Goal: Task Accomplishment & Management: Use online tool/utility

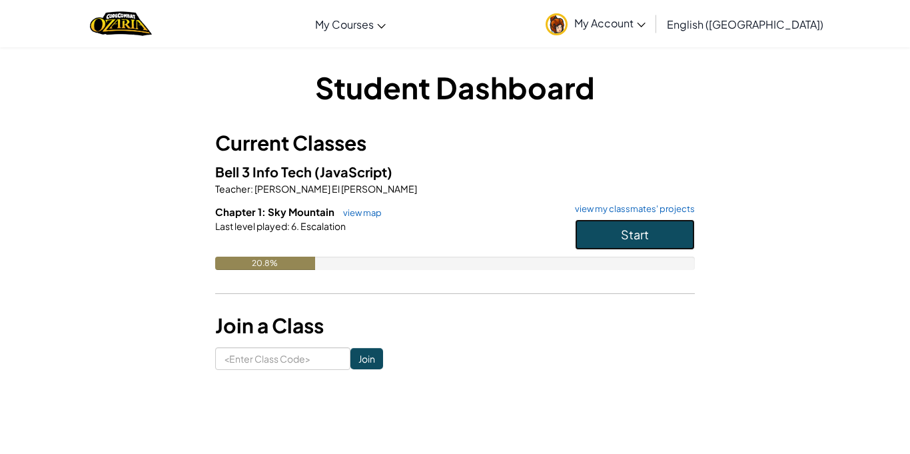
click at [635, 233] on span "Start" at bounding box center [635, 234] width 28 height 15
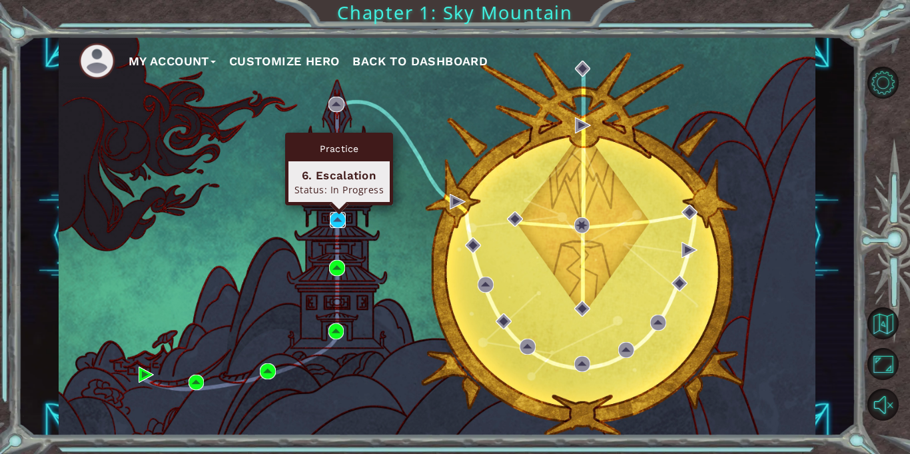
click at [338, 223] on img at bounding box center [338, 220] width 16 height 16
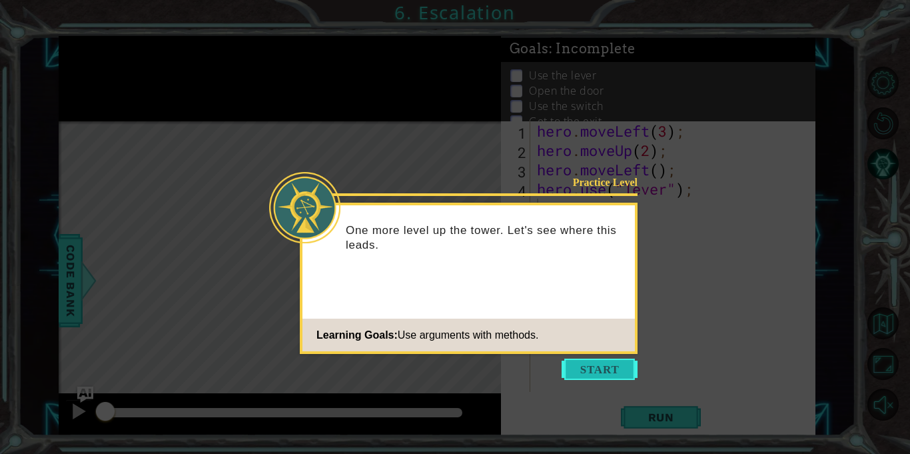
click at [591, 379] on button "Start" at bounding box center [600, 368] width 76 height 21
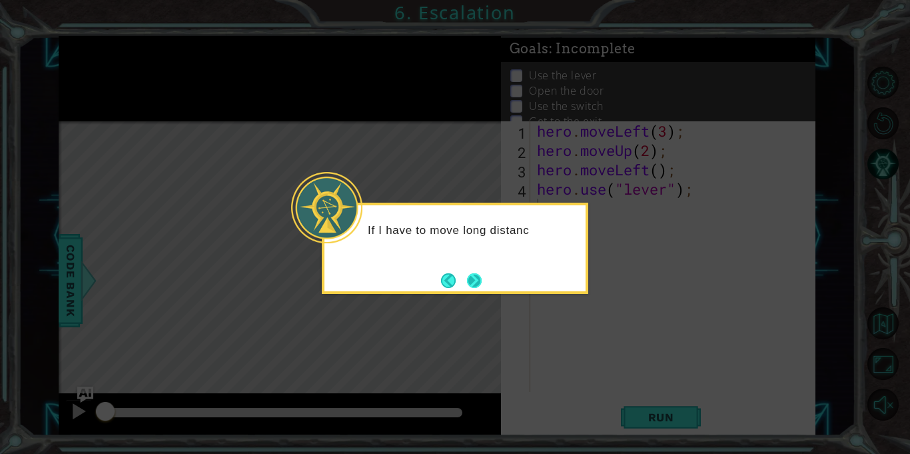
click at [478, 273] on button "Next" at bounding box center [474, 280] width 15 height 15
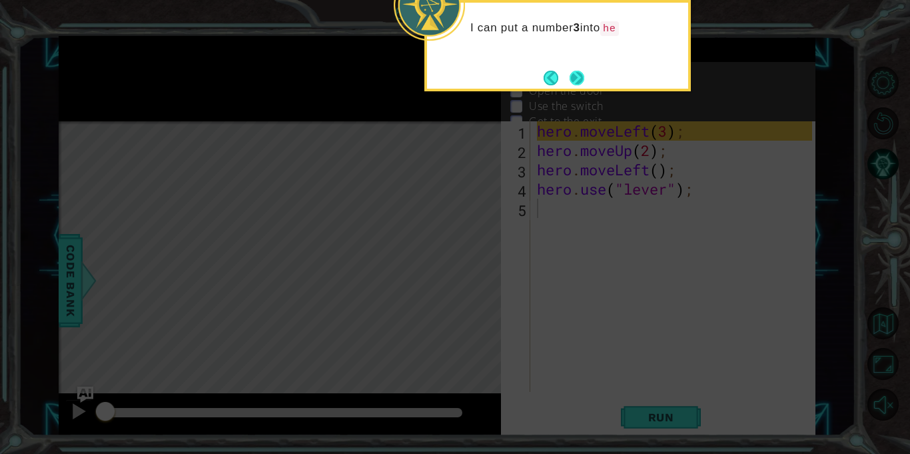
click at [570, 75] on button "Next" at bounding box center [577, 78] width 15 height 15
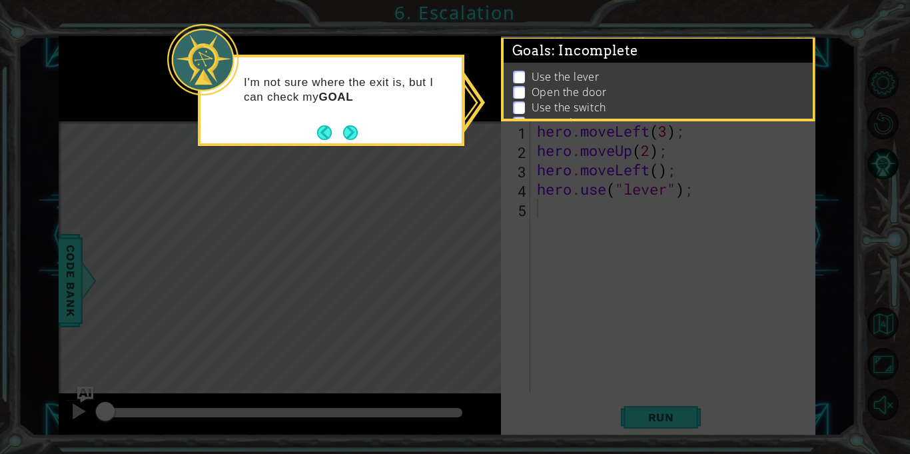
click at [344, 141] on footer at bounding box center [337, 133] width 41 height 20
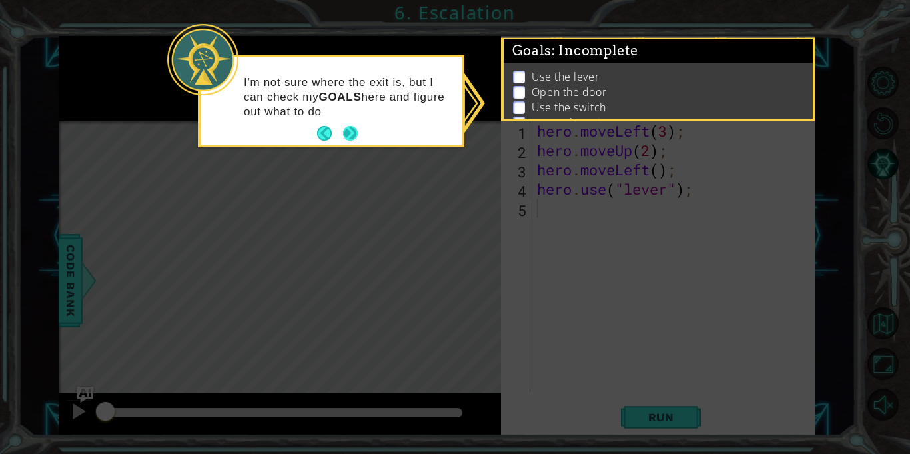
click at [349, 128] on button "Next" at bounding box center [350, 133] width 15 height 15
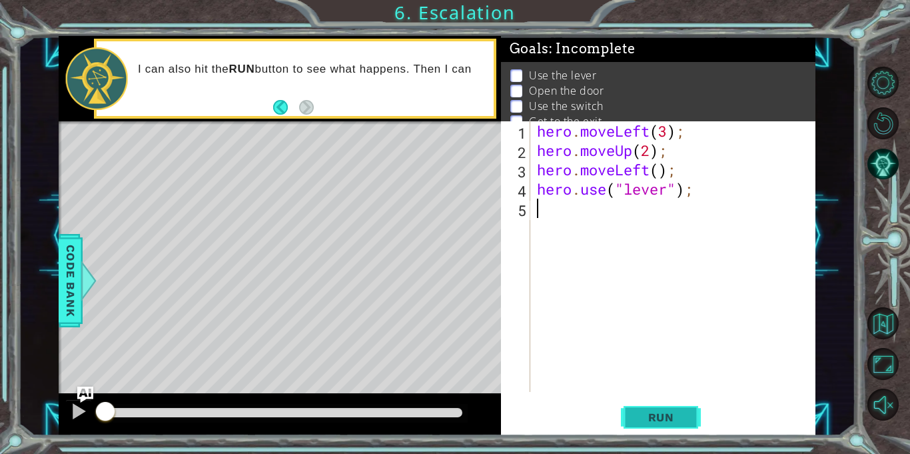
click at [662, 416] on span "Run" at bounding box center [661, 416] width 53 height 13
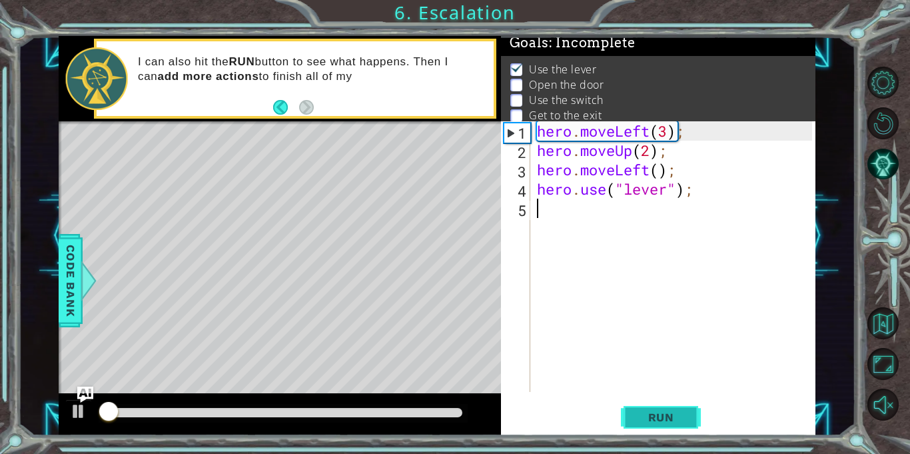
scroll to position [7, 0]
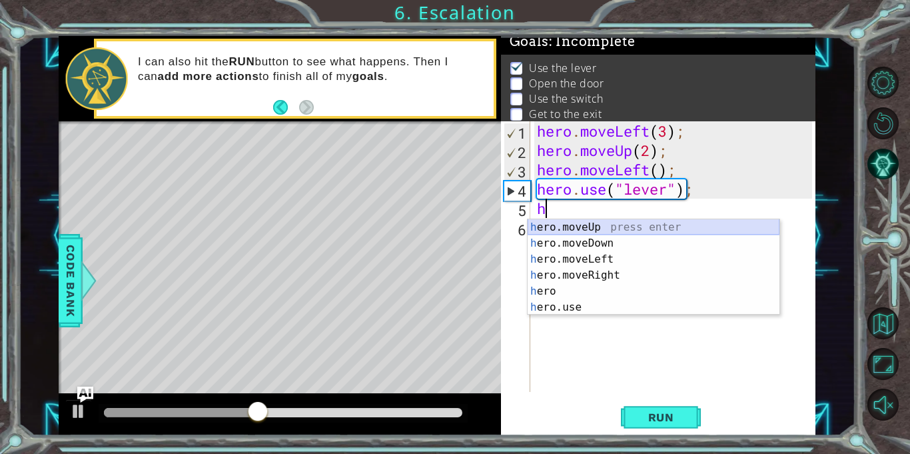
click at [567, 227] on div "h ero.moveUp press enter h ero.moveDown press enter h ero.moveLeft press enter …" at bounding box center [654, 283] width 252 height 128
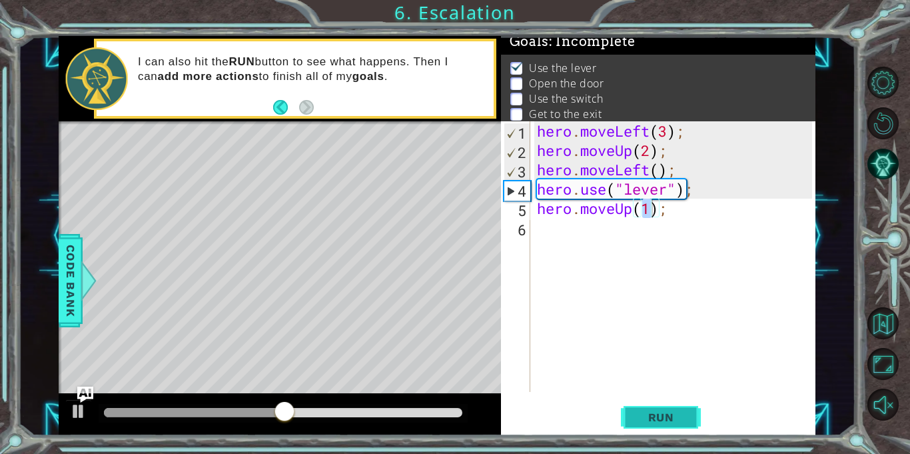
click at [686, 424] on button "Run" at bounding box center [661, 417] width 80 height 31
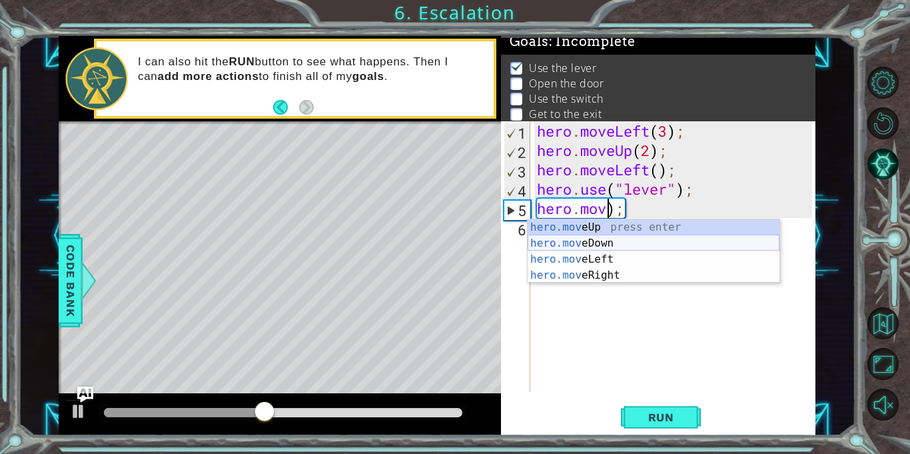
click at [668, 244] on div "hero.mov eUp press enter hero.mov eDown press enter hero.mov eLeft press enter …" at bounding box center [654, 267] width 252 height 96
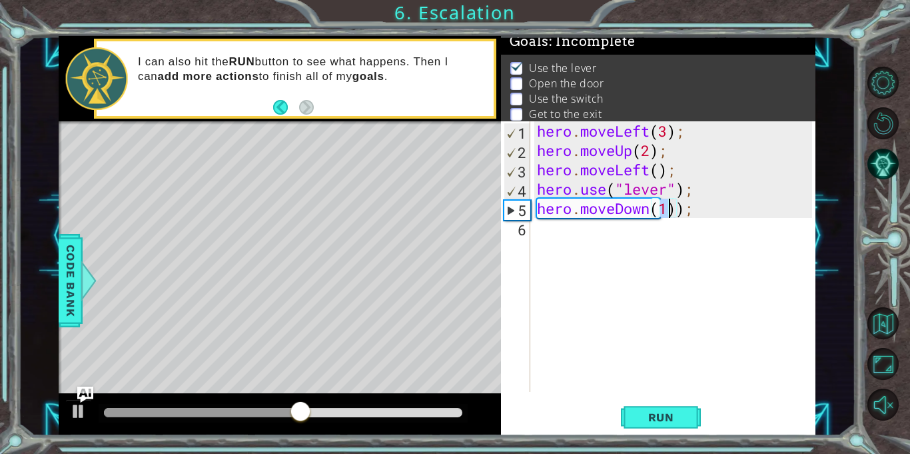
click at [677, 209] on div "hero . moveLeft ( 3 ) ; hero . moveUp ( 2 ) ; hero . moveLeft ( ) ; hero . use …" at bounding box center [676, 275] width 285 height 309
type textarea "hero.moveDown(1);"
click at [697, 239] on div "hero . moveLeft ( 3 ) ; hero . moveUp ( 2 ) ; hero . moveLeft ( ) ; hero . use …" at bounding box center [676, 275] width 285 height 309
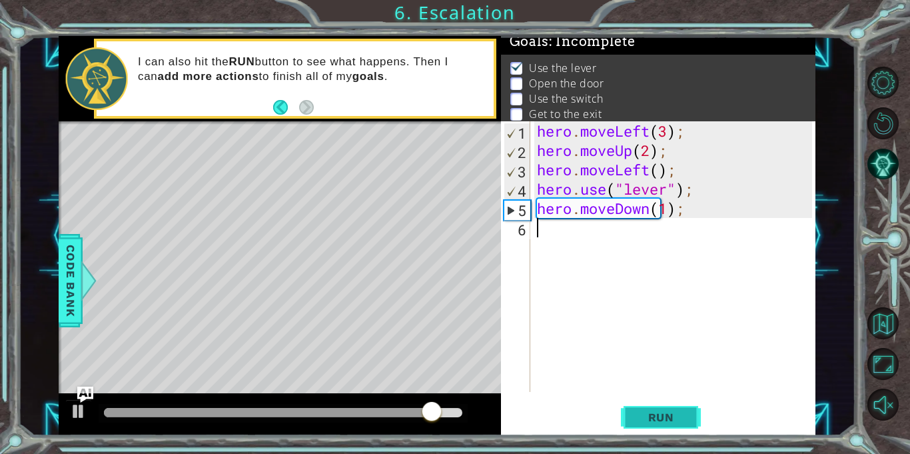
click at [648, 421] on span "Run" at bounding box center [661, 416] width 53 height 13
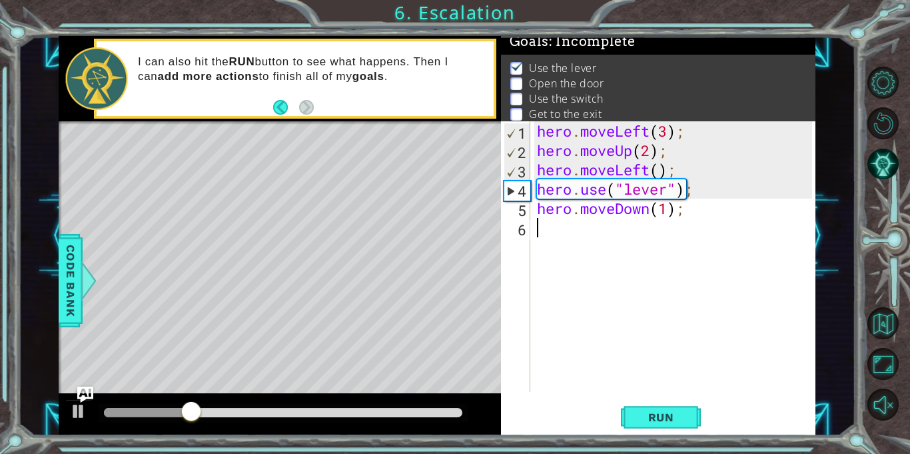
click at [688, 209] on div "hero . moveLeft ( 3 ) ; hero . moveUp ( 2 ) ; hero . moveLeft ( ) ; hero . use …" at bounding box center [676, 275] width 285 height 309
type textarea "hero.moveDown(1);"
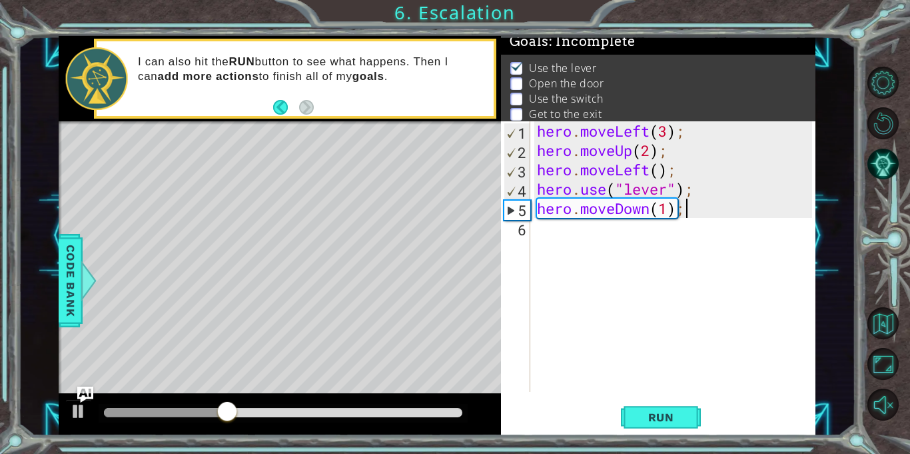
click at [568, 229] on div "hero . moveLeft ( 3 ) ; hero . moveUp ( 2 ) ; hero . moveLeft ( ) ; hero . use …" at bounding box center [676, 275] width 285 height 309
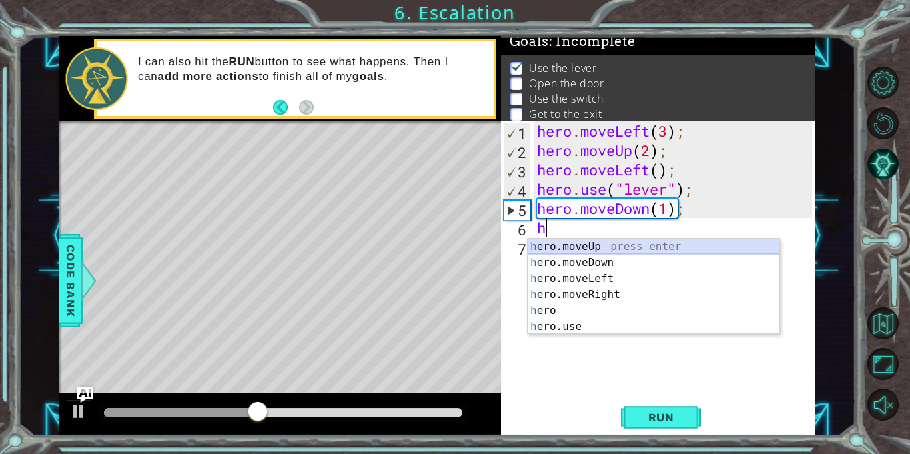
click at [567, 249] on div "h ero.moveUp press enter h ero.moveDown press enter h ero.moveLeft press enter …" at bounding box center [654, 303] width 252 height 128
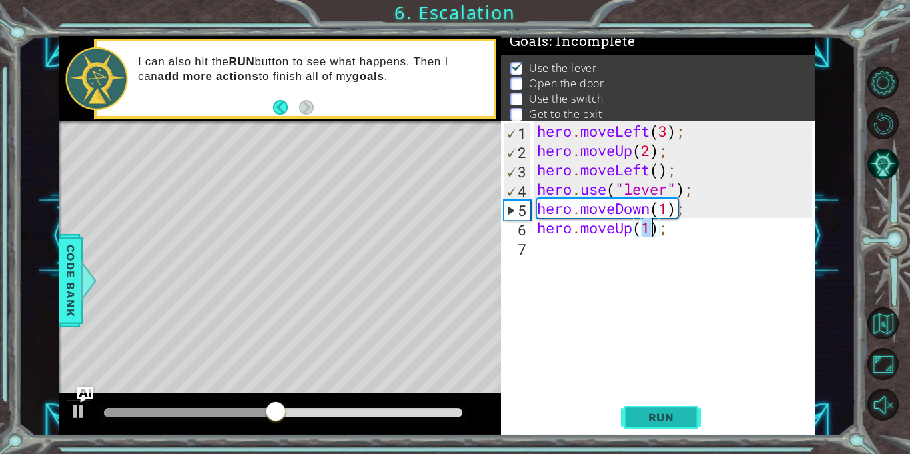
click at [670, 432] on button "Run" at bounding box center [661, 417] width 80 height 31
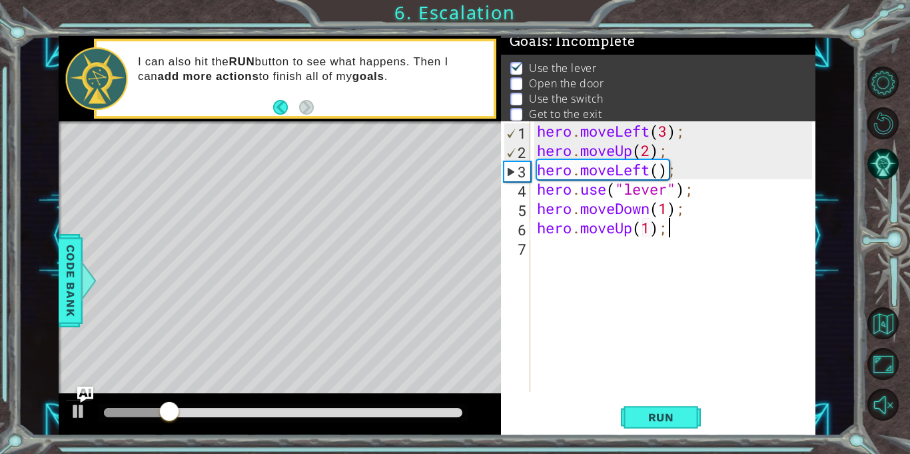
click at [679, 229] on div "hero . moveLeft ( 3 ) ; hero . moveUp ( 2 ) ; hero . moveLeft ( ) ; hero . use …" at bounding box center [676, 275] width 285 height 309
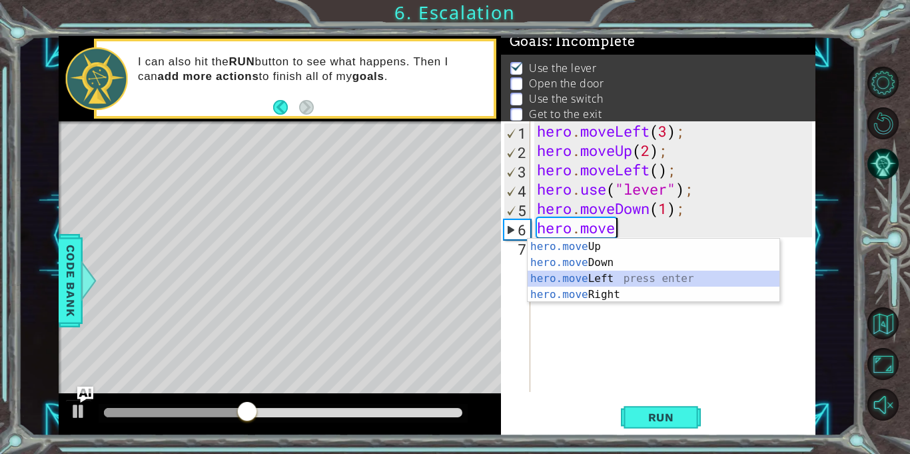
click at [602, 277] on div "hero.move Up press enter hero.move Down press enter hero.move Left press enter …" at bounding box center [654, 287] width 252 height 96
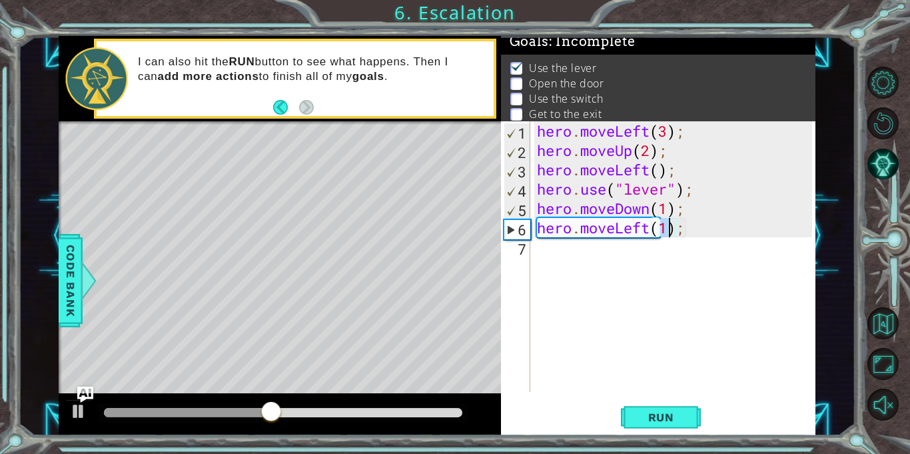
click at [686, 232] on div "hero . moveLeft ( 3 ) ; hero . moveUp ( 2 ) ; hero . moveLeft ( ) ; hero . use …" at bounding box center [676, 275] width 285 height 309
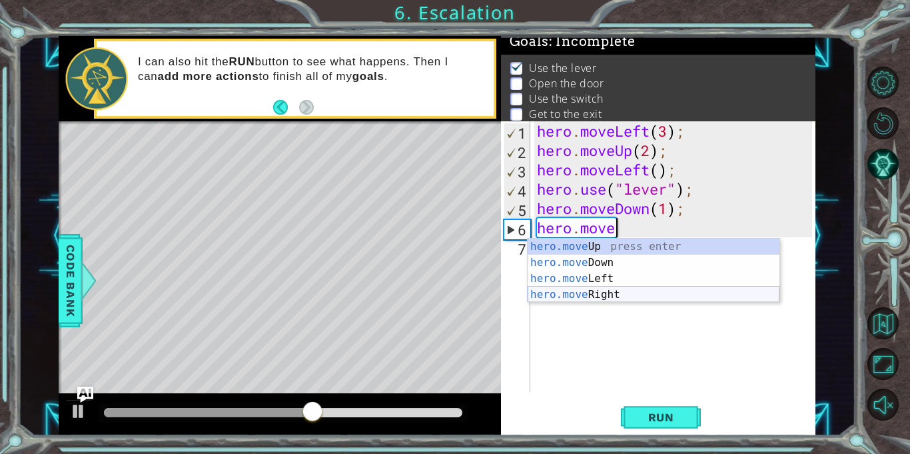
click at [683, 298] on div "hero.move Up press enter hero.move Down press enter hero.move Left press enter …" at bounding box center [654, 287] width 252 height 96
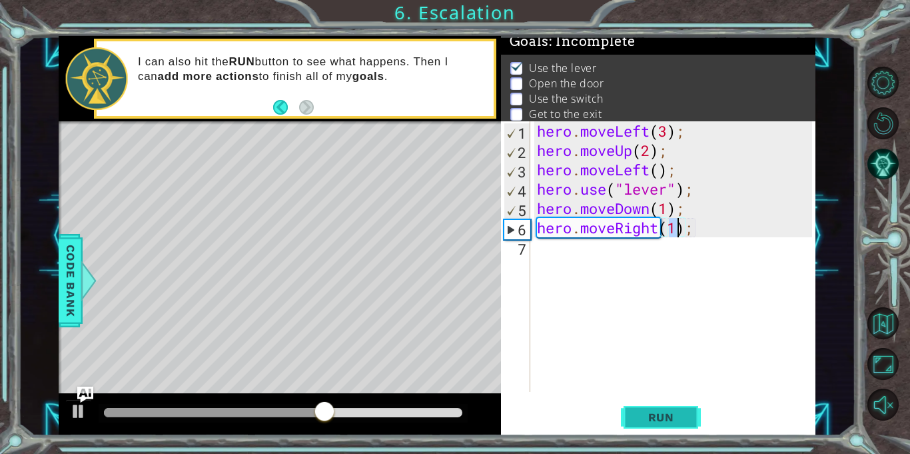
click at [676, 406] on button "Run" at bounding box center [661, 417] width 80 height 31
click at [699, 231] on div "hero . moveLeft ( 3 ) ; hero . moveUp ( 2 ) ; hero . moveLeft ( ) ; hero . use …" at bounding box center [676, 275] width 285 height 309
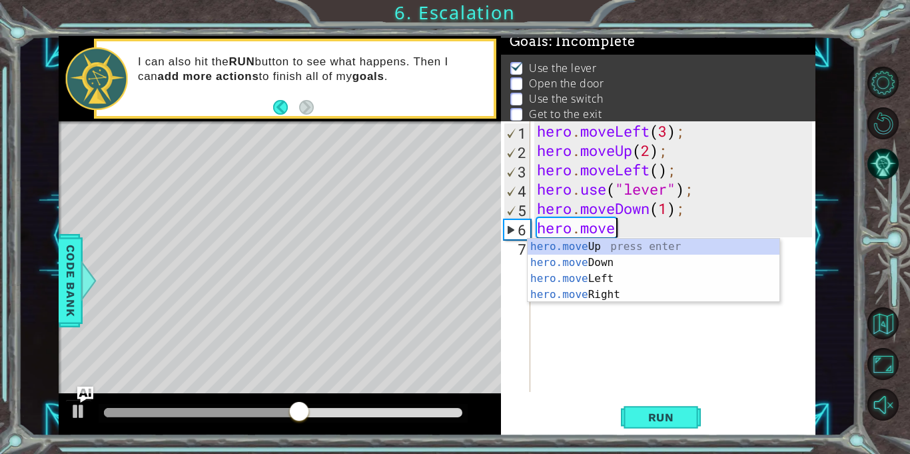
type textarea "hero.movel"
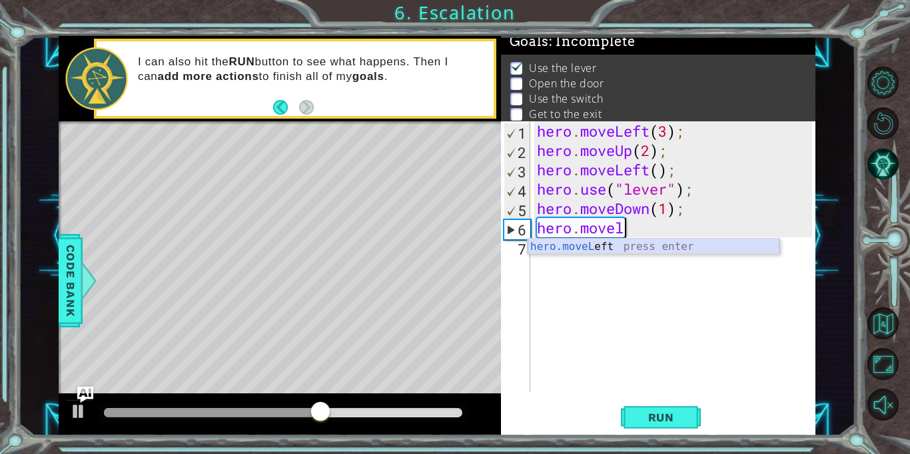
click at [666, 255] on div "hero . moveLeft ( 3 ) ; hero . moveUp ( 2 ) ; hero . moveLeft ( ) ; hero . use …" at bounding box center [676, 275] width 285 height 309
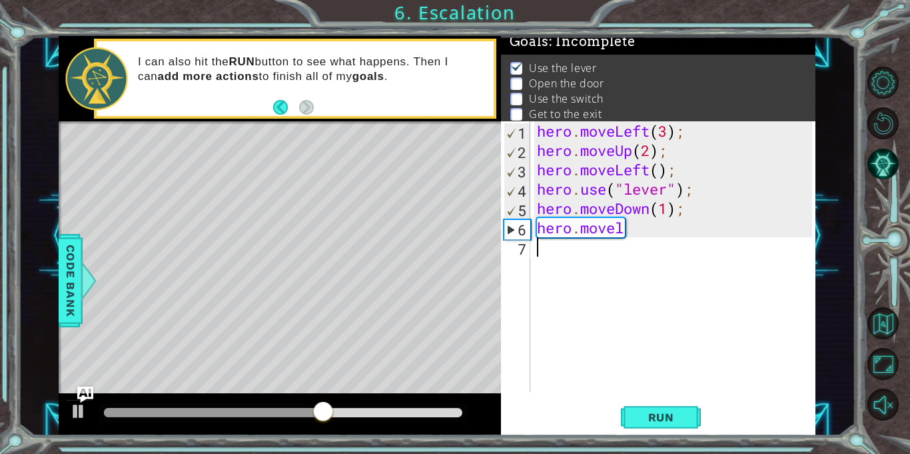
scroll to position [0, 0]
click at [628, 229] on div "hero . moveLeft ( 3 ) ; hero . moveUp ( 2 ) ; hero . moveLeft ( ) ; hero . use …" at bounding box center [676, 275] width 285 height 309
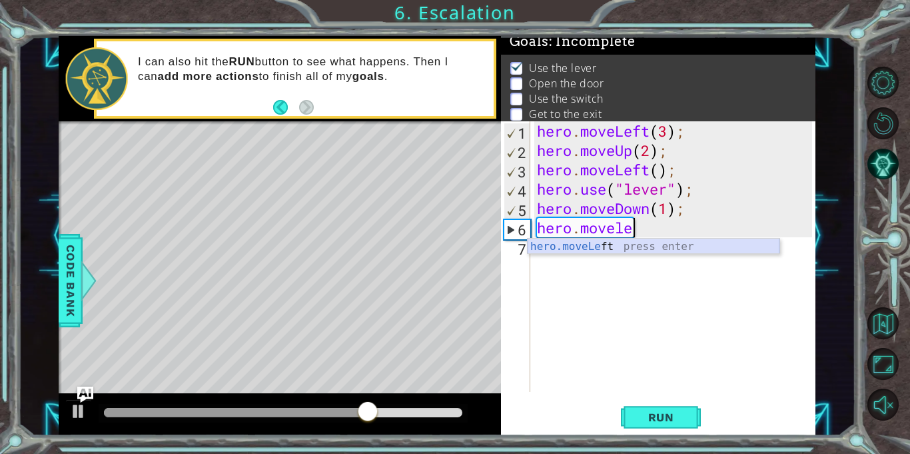
click at [632, 251] on div "hero.moveLe ft press enter" at bounding box center [654, 263] width 252 height 48
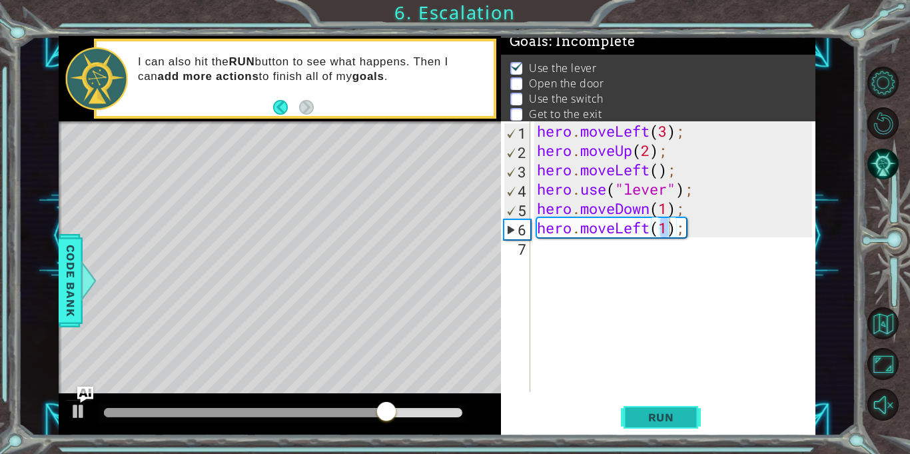
click at [638, 426] on button "Run" at bounding box center [661, 417] width 80 height 31
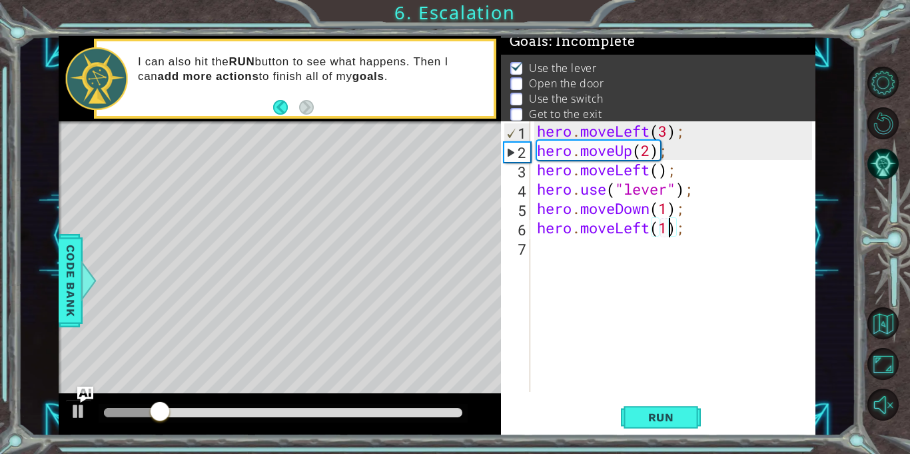
click at [680, 213] on div "hero . moveLeft ( 3 ) ; hero . moveUp ( 2 ) ; hero . moveLeft ( ) ; hero . use …" at bounding box center [676, 275] width 285 height 309
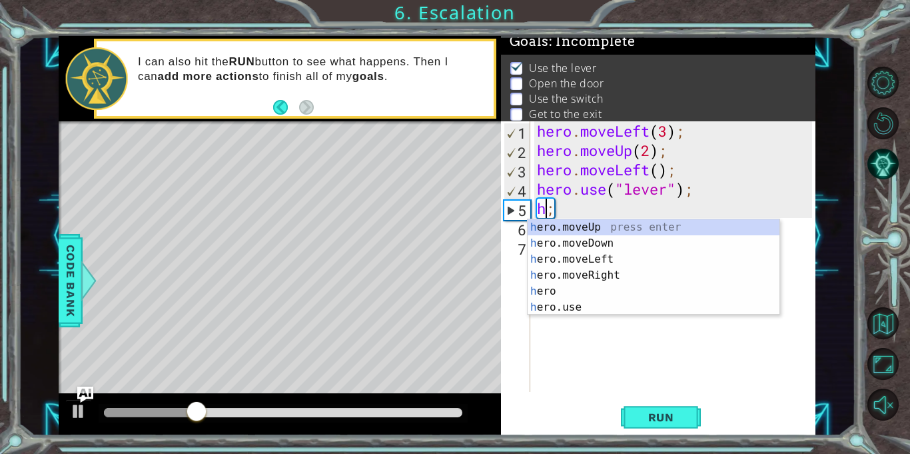
scroll to position [0, 0]
type textarea ";"
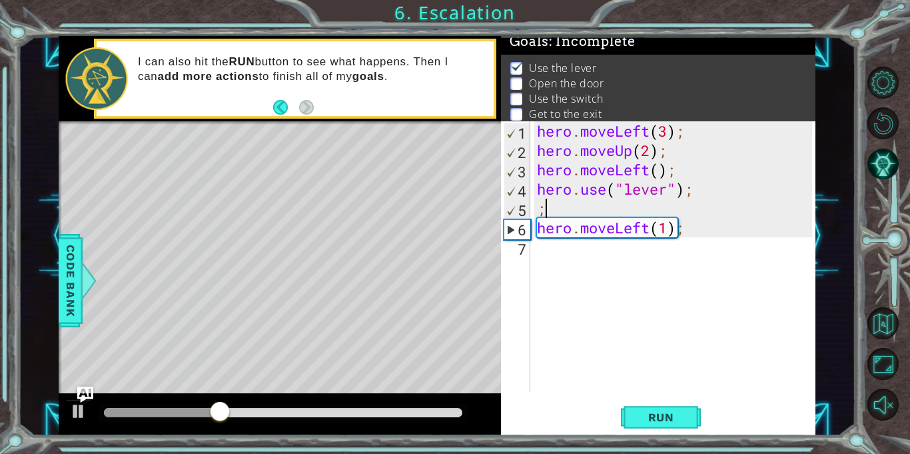
click at [635, 203] on div "hero . moveLeft ( 3 ) ; hero . moveUp ( 2 ) ; hero . moveLeft ( ) ; hero . use …" at bounding box center [676, 275] width 285 height 309
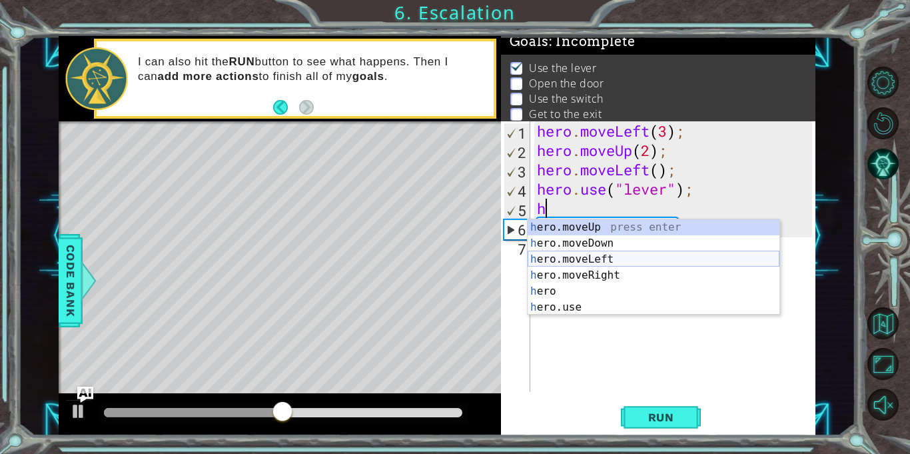
click at [577, 265] on div "h ero.moveUp press enter h ero.moveDown press enter h ero.moveLeft press enter …" at bounding box center [654, 283] width 252 height 128
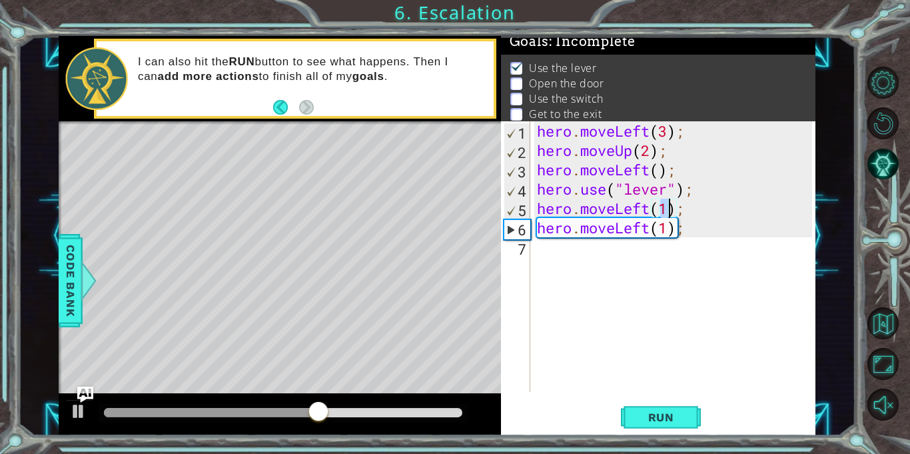
click at [690, 237] on div "hero . moveLeft ( 3 ) ; hero . moveUp ( 2 ) ; hero . moveLeft ( ) ; hero . use …" at bounding box center [676, 275] width 285 height 309
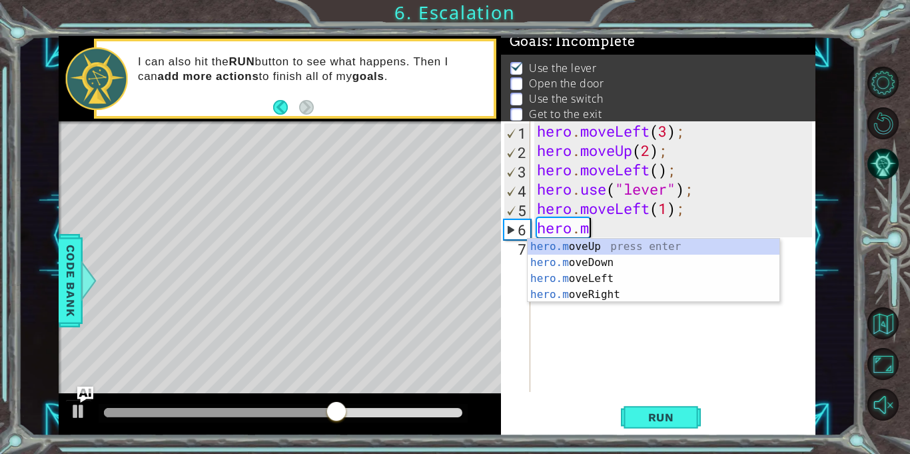
type textarea "h"
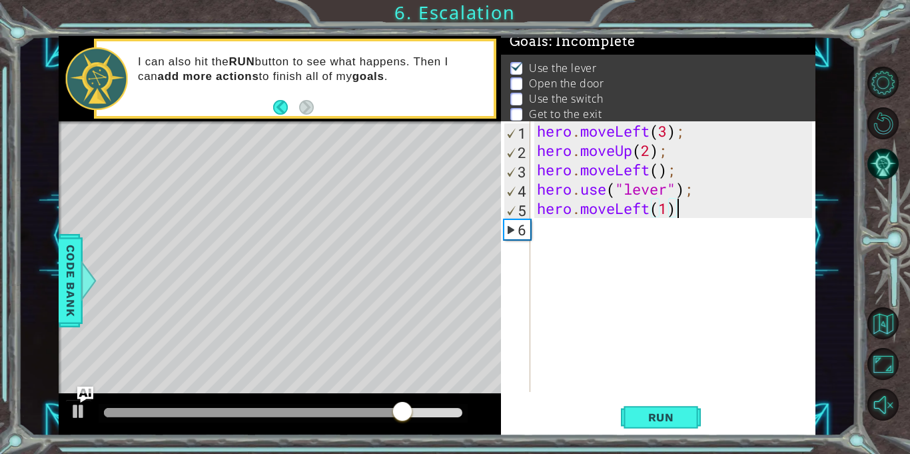
scroll to position [0, 6]
type textarea "hero.moveLeft(1);"
click at [676, 409] on button "Run" at bounding box center [661, 417] width 80 height 31
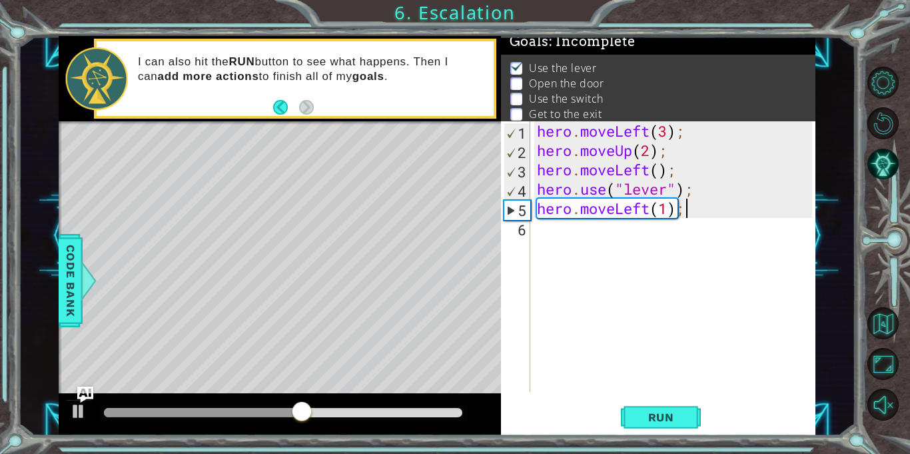
click at [554, 239] on div "hero . moveLeft ( 3 ) ; hero . moveUp ( 2 ) ; hero . moveLeft ( ) ; hero . use …" at bounding box center [676, 275] width 285 height 309
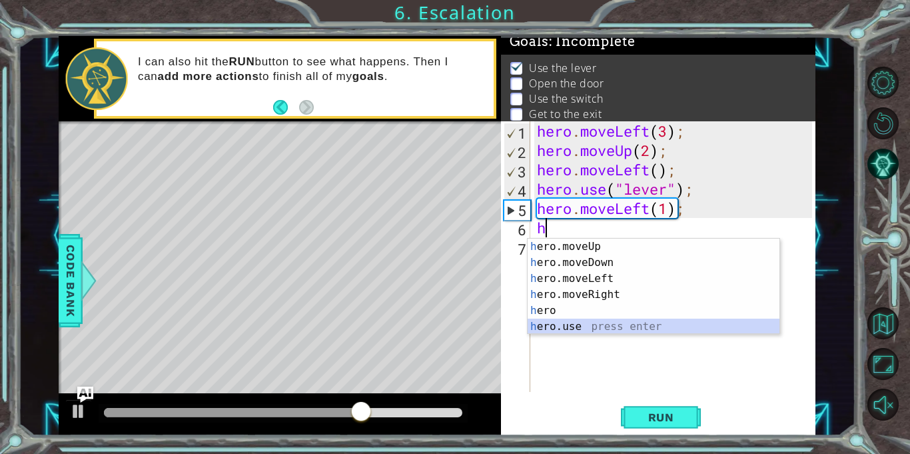
click at [564, 326] on div "h ero.moveUp press enter h ero.moveDown press enter h ero.moveLeft press enter …" at bounding box center [654, 303] width 252 height 128
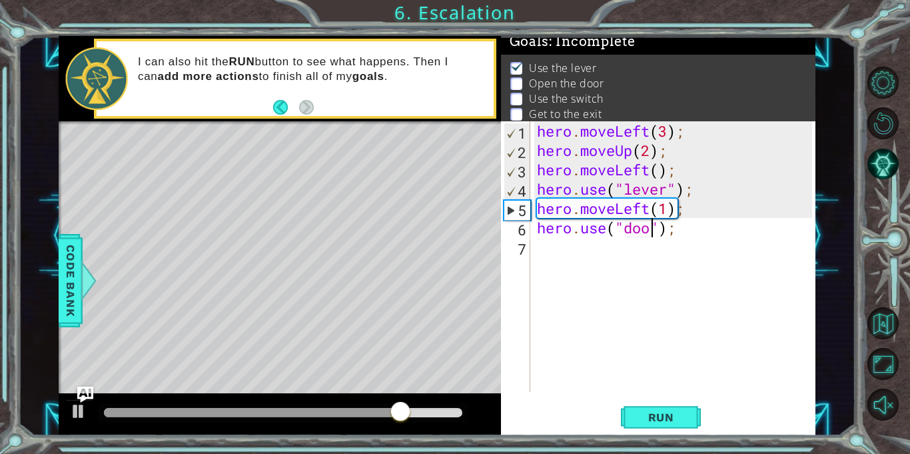
type textarea "hero.use("door");"
click at [684, 424] on span "Run" at bounding box center [661, 416] width 53 height 13
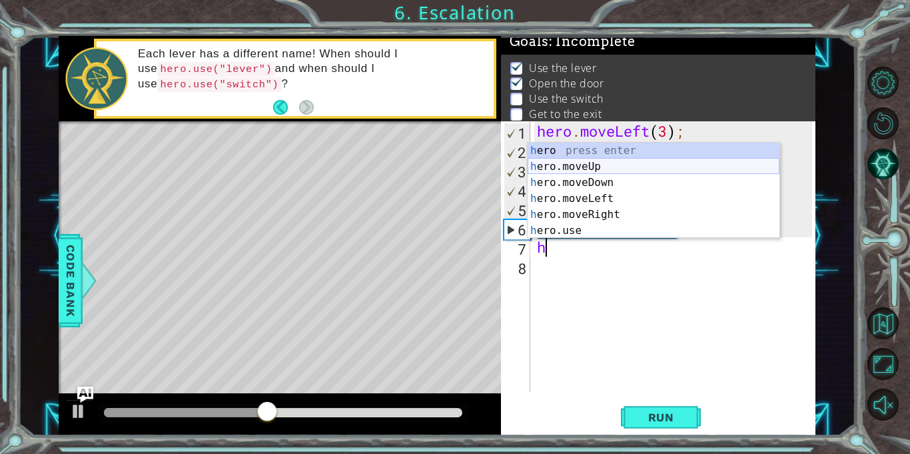
click at [610, 168] on div "h ero press enter h ero.moveUp press enter h ero.moveDown press enter h ero.mov…" at bounding box center [654, 207] width 252 height 128
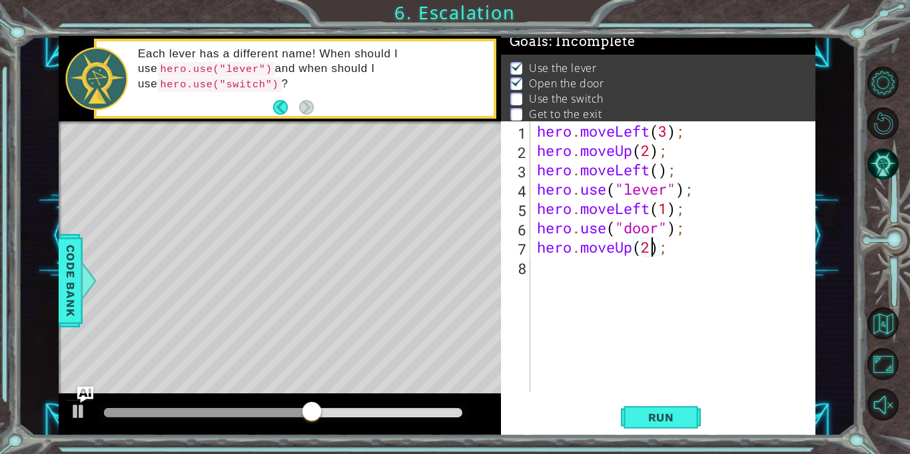
scroll to position [0, 5]
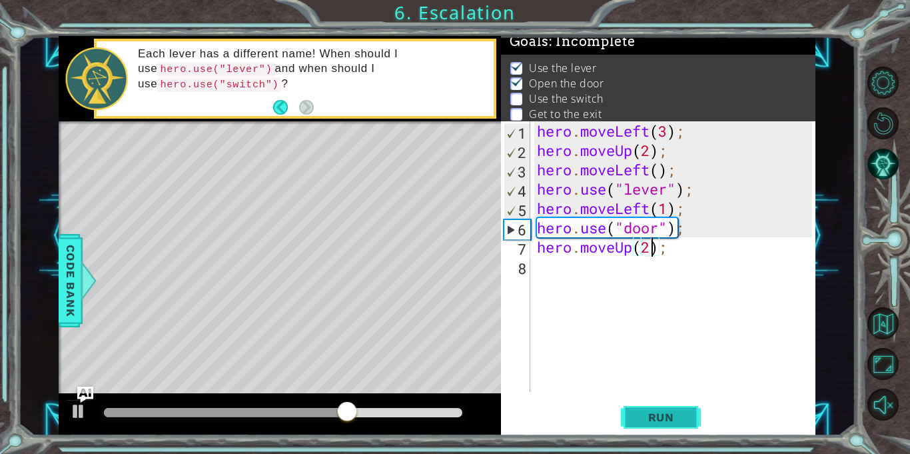
type textarea "hero.moveUp(2);"
click at [660, 408] on button "Run" at bounding box center [661, 417] width 80 height 31
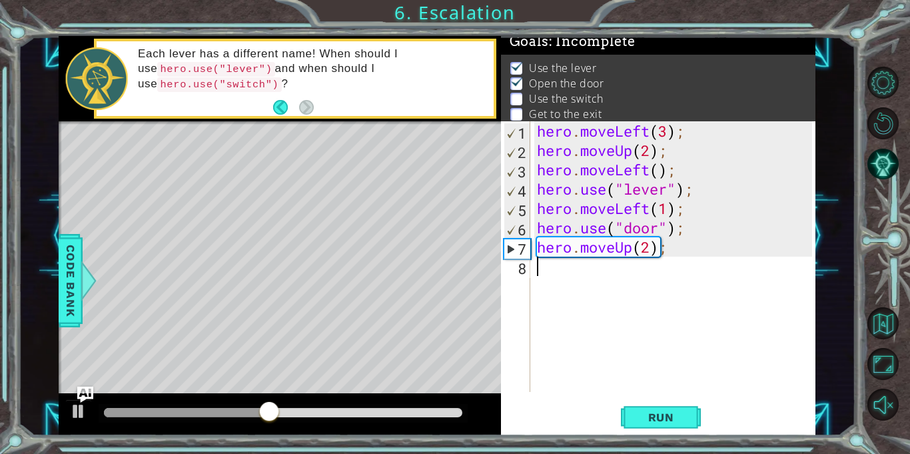
click at [584, 280] on div "hero . moveLeft ( 3 ) ; hero . moveUp ( 2 ) ; hero . moveLeft ( ) ; hero . use …" at bounding box center [676, 275] width 285 height 309
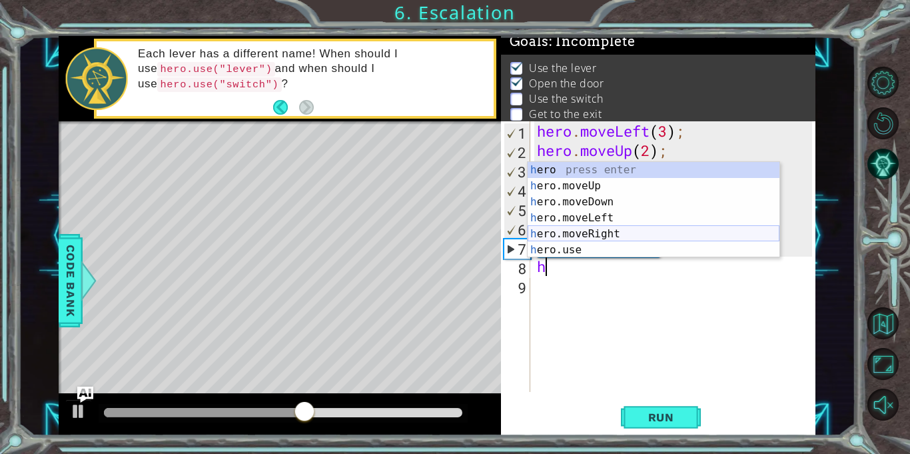
click at [594, 234] on div "h ero press enter h ero.moveUp press enter h ero.moveDown press enter h ero.mov…" at bounding box center [654, 226] width 252 height 128
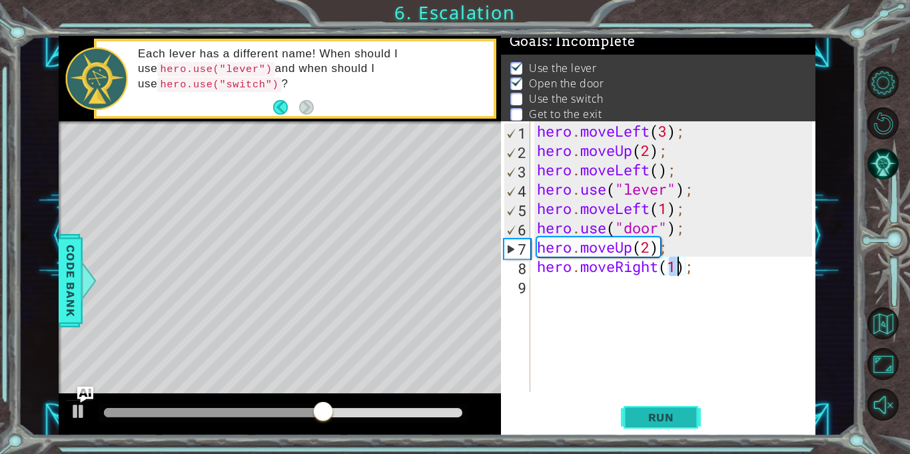
click at [666, 419] on span "Run" at bounding box center [661, 416] width 53 height 13
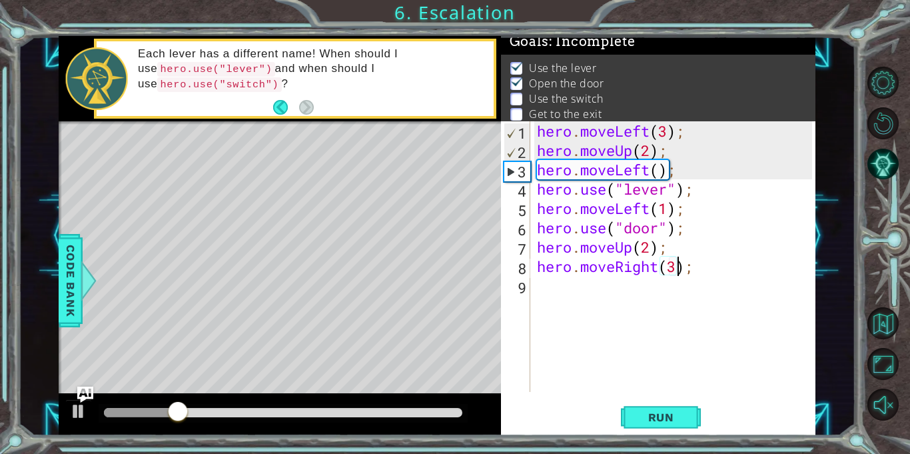
scroll to position [0, 6]
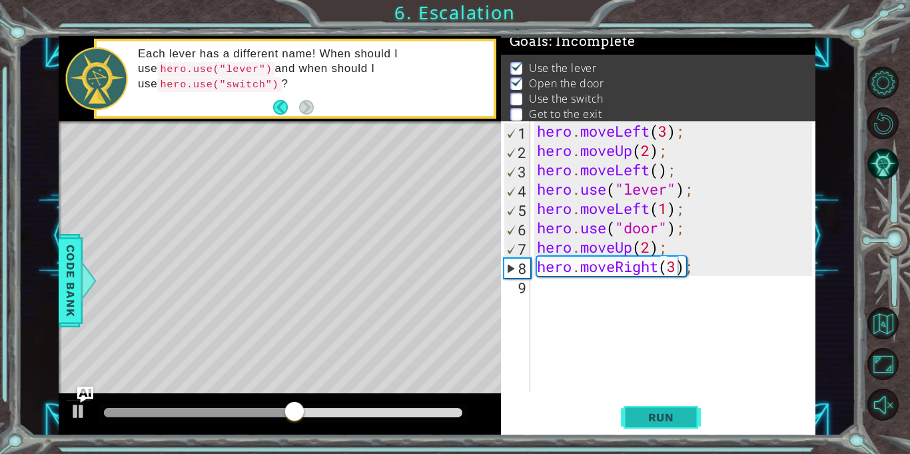
click at [648, 418] on span "Run" at bounding box center [661, 416] width 53 height 13
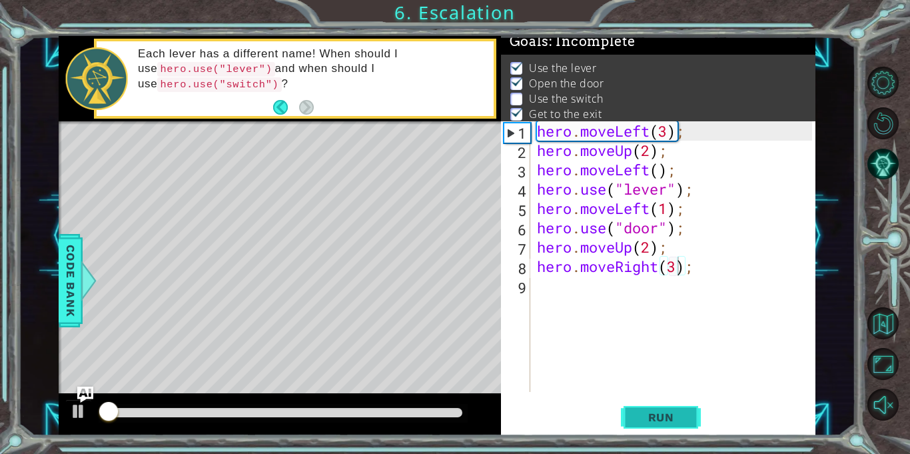
click at [648, 418] on span "Run" at bounding box center [661, 416] width 53 height 13
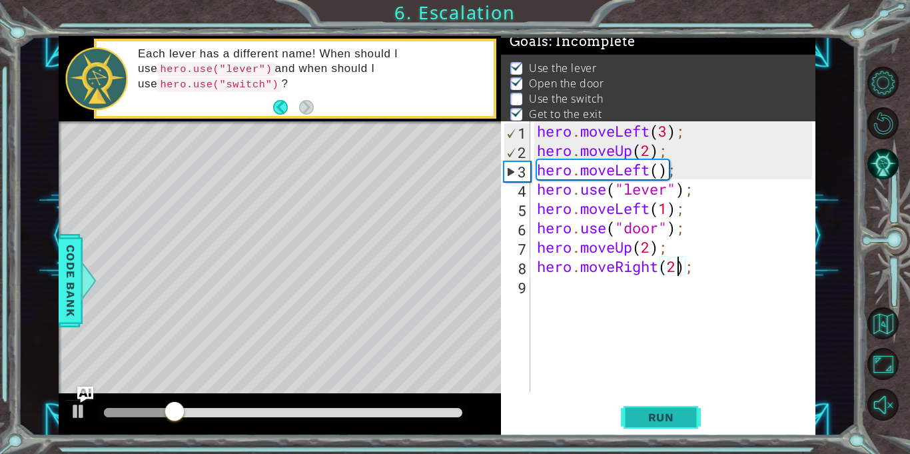
click at [690, 410] on button "Run" at bounding box center [661, 417] width 80 height 31
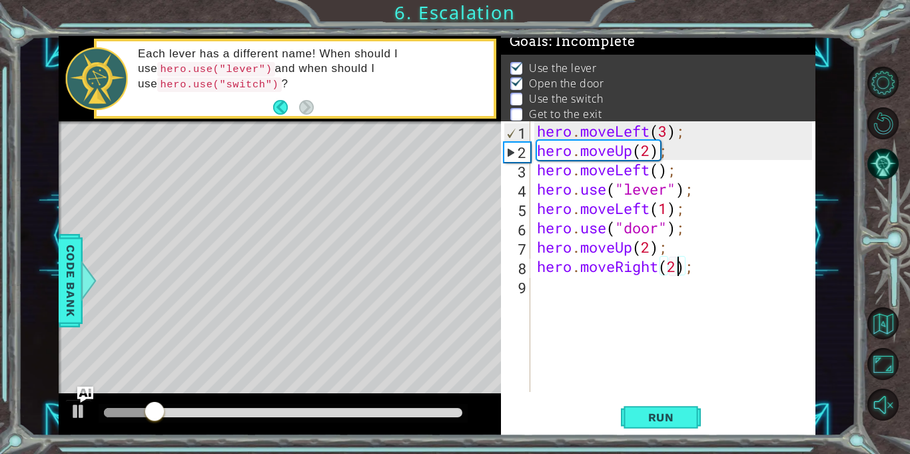
scroll to position [0, 7]
type textarea "hero.moveRight(2);"
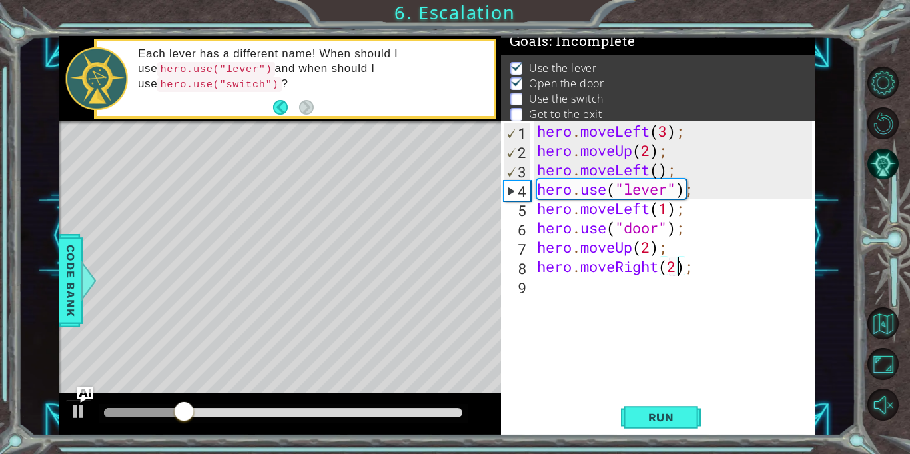
click at [541, 284] on div "hero . moveLeft ( 3 ) ; hero . moveUp ( 2 ) ; hero . moveLeft ( ) ; hero . use …" at bounding box center [676, 275] width 285 height 309
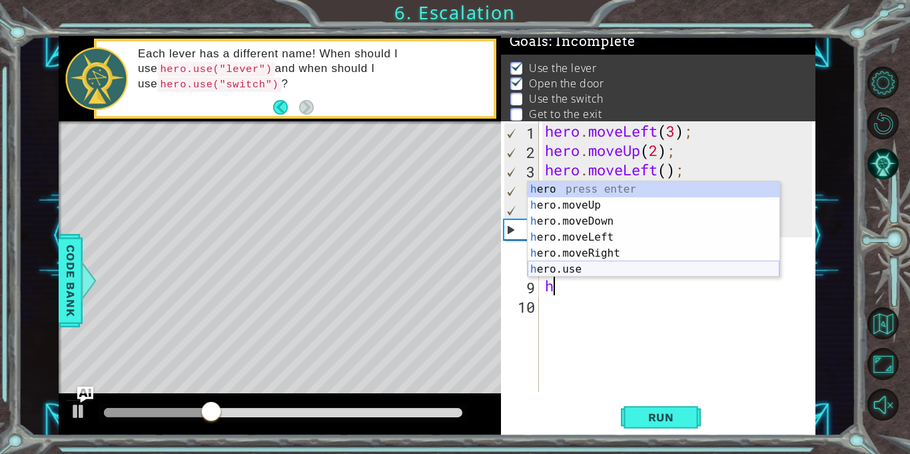
click at [584, 267] on div "h ero press enter h ero.moveUp press enter h ero.moveDown press enter h ero.mov…" at bounding box center [654, 245] width 252 height 128
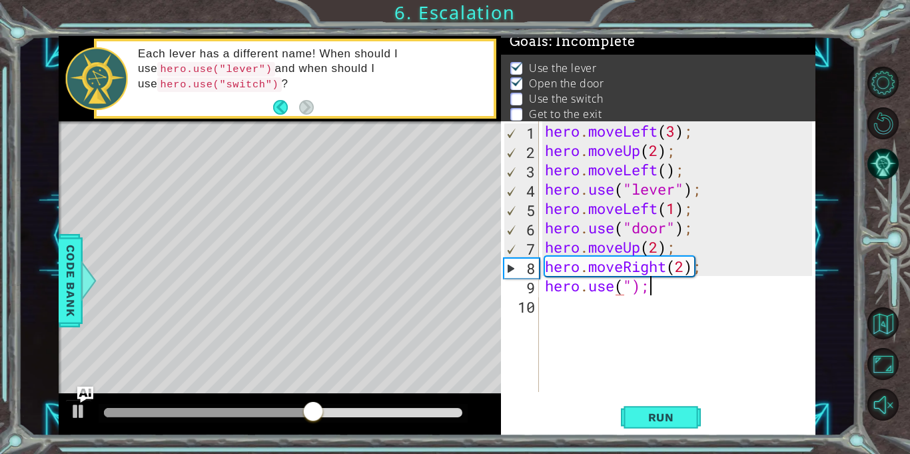
click at [660, 292] on div "hero . moveLeft ( 3 ) ; hero . moveUp ( 2 ) ; hero . moveLeft ( ) ; hero . use …" at bounding box center [680, 275] width 277 height 309
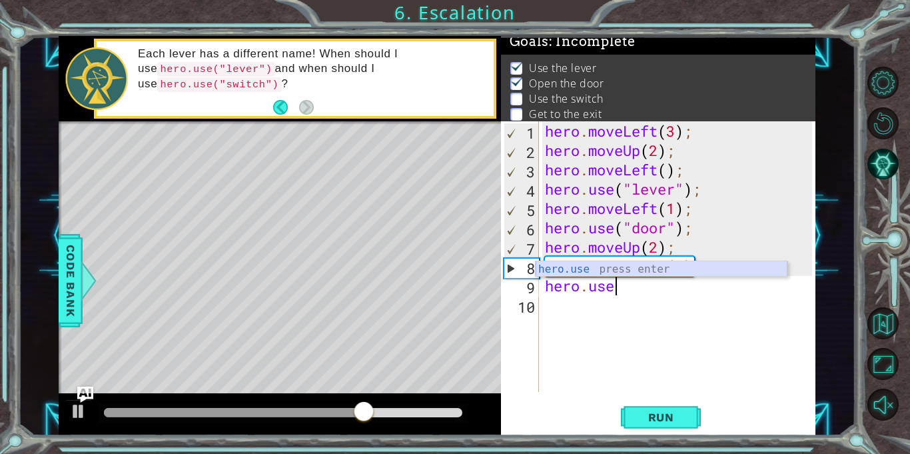
click at [582, 268] on div "hero.use press enter" at bounding box center [662, 285] width 252 height 48
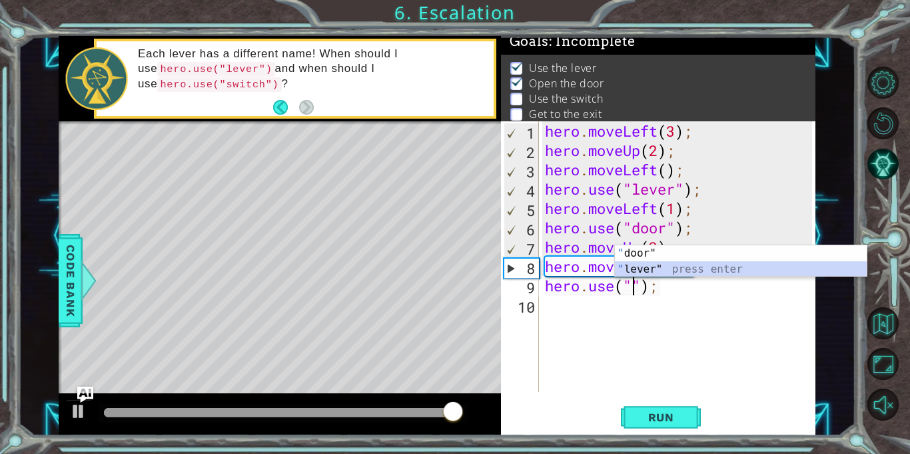
click at [656, 267] on div "" door" press enter " lever" press enter" at bounding box center [741, 277] width 252 height 64
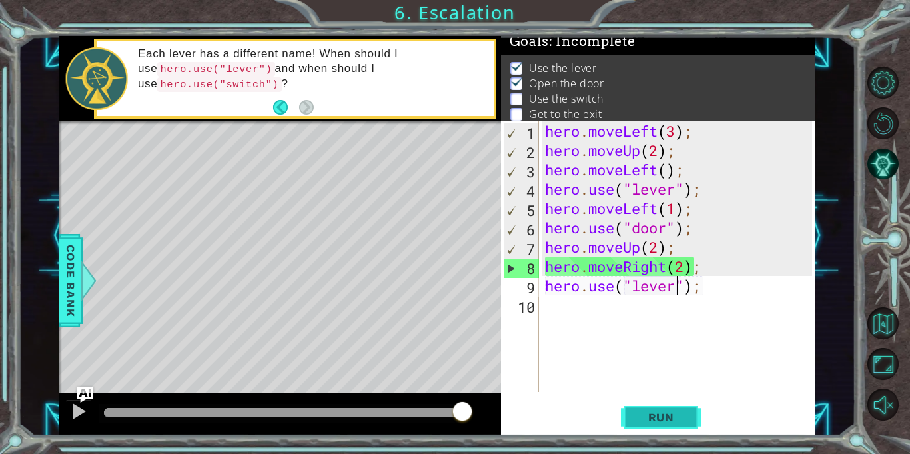
click at [674, 423] on span "Run" at bounding box center [661, 416] width 53 height 13
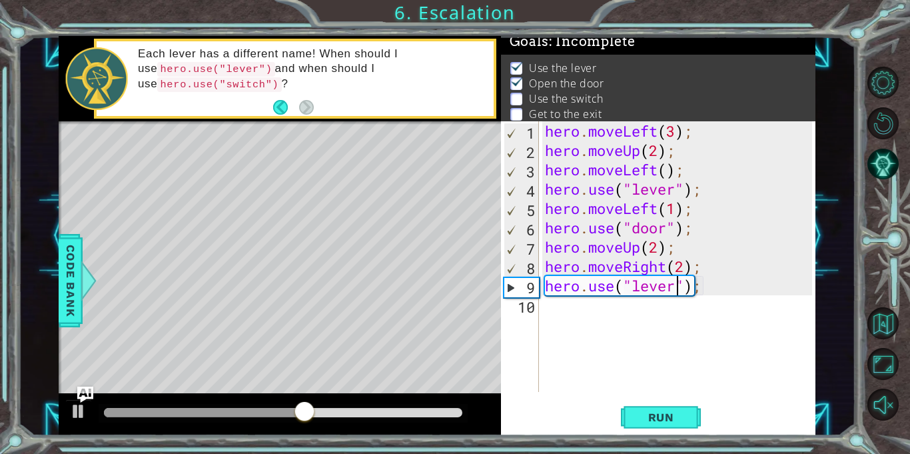
click at [686, 267] on div "hero . moveLeft ( 3 ) ; hero . moveUp ( 2 ) ; hero . moveLeft ( ) ; hero . use …" at bounding box center [680, 275] width 277 height 309
click at [681, 416] on span "Run" at bounding box center [661, 416] width 53 height 13
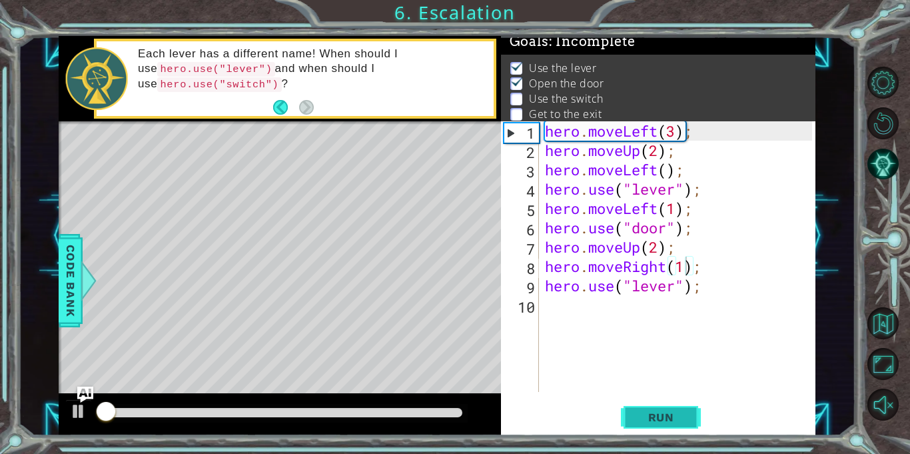
click at [681, 416] on span "Run" at bounding box center [661, 416] width 53 height 13
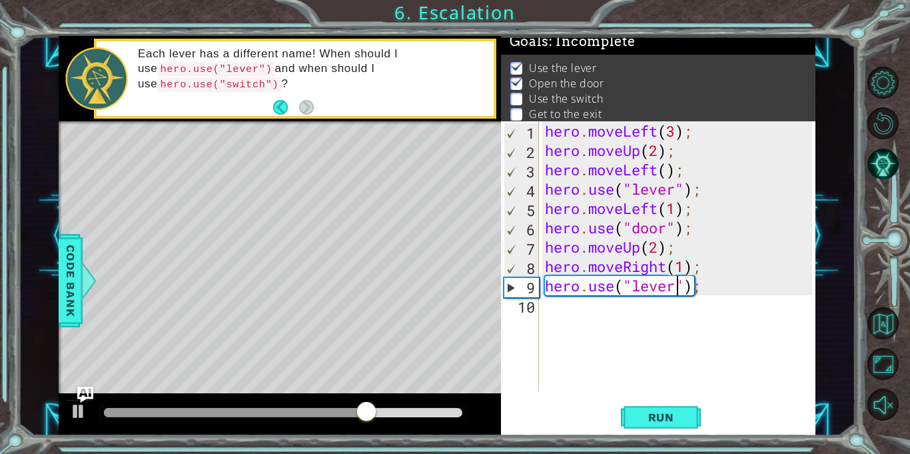
click at [678, 288] on div "hero . moveLeft ( 3 ) ; hero . moveUp ( 2 ) ; hero . moveLeft ( ) ; hero . use …" at bounding box center [680, 275] width 277 height 309
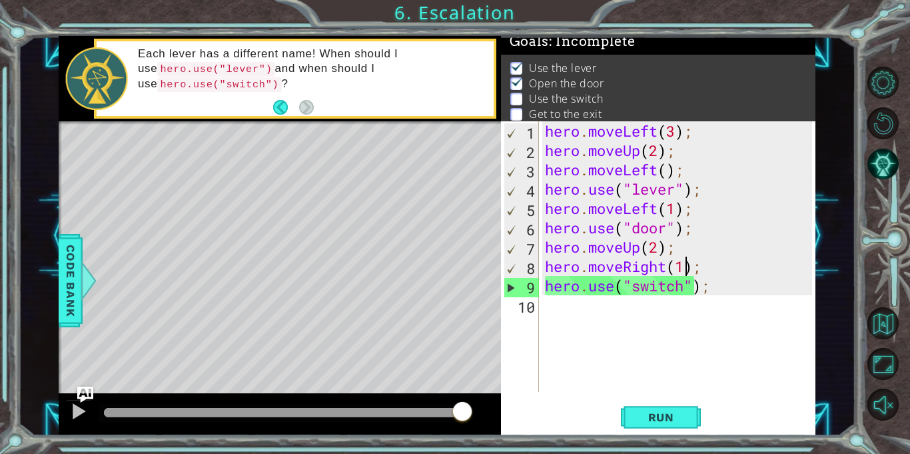
click at [688, 268] on div "hero . moveLeft ( 3 ) ; hero . moveUp ( 2 ) ; hero . moveLeft ( ) ; hero . use …" at bounding box center [680, 275] width 277 height 309
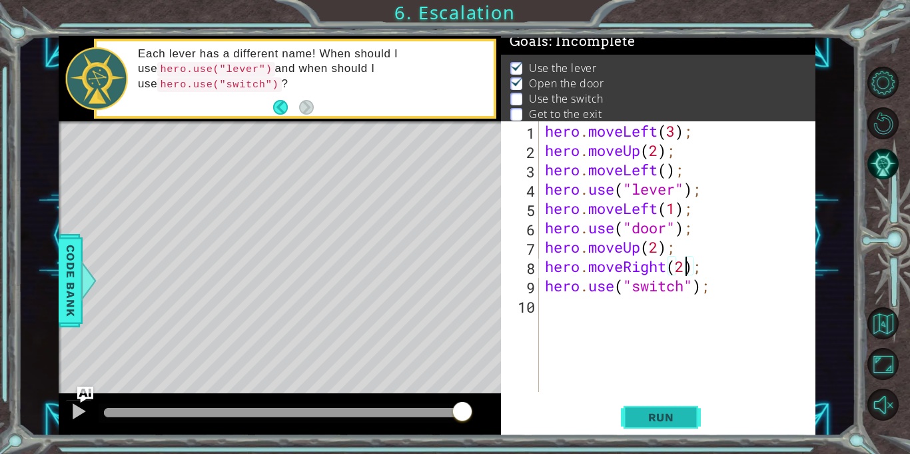
type textarea "hero.moveRight(2);"
click at [642, 422] on span "Run" at bounding box center [661, 416] width 53 height 13
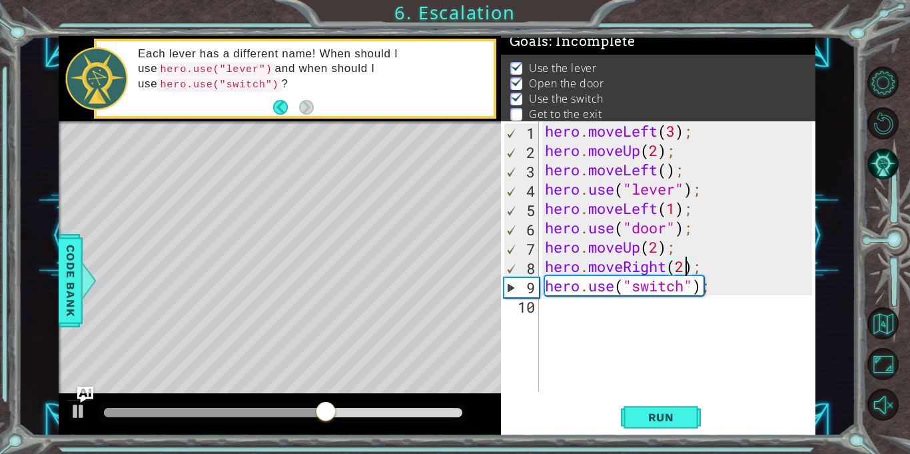
click at [570, 316] on div "hero . moveLeft ( 3 ) ; hero . moveUp ( 2 ) ; hero . moveLeft ( ) ; hero . use …" at bounding box center [680, 275] width 277 height 309
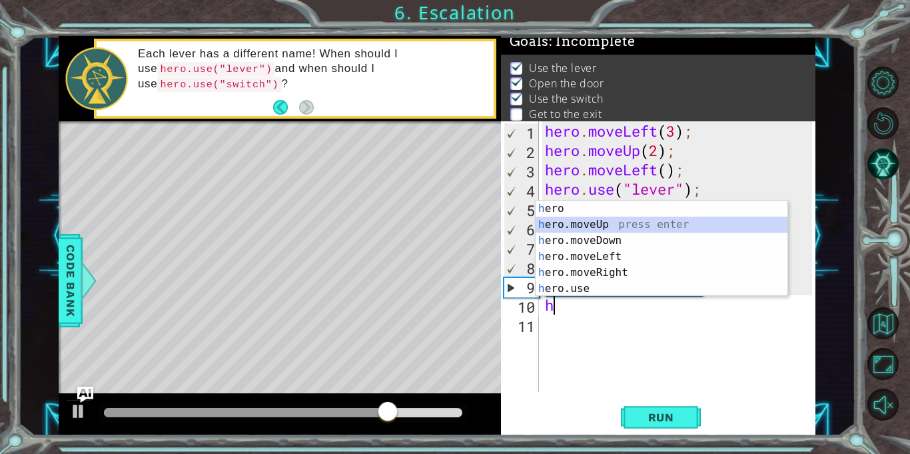
click at [618, 225] on div "h ero press enter h ero.moveUp press enter h ero.moveDown press enter h ero.mov…" at bounding box center [662, 265] width 252 height 128
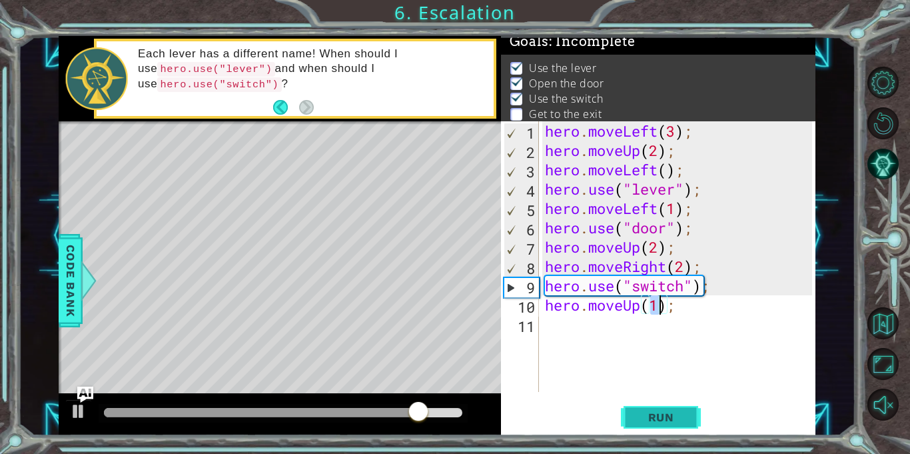
type textarea "hero.moveUp(1);"
click at [646, 417] on span "Run" at bounding box center [661, 416] width 53 height 13
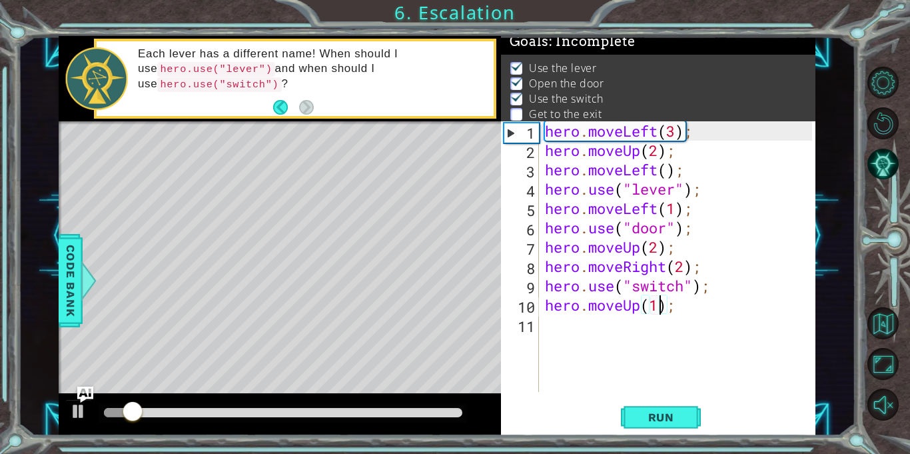
click at [686, 317] on div "hero . moveLeft ( 3 ) ; hero . moveUp ( 2 ) ; hero . moveLeft ( ) ; hero . use …" at bounding box center [680, 275] width 277 height 309
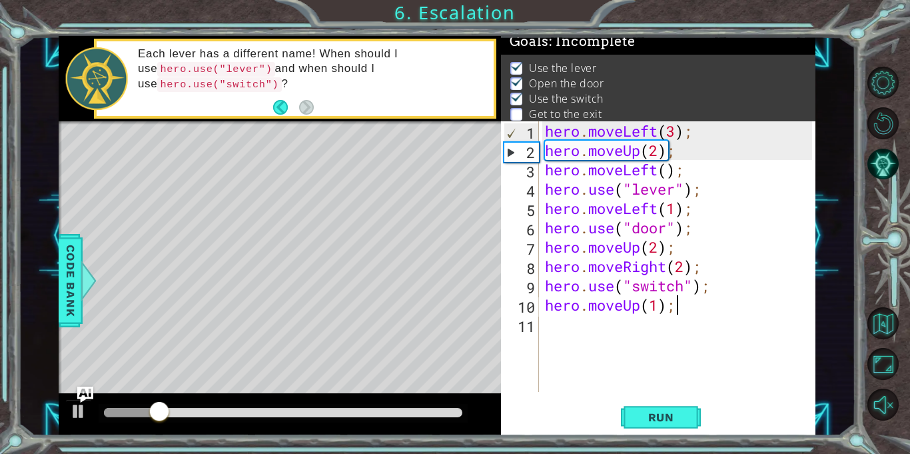
click at [684, 309] on div "hero . moveLeft ( 3 ) ; hero . moveUp ( 2 ) ; hero . moveLeft ( ) ; hero . use …" at bounding box center [680, 275] width 277 height 309
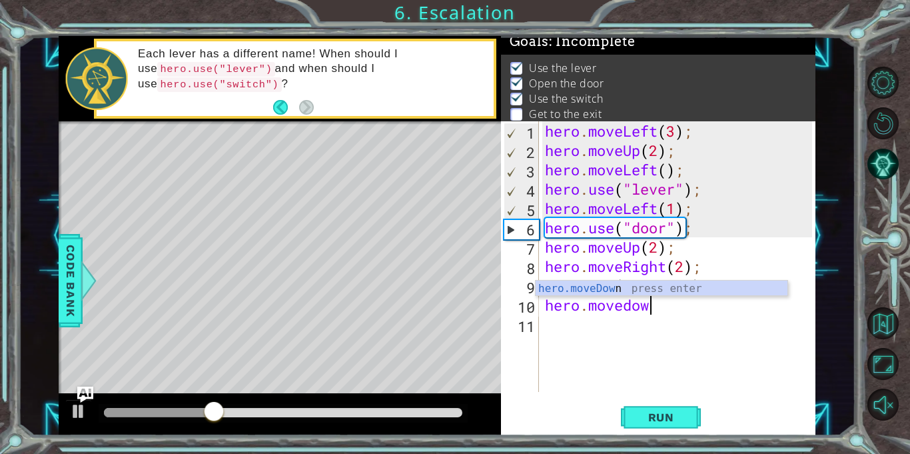
scroll to position [0, 4]
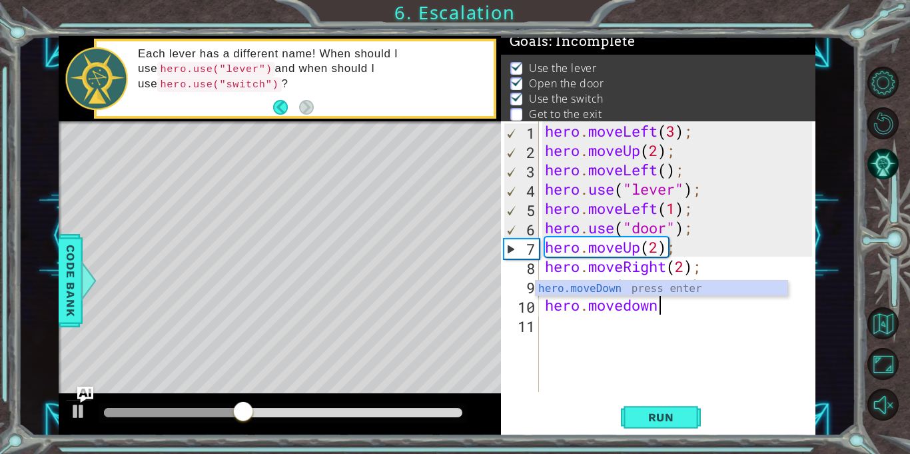
click at [663, 295] on body "1 ההההההההההההההההההההההההההההההההההההההההההההההההההההההההההההההההההההההההההההה…" at bounding box center [455, 227] width 910 height 454
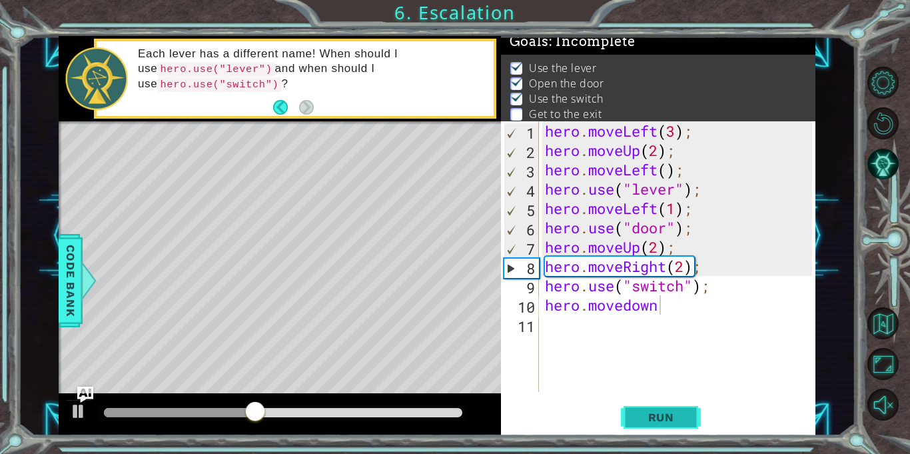
click at [644, 420] on span "Run" at bounding box center [661, 416] width 53 height 13
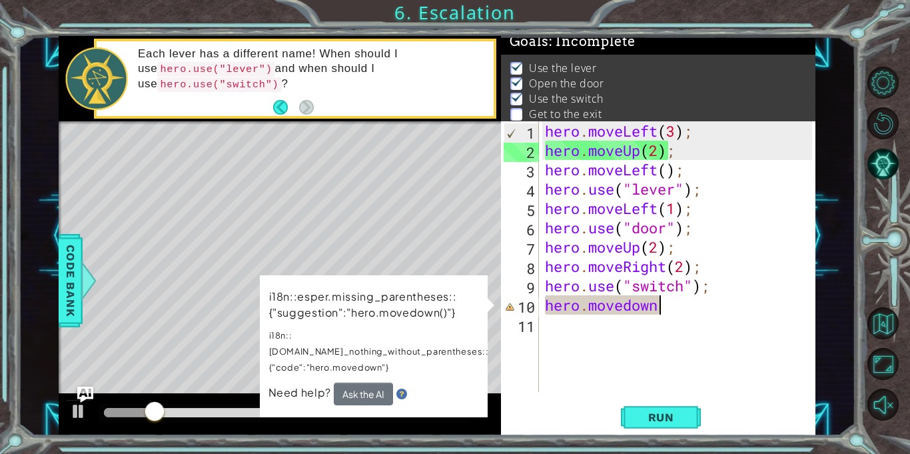
click at [668, 303] on div "hero . moveLeft ( 3 ) ; hero . moveUp ( 2 ) ; hero . moveLeft ( ) ; hero . use …" at bounding box center [680, 275] width 277 height 309
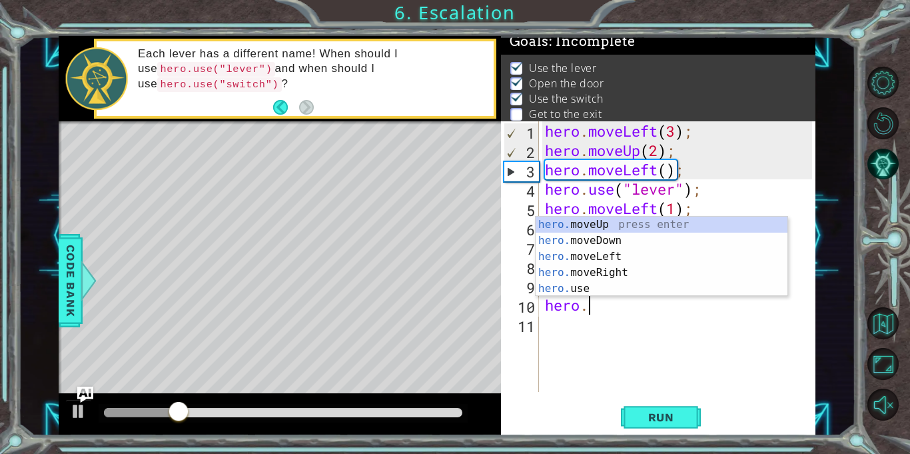
scroll to position [0, 1]
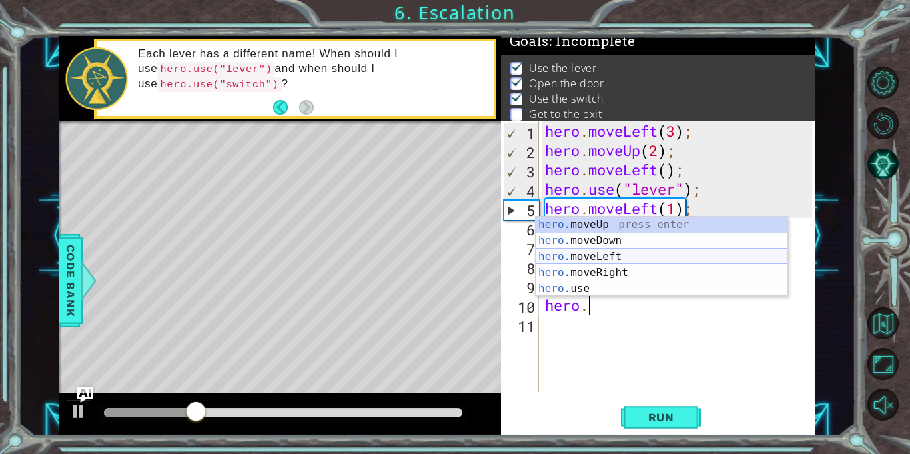
click at [634, 256] on div "hero. moveUp press enter hero. moveDown press enter hero. moveLeft press enter …" at bounding box center [662, 273] width 252 height 112
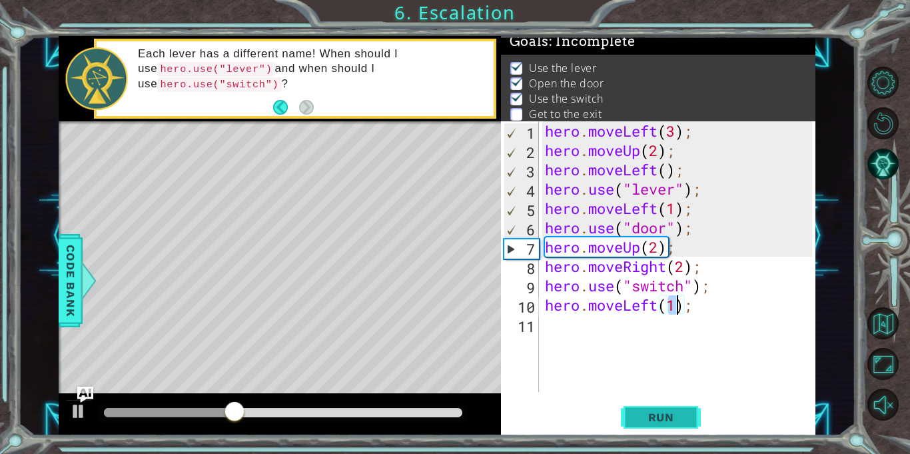
click at [632, 410] on button "Run" at bounding box center [661, 417] width 80 height 31
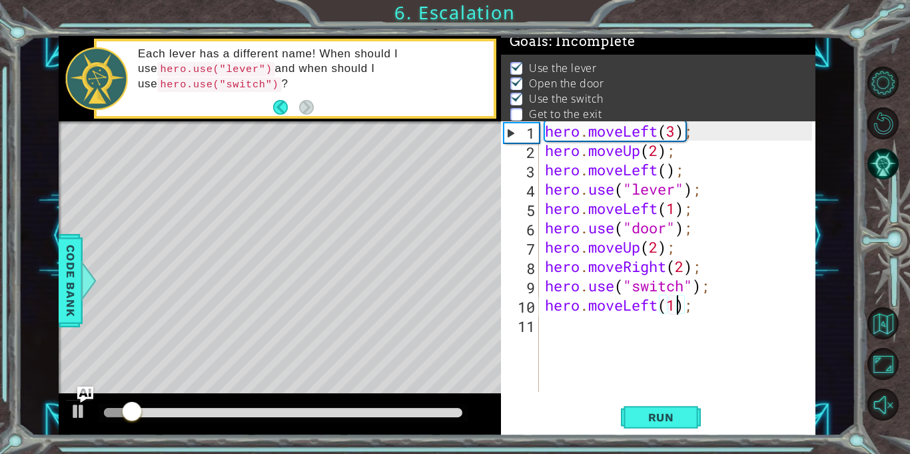
click at [700, 307] on div "hero . moveLeft ( 3 ) ; hero . moveUp ( 2 ) ; hero . moveLeft ( ) ; hero . use …" at bounding box center [680, 275] width 277 height 309
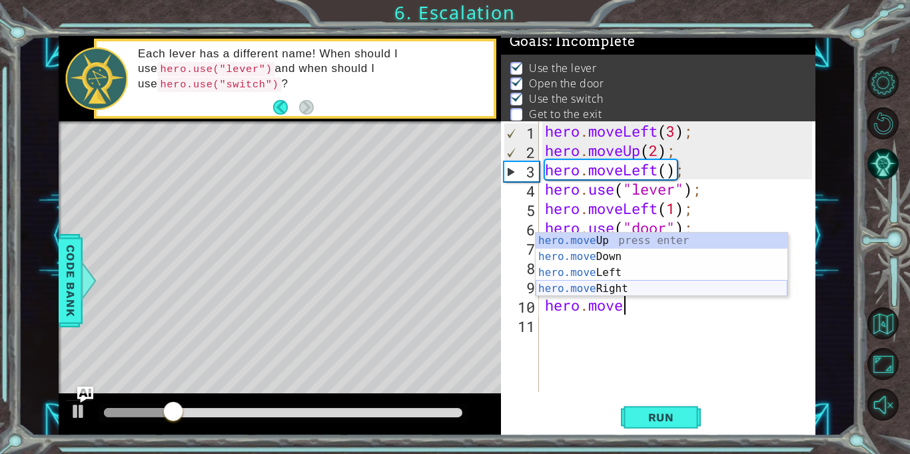
click at [674, 291] on div "hero.move Up press enter hero.move Down press enter hero.move Left press enter …" at bounding box center [662, 281] width 252 height 96
type textarea "hero.moveRight(1);"
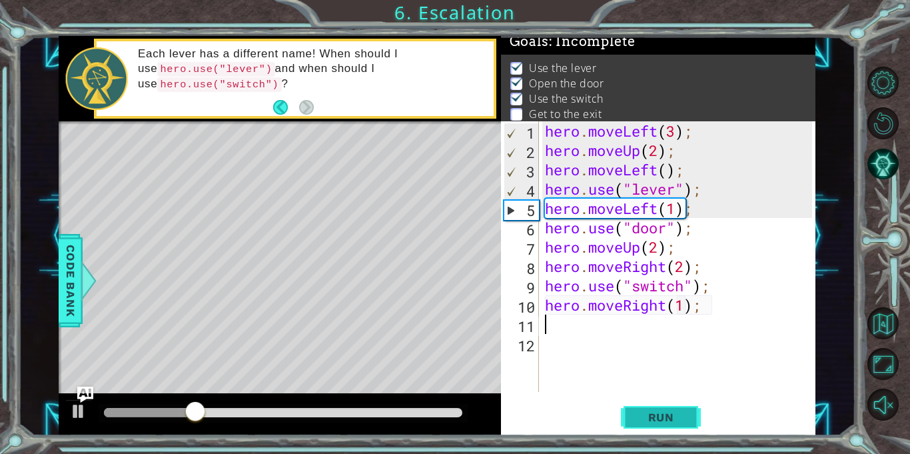
click at [632, 408] on button "Run" at bounding box center [661, 417] width 80 height 31
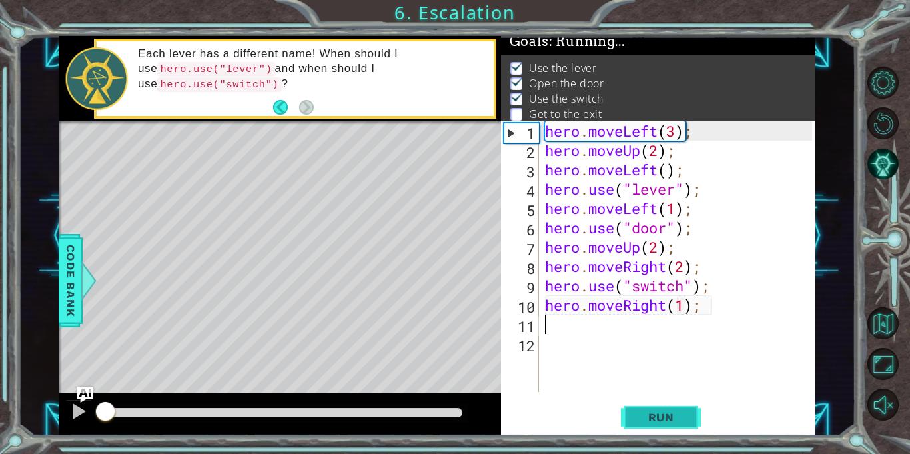
scroll to position [0, 0]
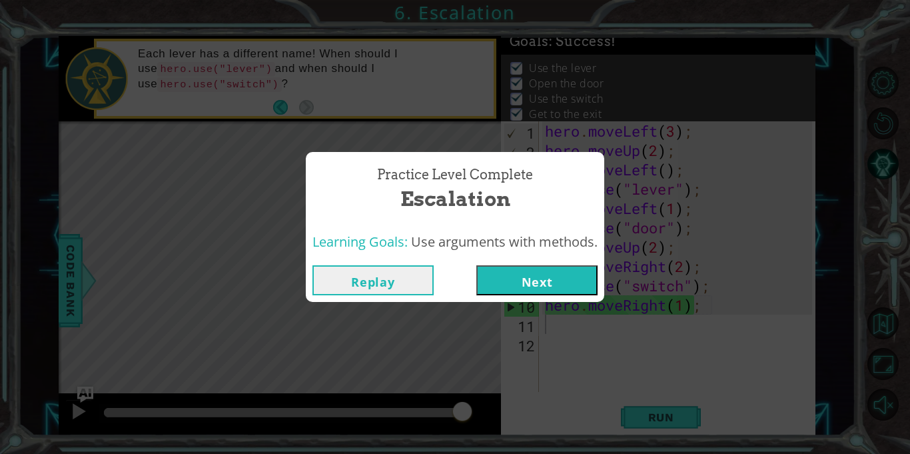
click at [522, 275] on button "Next" at bounding box center [536, 280] width 121 height 30
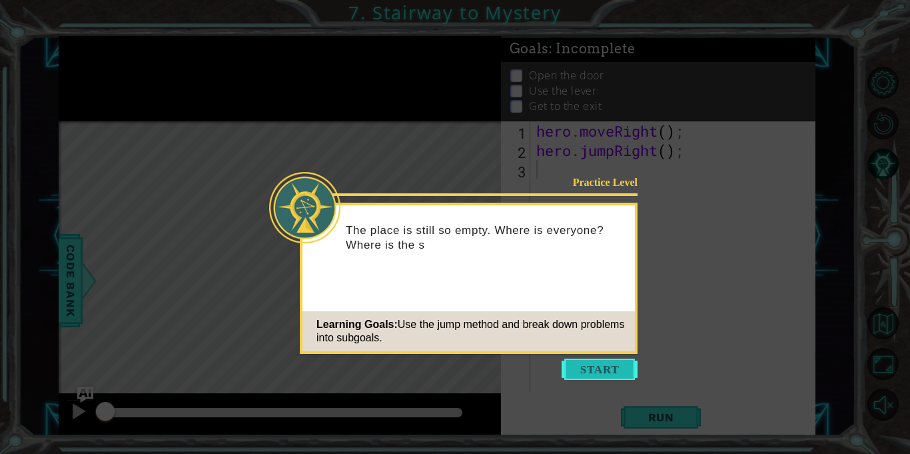
click at [608, 372] on button "Start" at bounding box center [600, 368] width 76 height 21
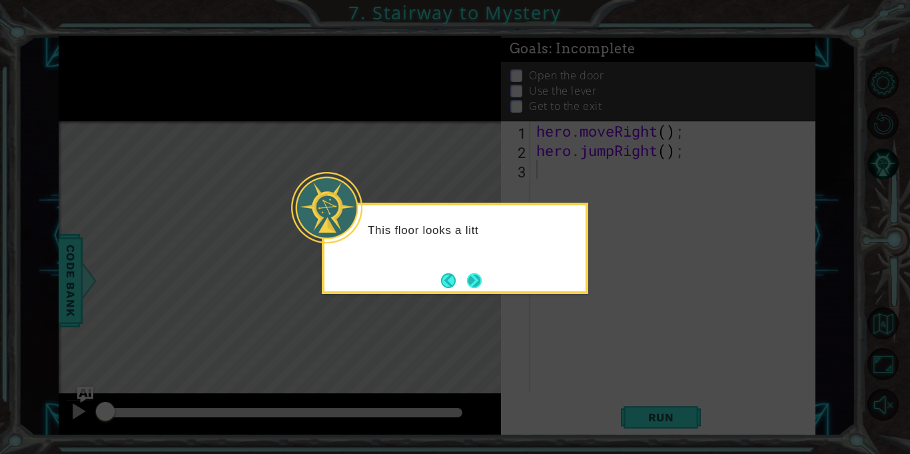
click at [467, 274] on button "Next" at bounding box center [474, 280] width 15 height 15
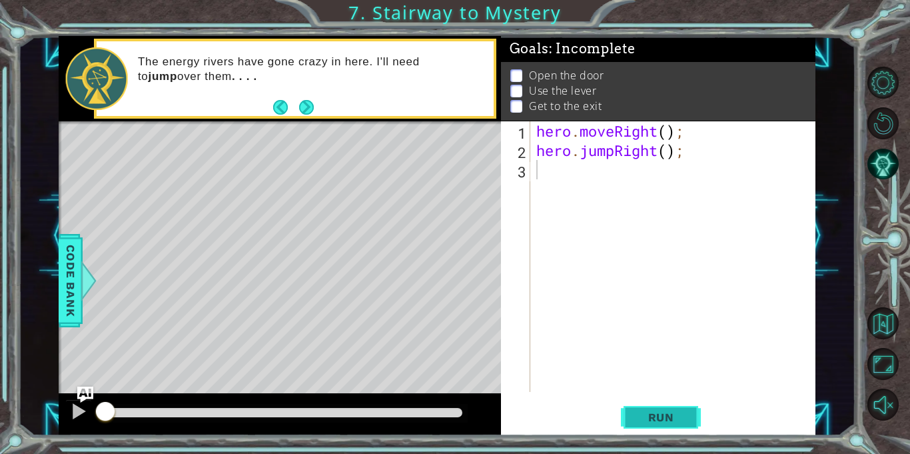
click at [624, 414] on button "Run" at bounding box center [661, 417] width 80 height 31
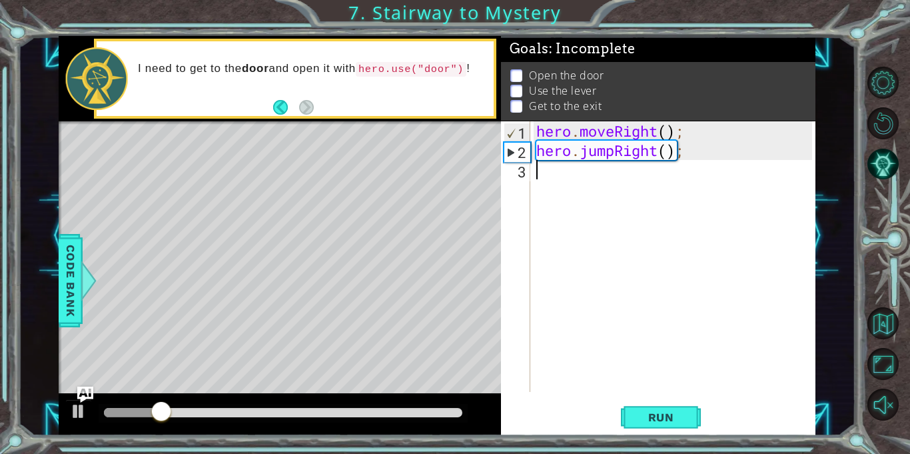
click at [588, 193] on div "hero . moveRight ( ) ; hero . jumpRight ( ) ;" at bounding box center [676, 275] width 285 height 309
type textarea "h"
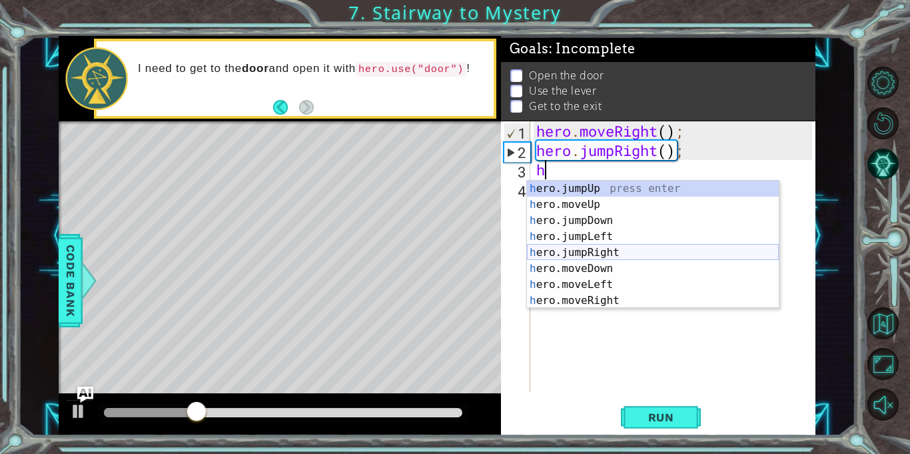
click at [598, 250] on div "h ero.jumpUp press enter h ero.moveUp press enter h ero.jumpDown press enter h …" at bounding box center [653, 261] width 252 height 160
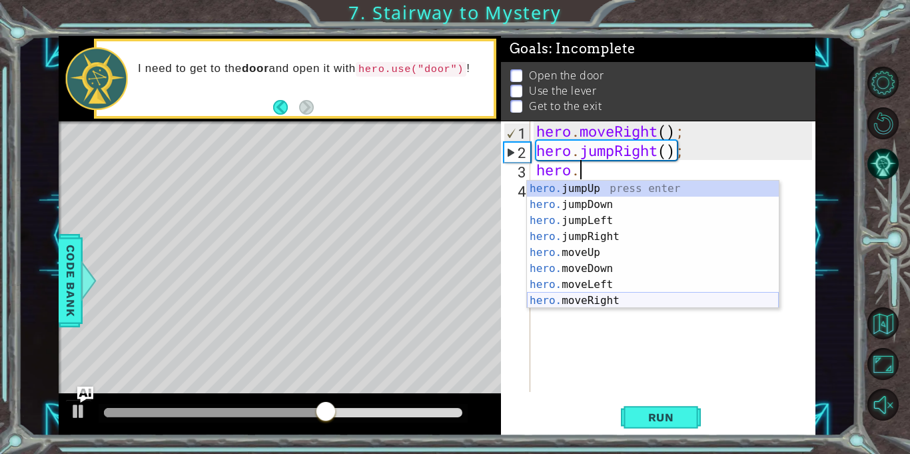
click at [566, 299] on div "hero. jumpUp press enter hero. jumpDown press enter hero. jumpLeft press enter …" at bounding box center [653, 261] width 252 height 160
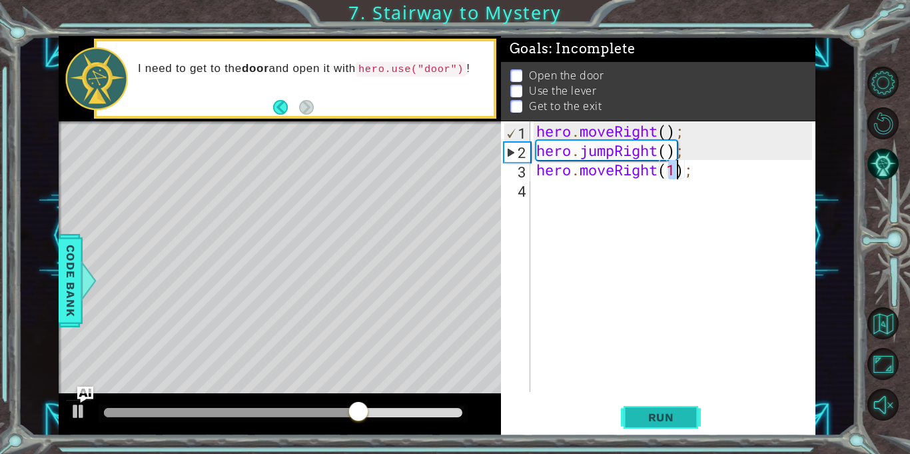
type textarea "hero.moveRight(1);"
click at [648, 426] on button "Run" at bounding box center [661, 417] width 80 height 31
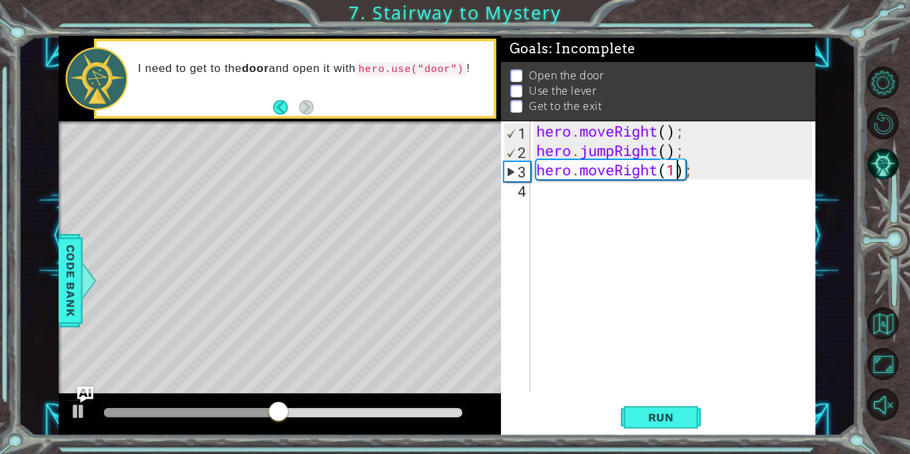
click at [538, 193] on div "hero . moveRight ( ) ; hero . jumpRight ( ) ; hero . moveRight ( 1 ) ;" at bounding box center [676, 275] width 285 height 309
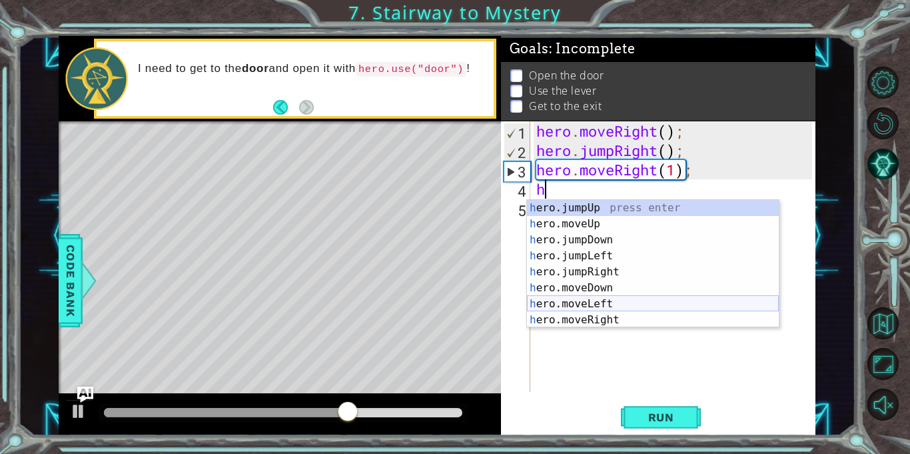
click at [576, 304] on div "h ero.jumpUp press enter h ero.moveUp press enter h ero.jumpDown press enter h …" at bounding box center [653, 280] width 252 height 160
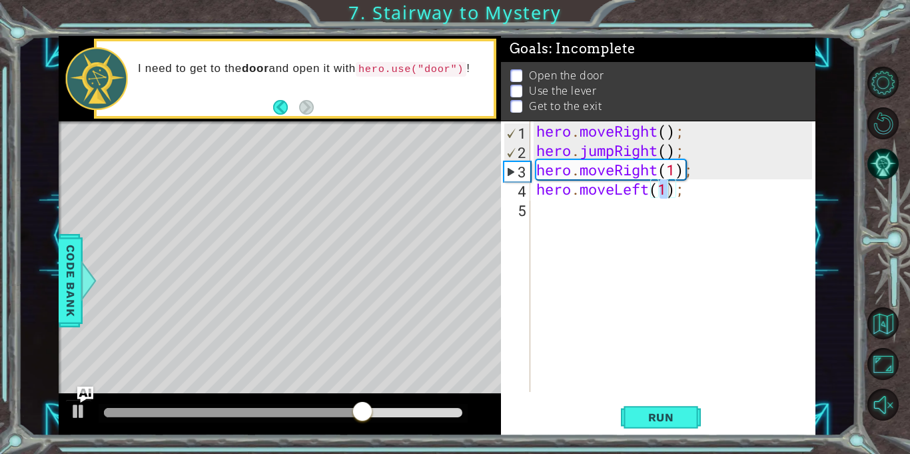
click at [661, 434] on div "hero.moveLeft(1); 1 2 3 4 5 hero . moveRight ( ) ; hero . jumpRight ( ) ; hero …" at bounding box center [658, 278] width 314 height 314
click at [666, 418] on span "Run" at bounding box center [661, 416] width 53 height 13
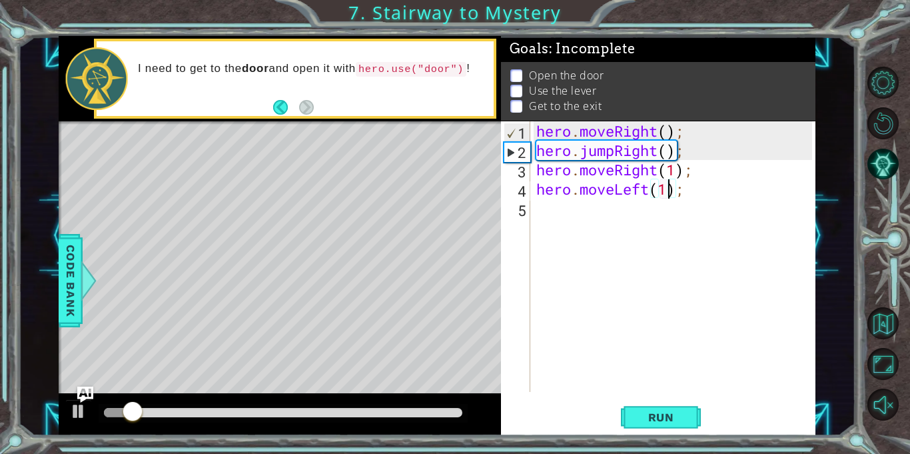
click at [650, 191] on div "hero . moveRight ( ) ; hero . jumpRight ( ) ; hero . moveRight ( 1 ) ; hero . m…" at bounding box center [676, 275] width 285 height 309
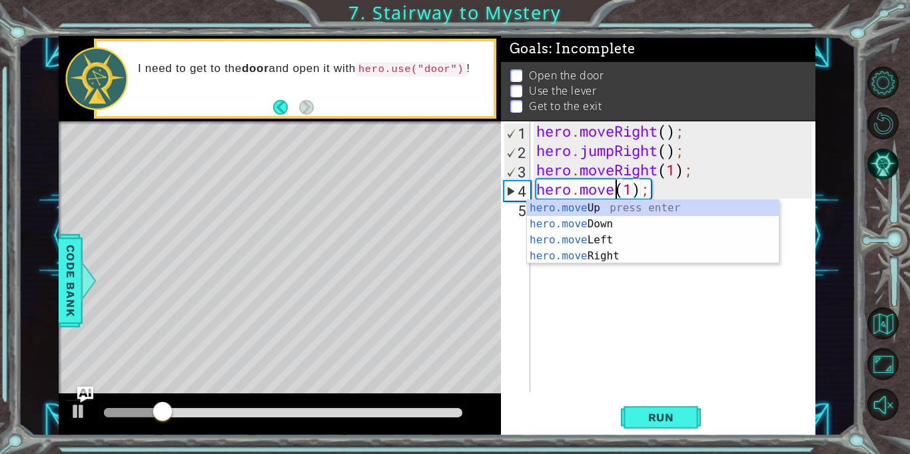
type textarea "hero.moved(1);"
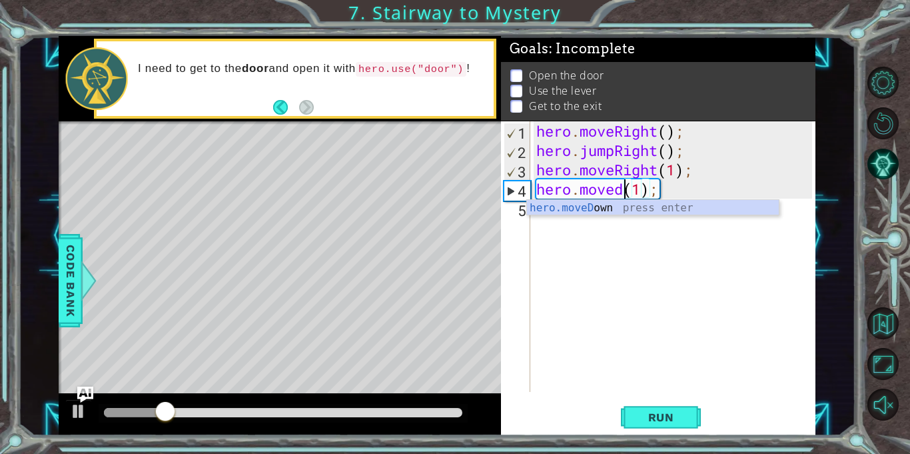
scroll to position [0, 4]
click at [618, 219] on div "hero . moveRight ( ) ; hero . jumpRight ( ) ; hero . moveRight ( 1 ) ; hero . m…" at bounding box center [676, 275] width 285 height 309
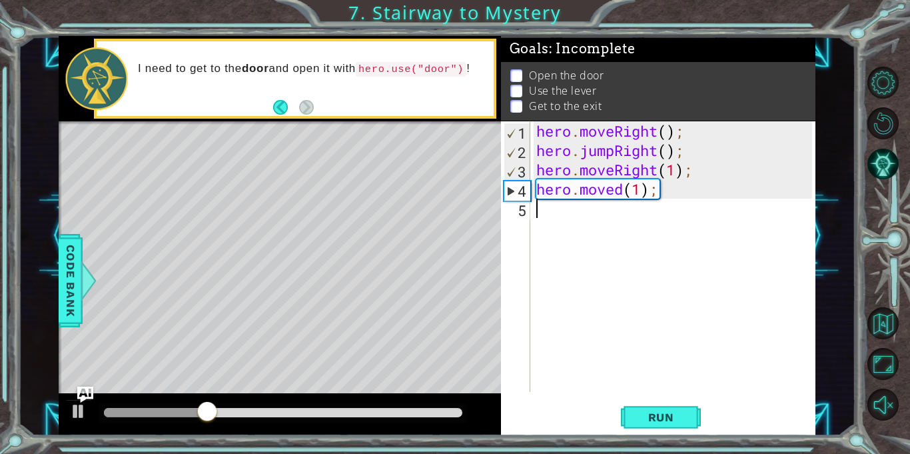
click at [626, 193] on div "hero . moveRight ( ) ; hero . jumpRight ( ) ; hero . moveRight ( 1 ) ; hero . m…" at bounding box center [676, 275] width 285 height 309
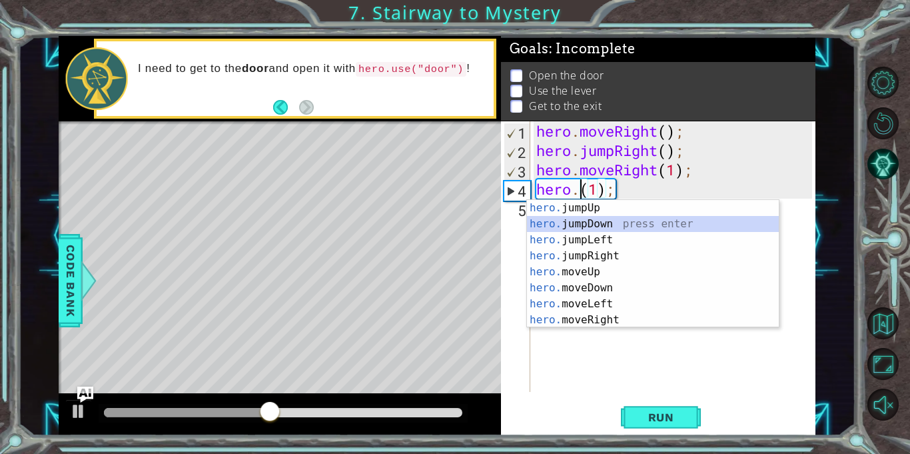
click at [606, 226] on div "hero. jumpUp press enter hero. jumpDown press enter hero. jumpLeft press enter …" at bounding box center [653, 280] width 252 height 160
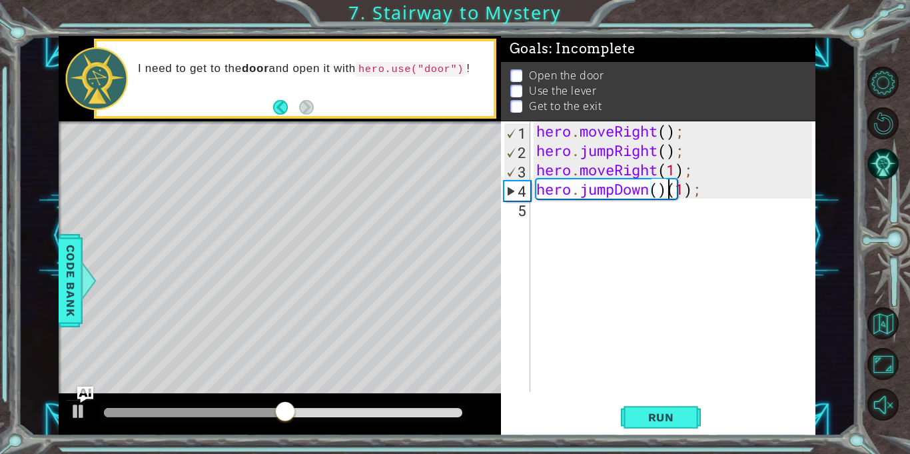
click at [642, 193] on div "hero . moveRight ( ) ; hero . jumpRight ( ) ; hero . moveRight ( 1 ) ; hero . j…" at bounding box center [676, 275] width 285 height 309
click at [651, 193] on div "hero . moveRight ( ) ; hero . jumpRight ( ) ; hero . moveRight ( 1 ) ; hero . j…" at bounding box center [676, 275] width 285 height 309
click at [666, 192] on div "hero . moveRight ( ) ; hero . jumpRight ( ) ; hero . moveRight ( 1 ) ; hero . j…" at bounding box center [676, 275] width 285 height 309
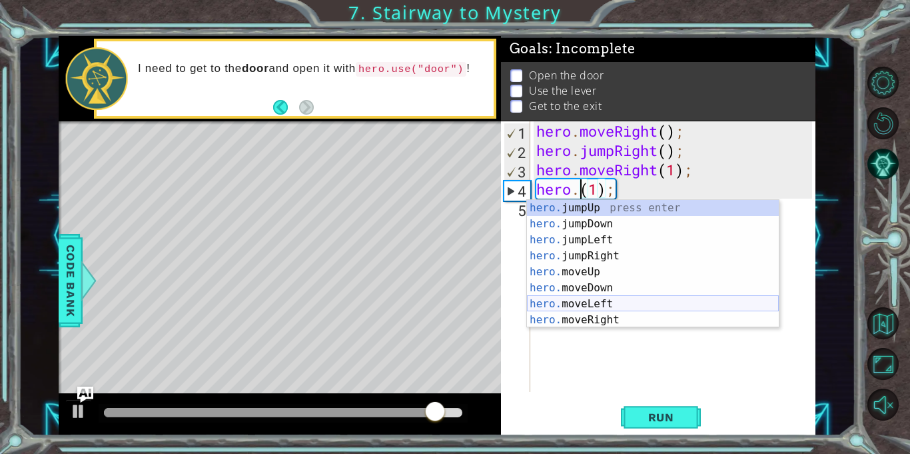
click at [600, 303] on div "hero. jumpUp press enter hero. jumpDown press enter hero. jumpLeft press enter …" at bounding box center [653, 280] width 252 height 160
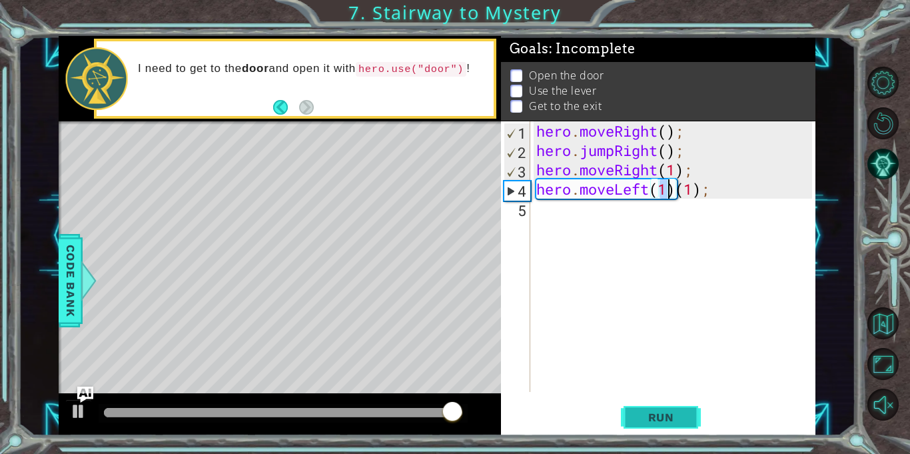
click at [649, 419] on span "Run" at bounding box center [661, 416] width 53 height 13
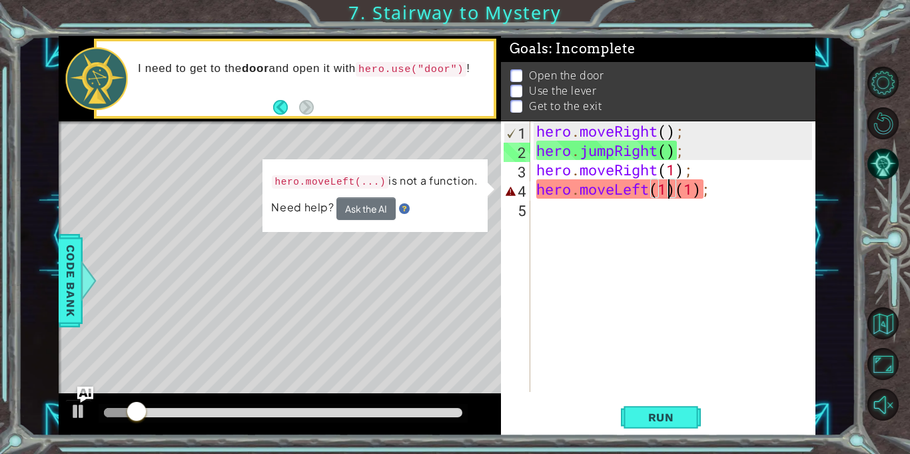
click at [716, 189] on div "hero . moveRight ( ) ; hero . jumpRight ( ) ; hero . moveRight ( 1 ) ; hero . m…" at bounding box center [676, 275] width 285 height 309
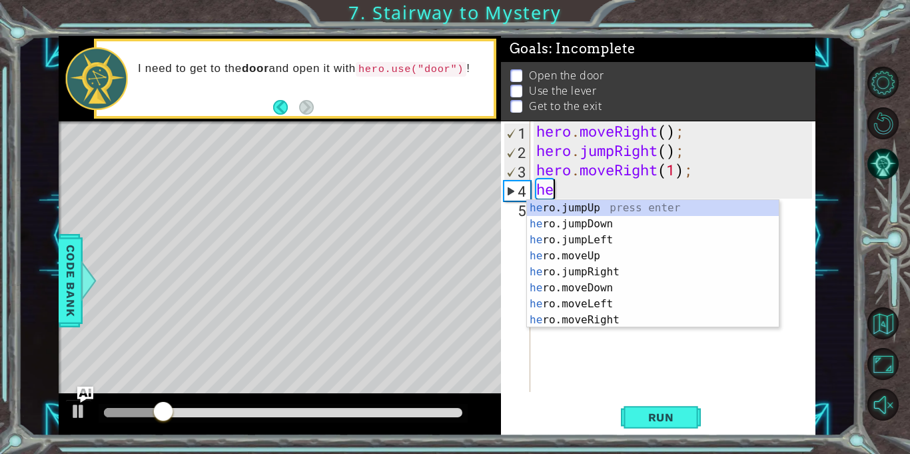
type textarea "h"
click at [600, 288] on div "h ero.jumpUp press enter h ero.moveUp press enter h ero.jumpDown press enter h …" at bounding box center [653, 280] width 252 height 160
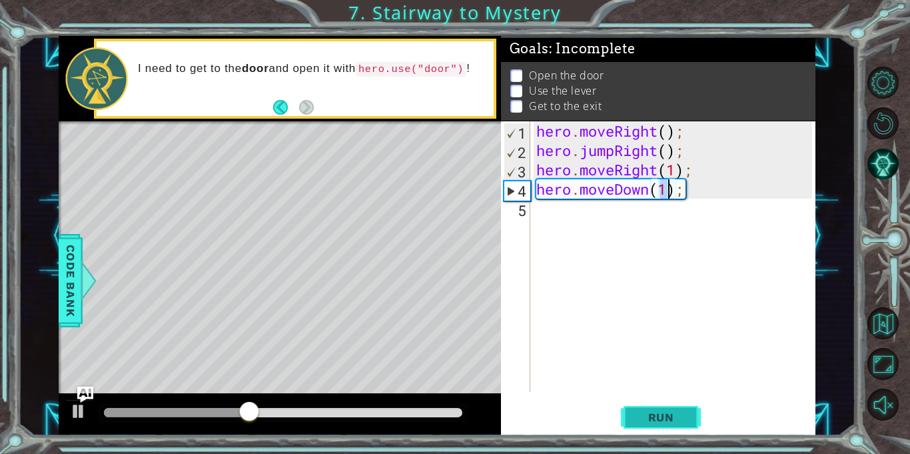
click at [629, 406] on button "Run" at bounding box center [661, 417] width 80 height 31
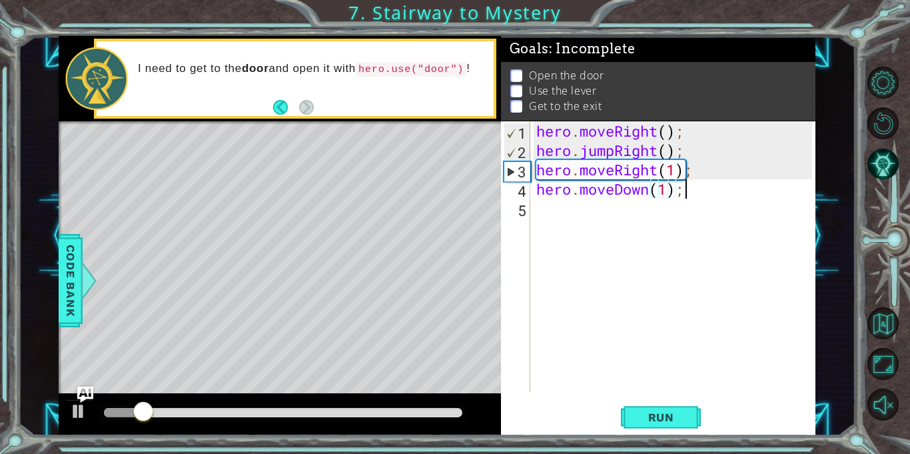
click at [686, 188] on div "hero . moveRight ( ) ; hero . jumpRight ( ) ; hero . moveRight ( 1 ) ; hero . m…" at bounding box center [676, 275] width 285 height 309
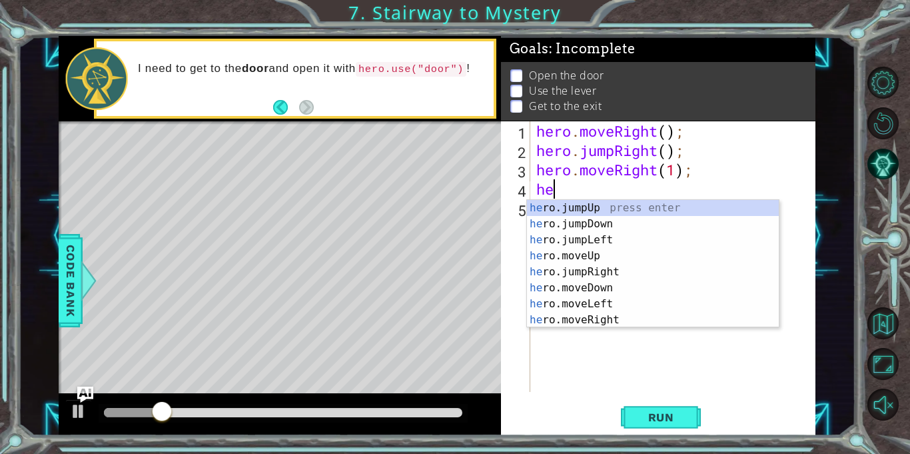
type textarea "h"
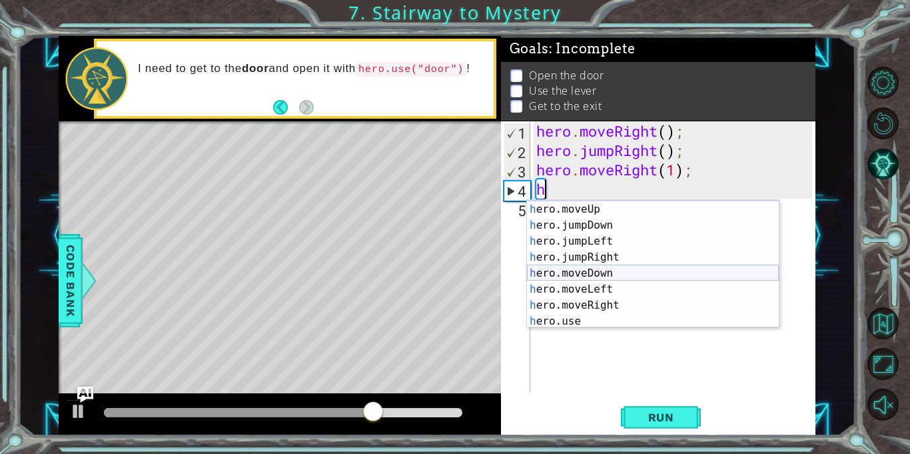
scroll to position [15, 0]
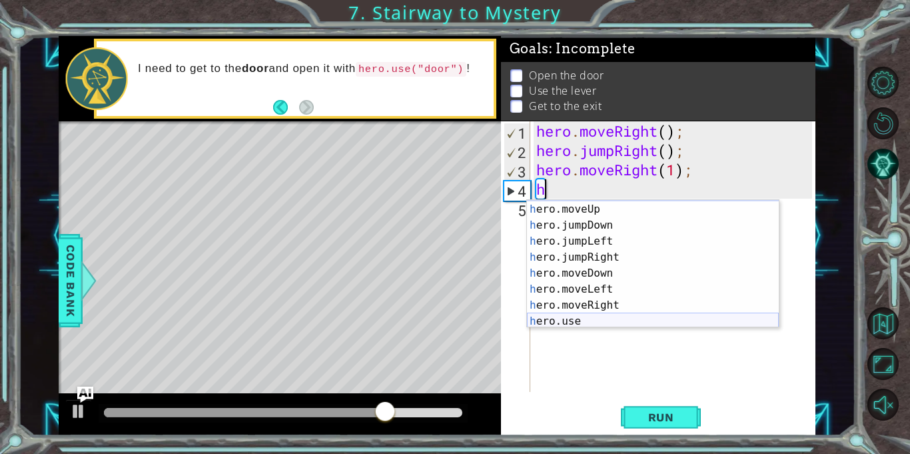
click at [544, 320] on div "h ero.jumpUp press enter h ero.moveUp press enter h ero.jumpDown press enter h …" at bounding box center [653, 265] width 252 height 160
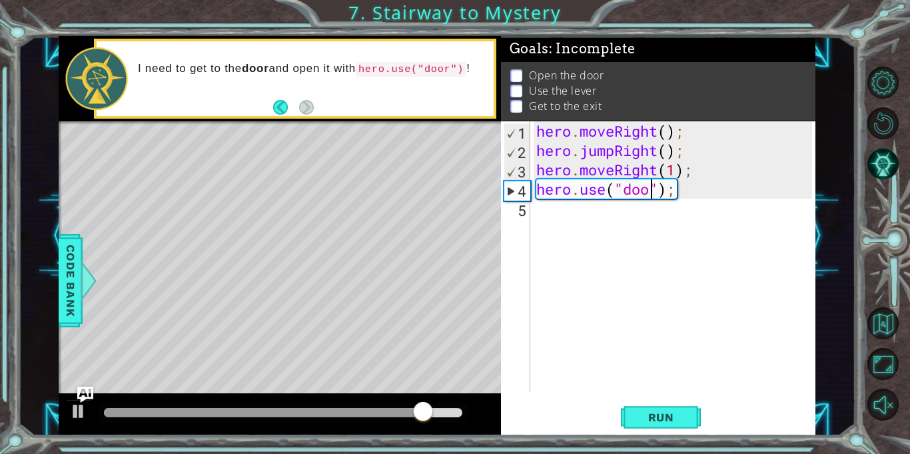
type textarea "hero.use("door");"
click at [636, 416] on span "Run" at bounding box center [661, 416] width 53 height 13
click at [686, 189] on div "hero . moveRight ( ) ; hero . jumpRight ( ) ; hero . moveRight ( 1 ) ; hero . u…" at bounding box center [676, 275] width 285 height 309
click at [700, 169] on div "hero . moveRight ( ) ; hero . jumpRight ( ) ; hero . moveRight ( 1 ) ; hero . u…" at bounding box center [676, 275] width 285 height 309
type textarea "hero.moveRight(1);"
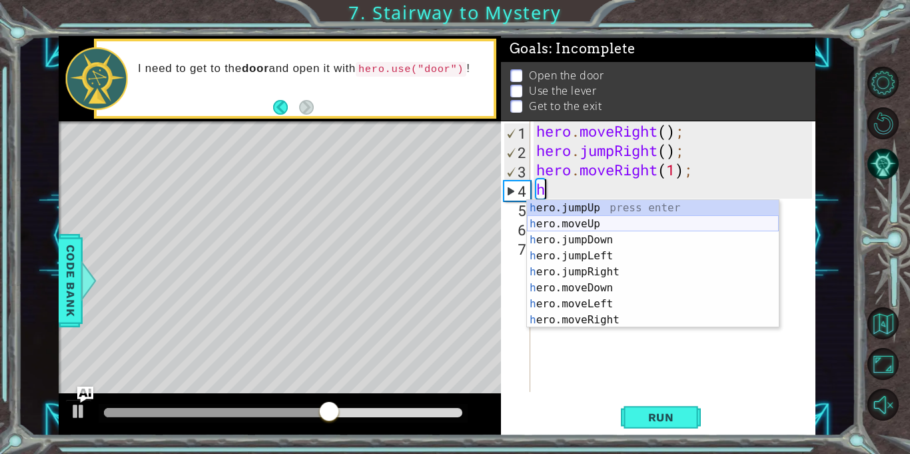
click at [580, 225] on div "h ero.jumpUp press enter h ero.moveUp press enter h ero.jumpDown press enter h …" at bounding box center [653, 280] width 252 height 160
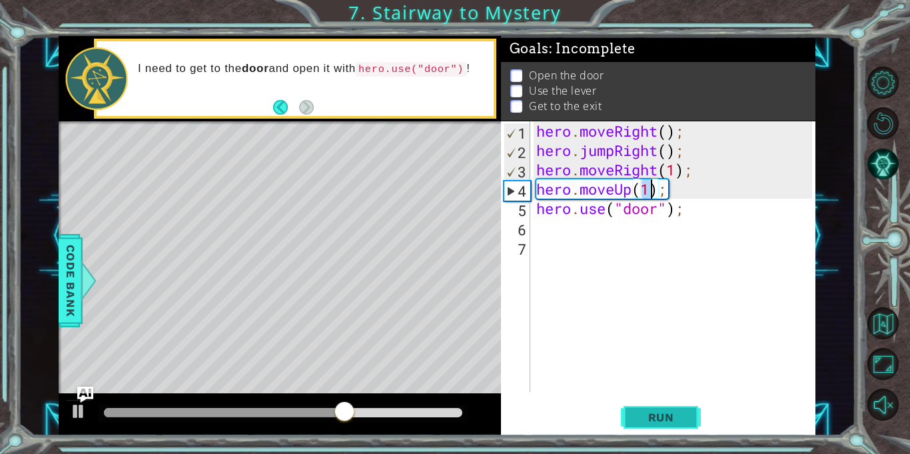
type textarea "hero.moveUp(1);"
click at [648, 409] on button "Run" at bounding box center [661, 417] width 80 height 31
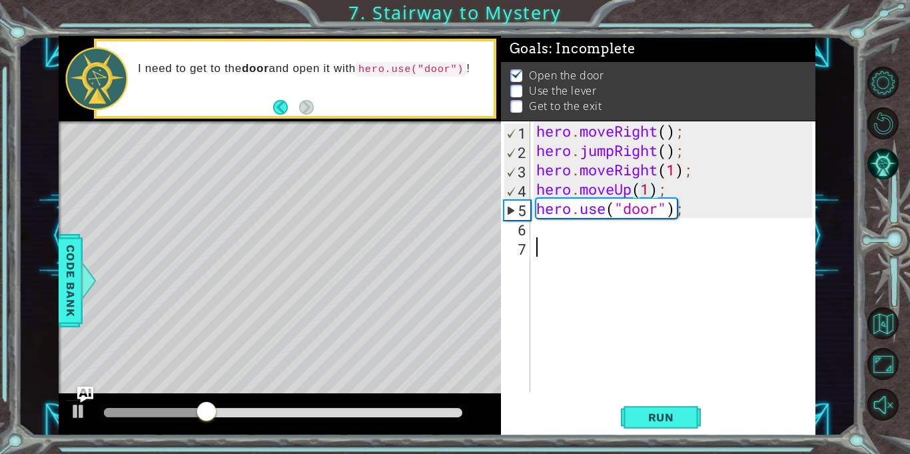
click at [553, 244] on div "hero . moveRight ( ) ; hero . jumpRight ( ) ; hero . moveRight ( 1 ) ; hero . m…" at bounding box center [676, 275] width 285 height 309
click at [552, 233] on div "hero . moveRight ( ) ; hero . jumpRight ( ) ; hero . moveRight ( 1 ) ; hero . m…" at bounding box center [676, 275] width 285 height 309
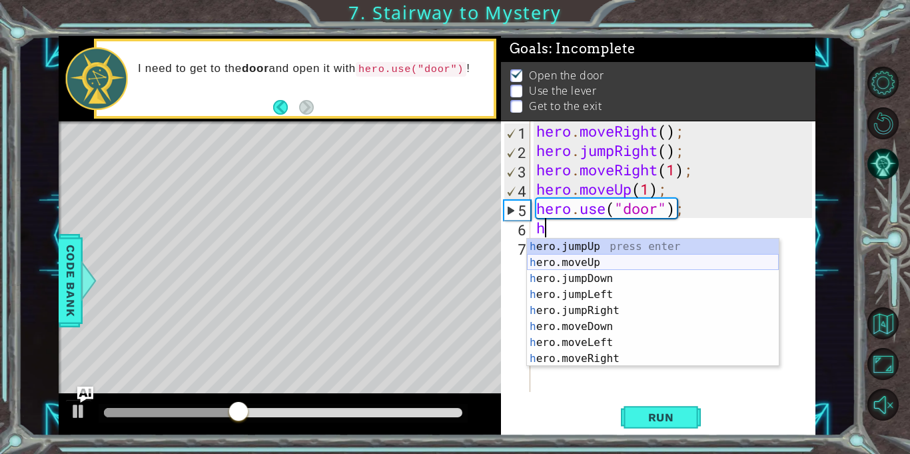
click at [573, 263] on div "h ero.jumpUp press enter h ero.moveUp press enter h ero.jumpDown press enter h …" at bounding box center [653, 319] width 252 height 160
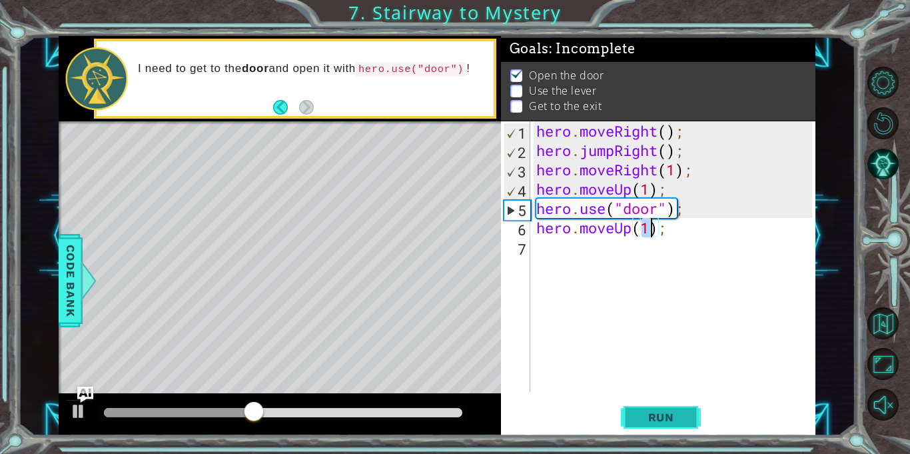
click at [680, 416] on span "Run" at bounding box center [661, 416] width 53 height 13
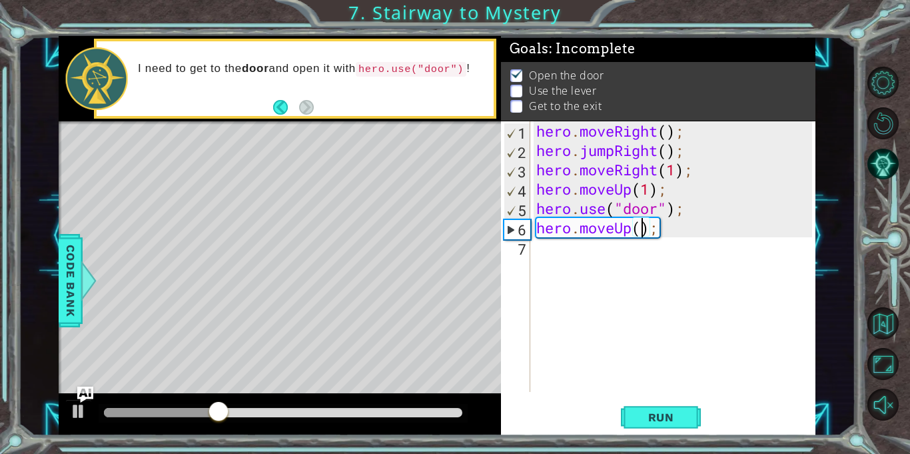
type textarea "hero.moveUp(2);"
click at [540, 239] on div "hero . moveRight ( ) ; hero . jumpRight ( ) ; hero . moveRight ( 1 ) ; hero . m…" at bounding box center [676, 275] width 285 height 309
type textarea "h"
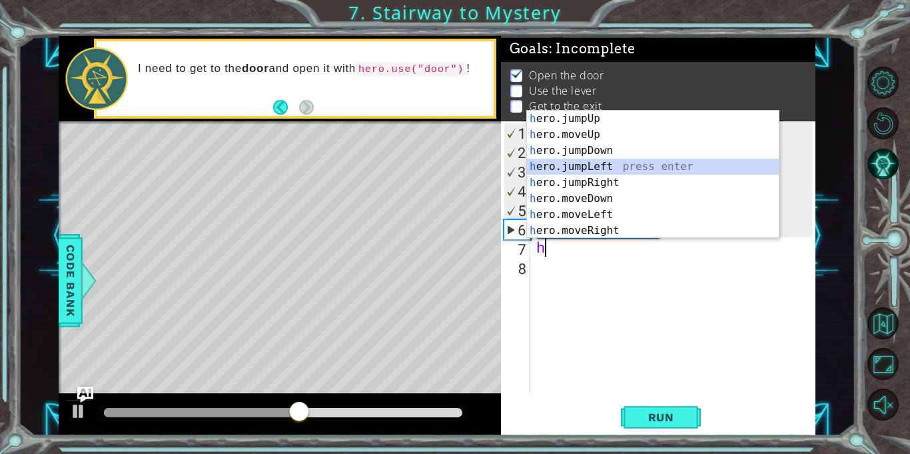
click at [565, 169] on div "h ero.jumpUp press enter h ero.moveUp press enter h ero.jumpDown press enter h …" at bounding box center [653, 191] width 252 height 160
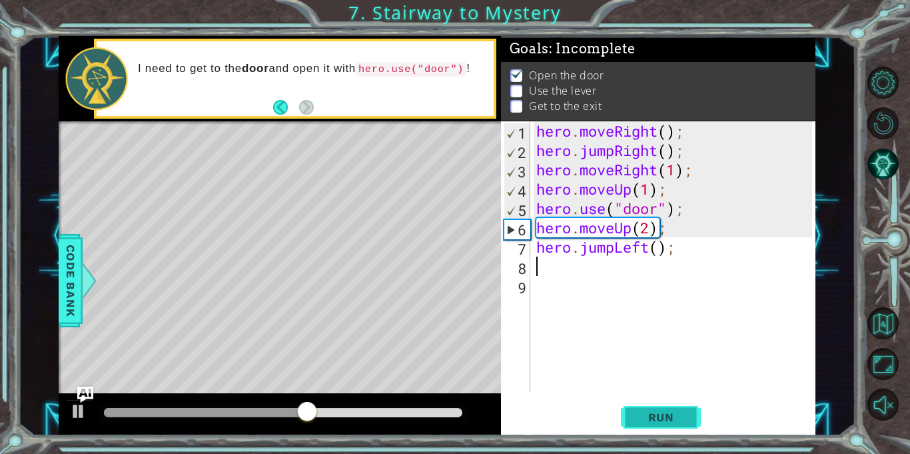
click at [679, 416] on span "Run" at bounding box center [661, 416] width 53 height 13
click at [616, 251] on div "hero . moveRight ( ) ; hero . jumpRight ( ) ; hero . moveRight ( 1 ) ; hero . m…" at bounding box center [676, 275] width 285 height 309
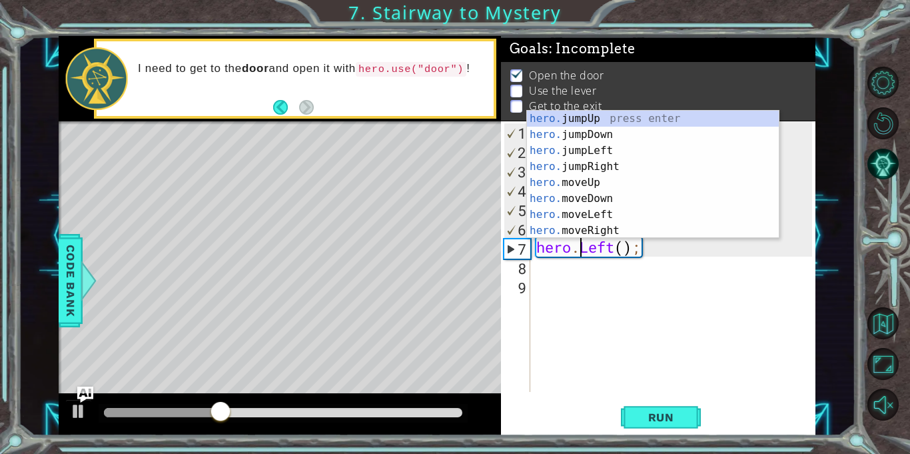
scroll to position [0, 2]
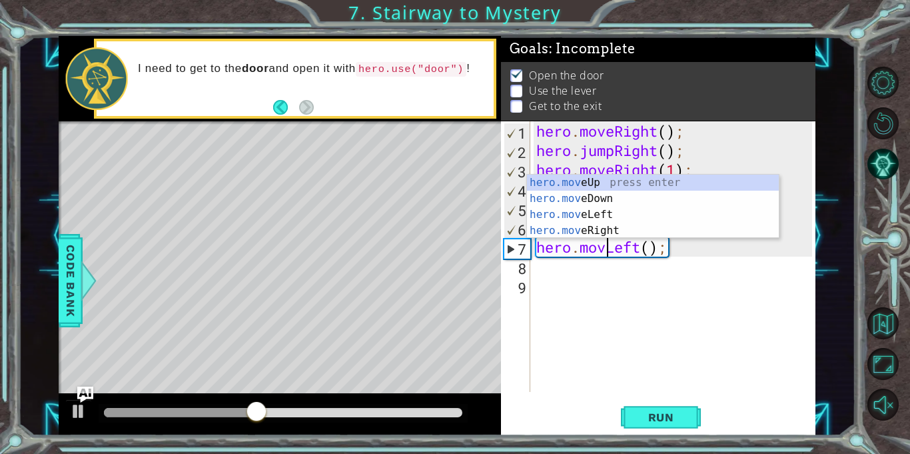
type textarea "hero.moveLeft();"
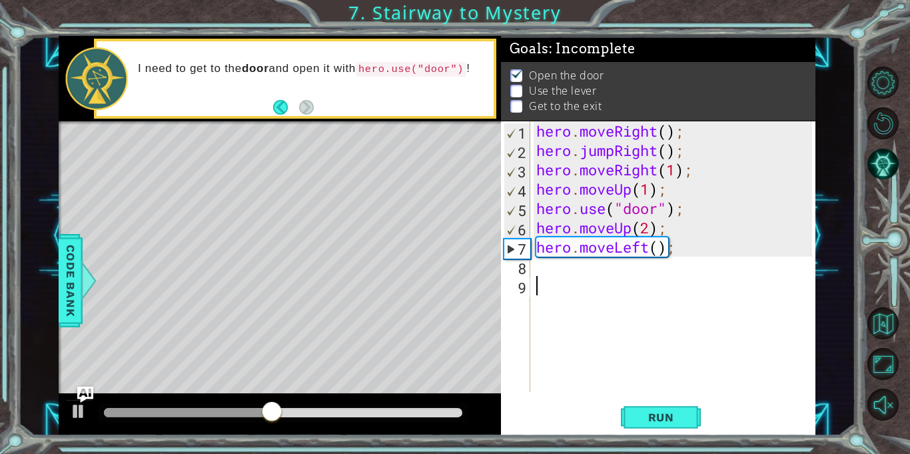
click at [599, 290] on div "hero . moveRight ( ) ; hero . jumpRight ( ) ; hero . moveRight ( 1 ) ; hero . m…" at bounding box center [676, 275] width 285 height 309
click at [680, 407] on button "Run" at bounding box center [661, 417] width 80 height 31
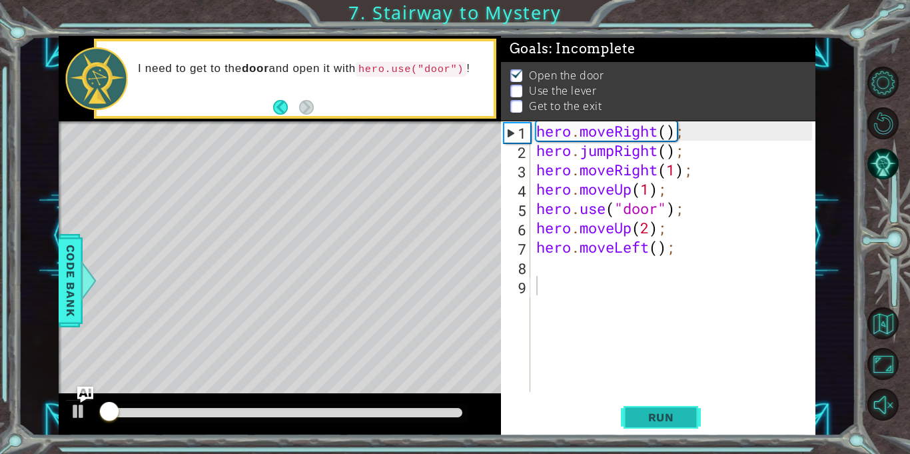
click at [680, 407] on button "Run" at bounding box center [661, 417] width 80 height 31
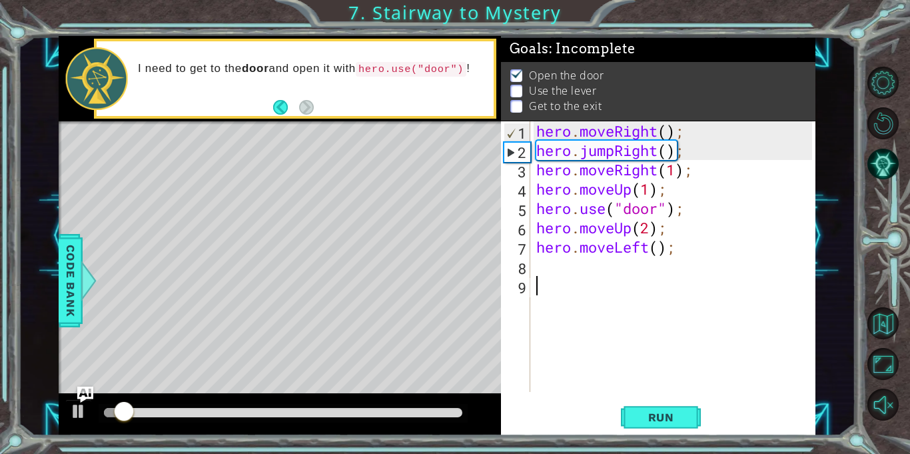
click at [548, 271] on div "hero . moveRight ( ) ; hero . jumpRight ( ) ; hero . moveRight ( 1 ) ; hero . m…" at bounding box center [676, 275] width 285 height 309
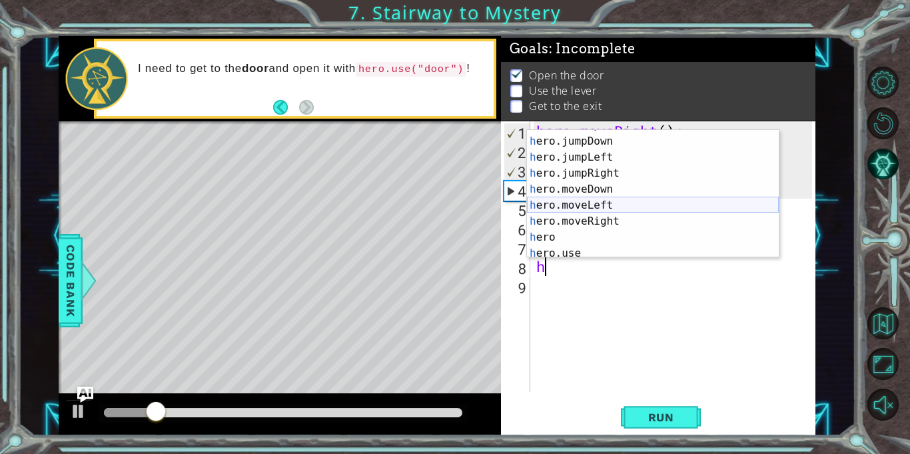
scroll to position [32, 0]
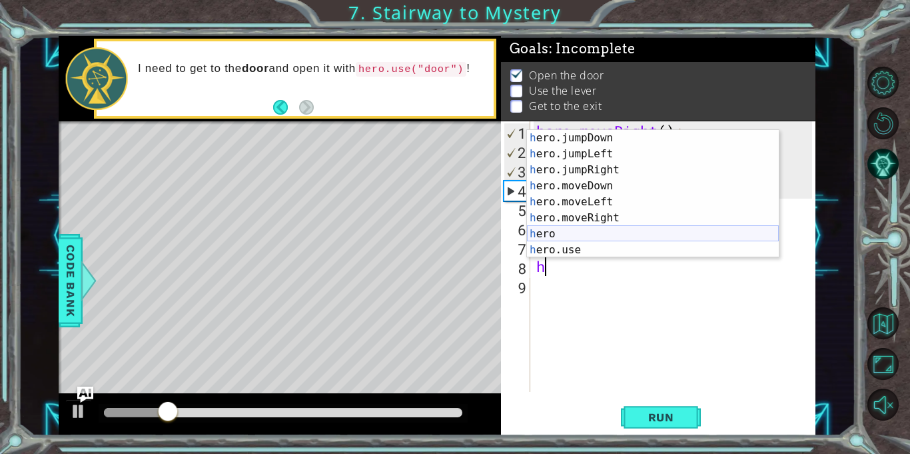
click at [566, 247] on div "h ero.jumpDown press enter h ero.jumpLeft press enter h ero.jumpRight press ent…" at bounding box center [653, 210] width 252 height 160
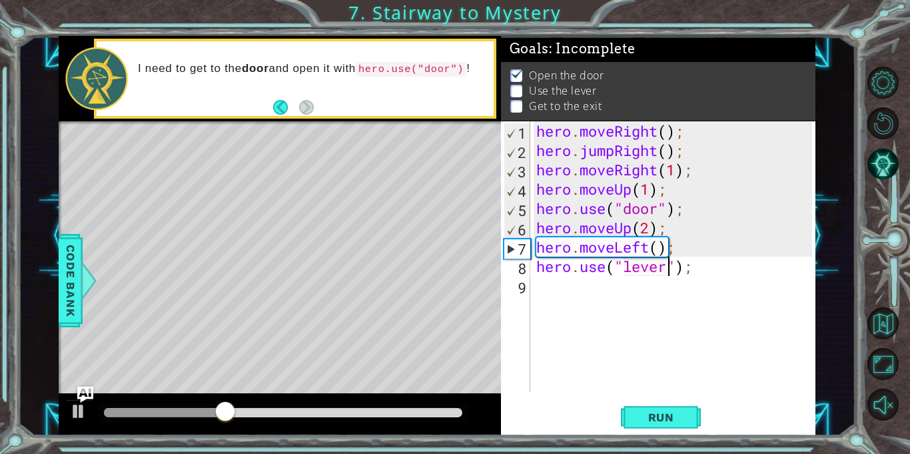
scroll to position [0, 6]
click at [662, 420] on span "Run" at bounding box center [661, 416] width 53 height 13
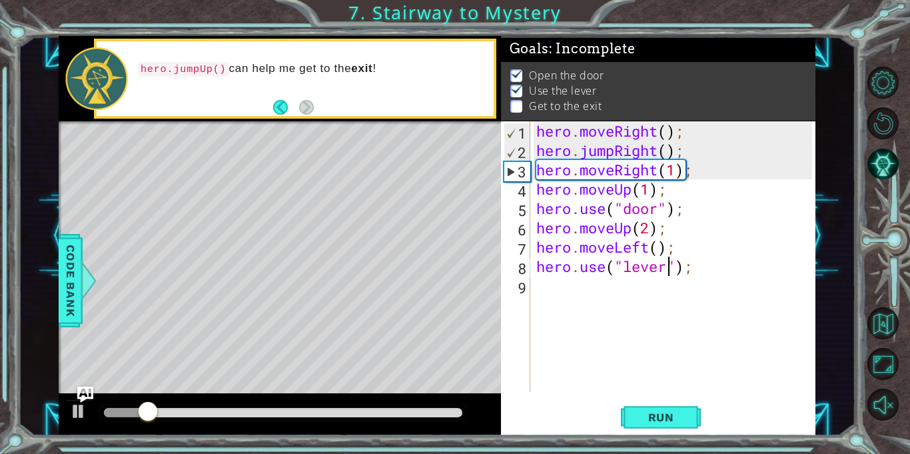
click at [676, 266] on div "hero . moveRight ( ) ; hero . jumpRight ( ) ; hero . moveRight ( 1 ) ; hero . m…" at bounding box center [676, 275] width 285 height 309
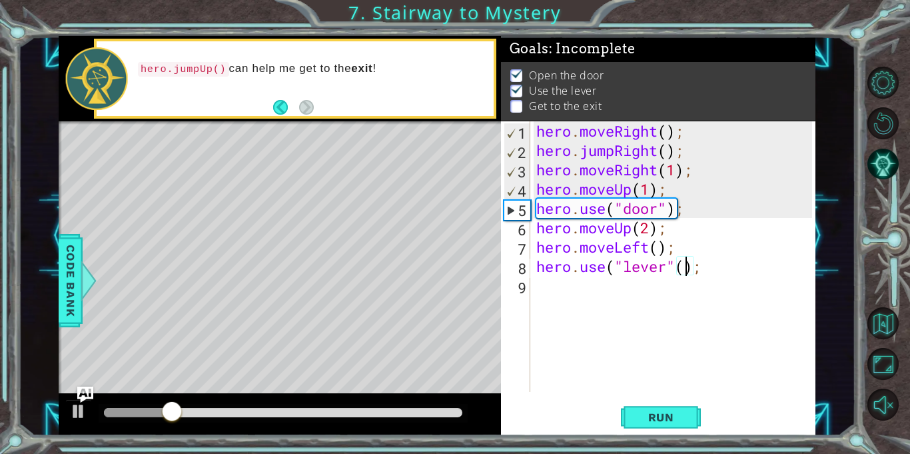
scroll to position [0, 7]
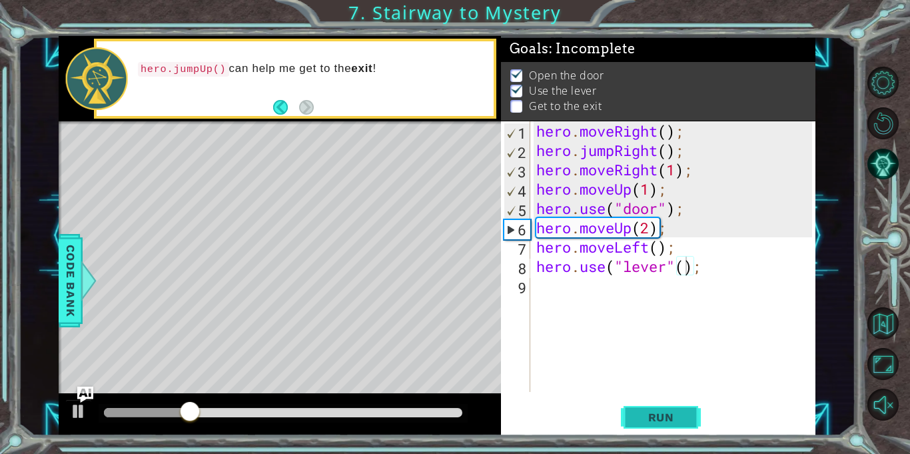
click at [648, 424] on span "Run" at bounding box center [661, 416] width 53 height 13
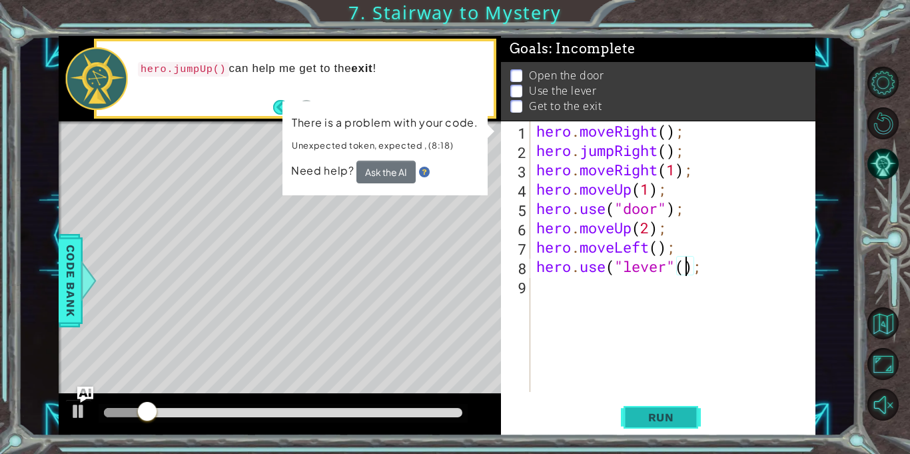
click at [661, 414] on span "Run" at bounding box center [661, 416] width 53 height 13
click at [594, 251] on div "hero . moveRight ( ) ; hero . jumpRight ( ) ; hero . moveRight ( 1 ) ; hero . m…" at bounding box center [676, 275] width 285 height 309
click at [670, 207] on div "hero . moveRight ( ) ; hero . jumpRight ( ) ; hero . moveRight ( 1 ) ; hero . m…" at bounding box center [676, 275] width 285 height 309
type textarea "hero.use("door");"
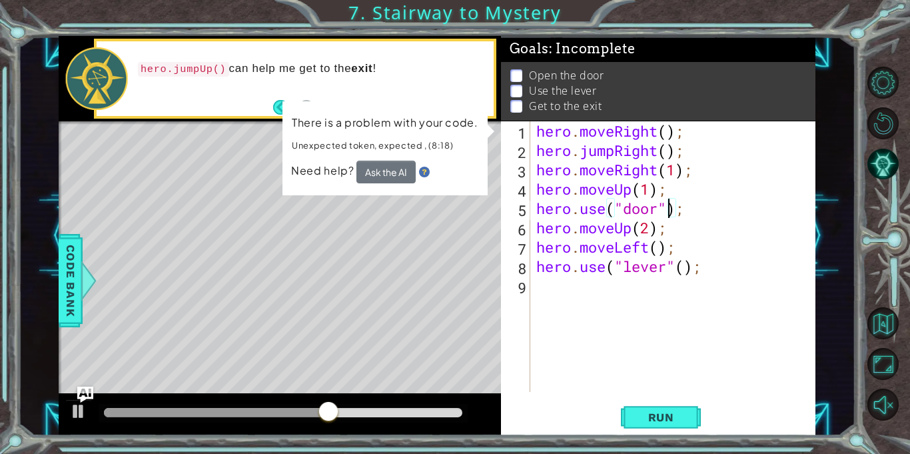
click at [623, 325] on div "hero . moveRight ( ) ; hero . jumpRight ( ) ; hero . moveRight ( 1 ) ; hero . m…" at bounding box center [676, 275] width 285 height 309
click at [394, 167] on button "Ask the AI" at bounding box center [385, 172] width 59 height 23
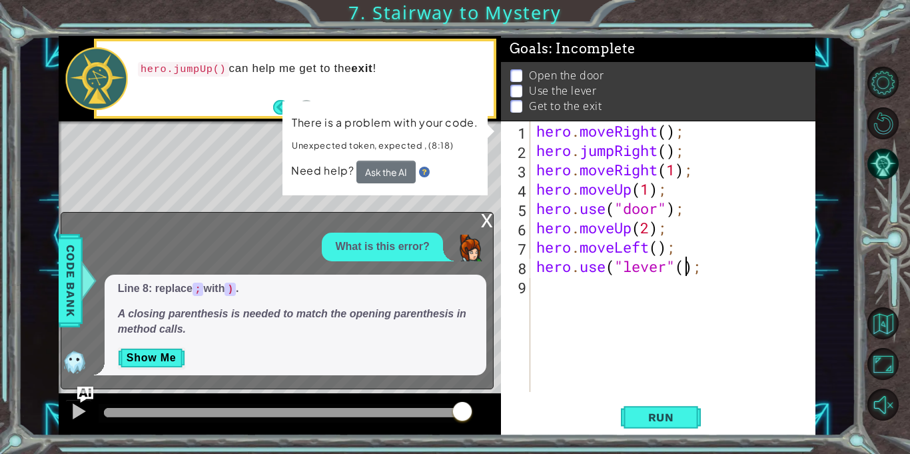
click at [685, 270] on div "hero . moveRight ( ) ; hero . jumpRight ( ) ; hero . moveRight ( 1 ) ; hero . m…" at bounding box center [676, 275] width 285 height 309
click at [684, 269] on div "hero . moveRight ( ) ; hero . jumpRight ( ) ; hero . moveRight ( 1 ) ; hero . m…" at bounding box center [676, 275] width 285 height 309
type textarea "hero.use("lever");"
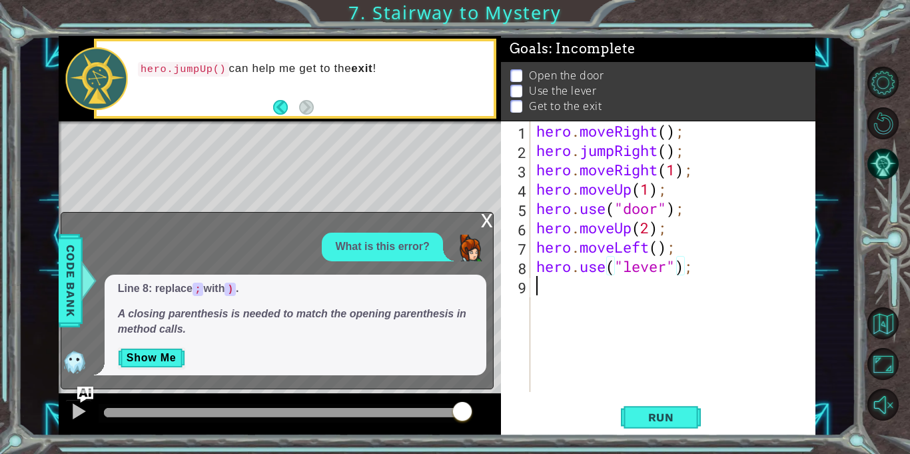
click at [688, 325] on div "hero . moveRight ( ) ; hero . jumpRight ( ) ; hero . moveRight ( 1 ) ; hero . m…" at bounding box center [676, 275] width 285 height 309
click at [664, 414] on span "Run" at bounding box center [661, 416] width 53 height 13
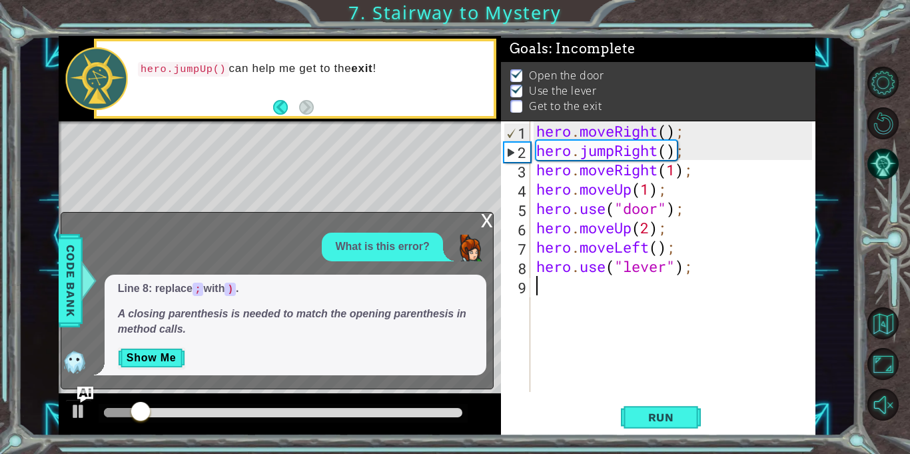
click at [481, 215] on div "x" at bounding box center [487, 219] width 12 height 13
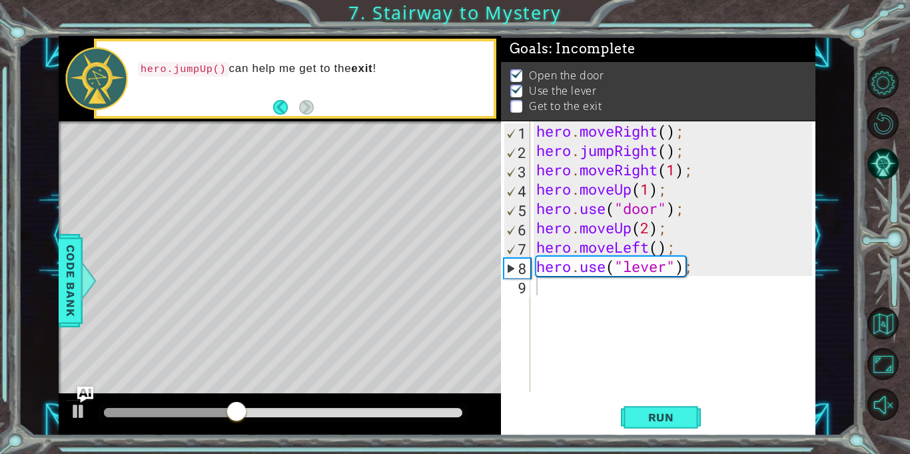
click at [549, 285] on div "hero . moveRight ( ) ; hero . jumpRight ( ) ; hero . moveRight ( 1 ) ; hero . m…" at bounding box center [676, 275] width 285 height 309
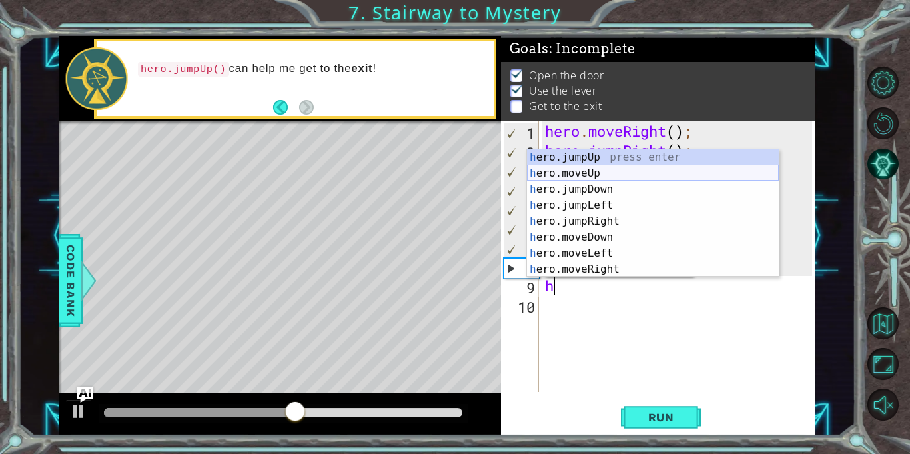
click at [594, 170] on div "h ero.jumpUp press enter h ero.moveUp press enter h ero.jumpDown press enter h …" at bounding box center [653, 229] width 252 height 160
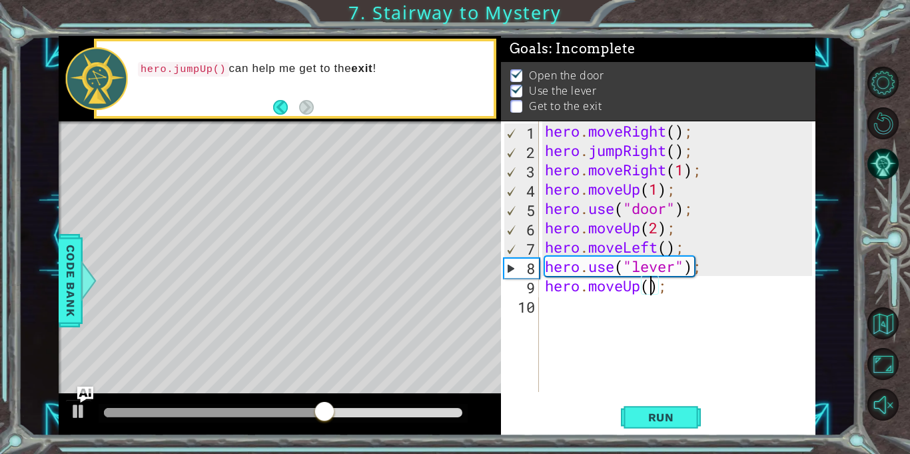
scroll to position [0, 5]
click at [665, 404] on button "Run" at bounding box center [661, 417] width 80 height 31
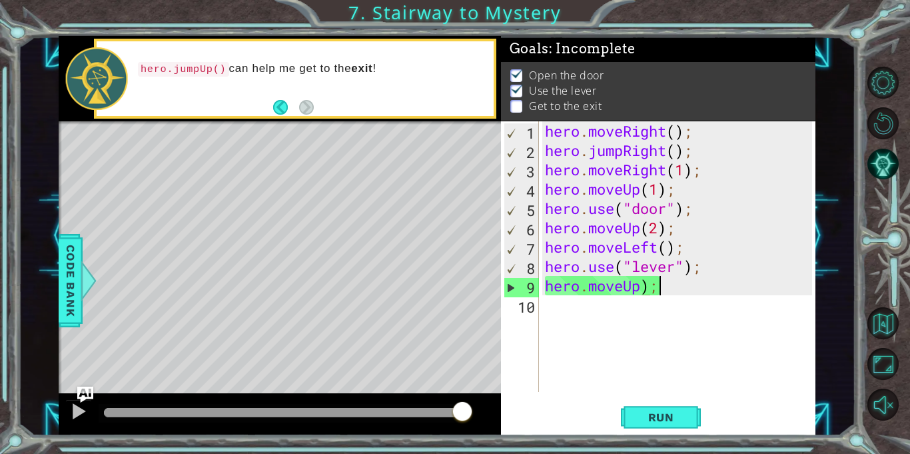
click at [668, 283] on div "hero . moveRight ( ) ; hero . jumpRight ( ) ; hero . moveRight ( 1 ) ; hero . m…" at bounding box center [680, 275] width 277 height 309
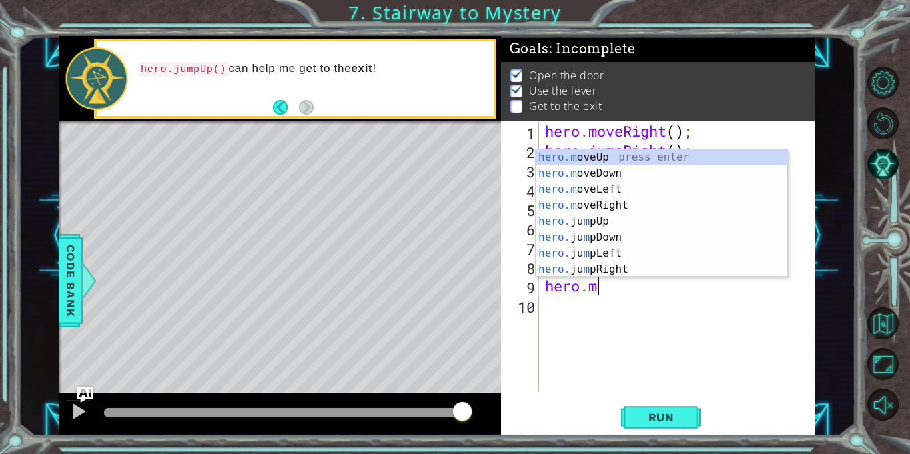
scroll to position [0, 1]
click at [616, 237] on div "hero. jumpUp press enter hero. jumpDown press enter hero. jumpLeft press enter …" at bounding box center [662, 229] width 252 height 160
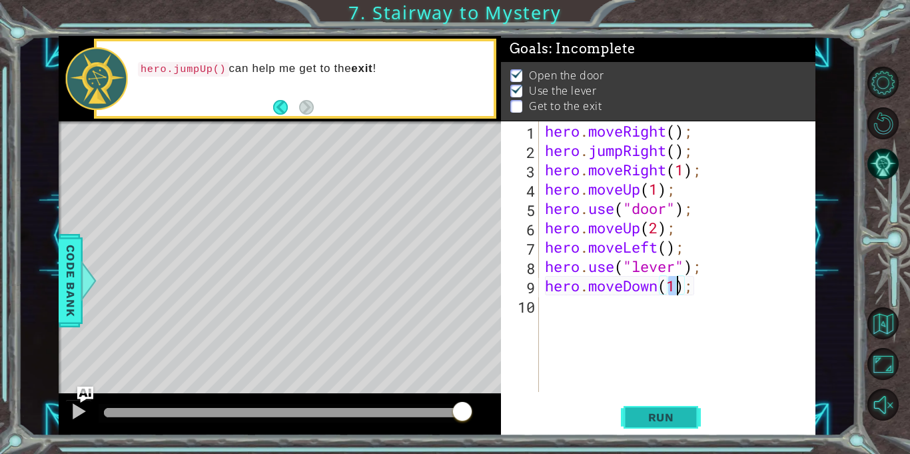
click at [691, 420] on button "Run" at bounding box center [661, 417] width 80 height 31
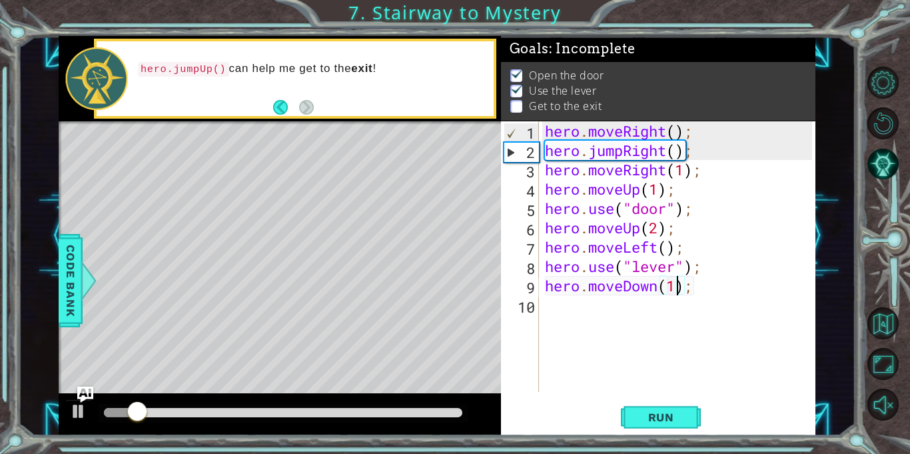
click at [695, 285] on div "hero . moveRight ( ) ; hero . jumpRight ( ) ; hero . moveRight ( 1 ) ; hero . m…" at bounding box center [680, 275] width 277 height 309
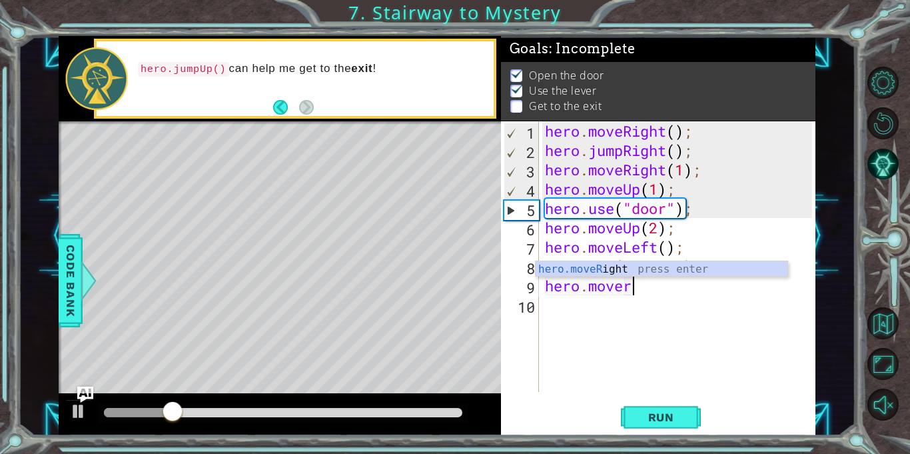
scroll to position [0, 3]
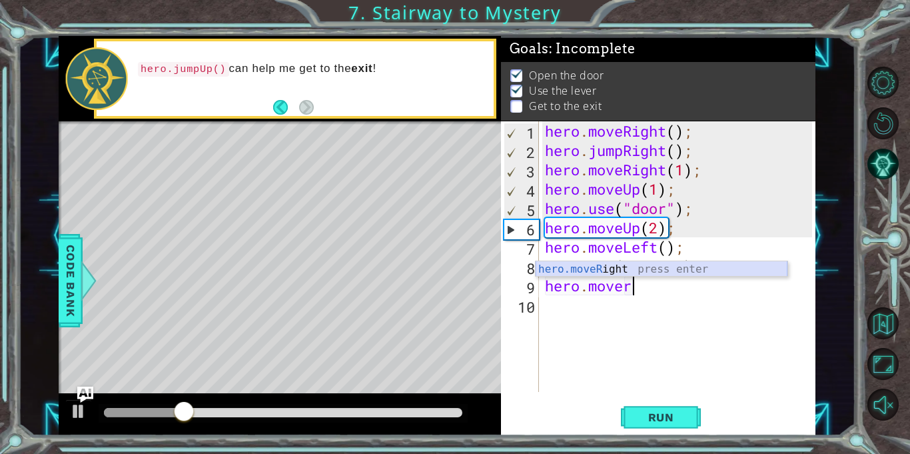
click at [674, 269] on div "hero.moveR ight press enter" at bounding box center [662, 285] width 252 height 48
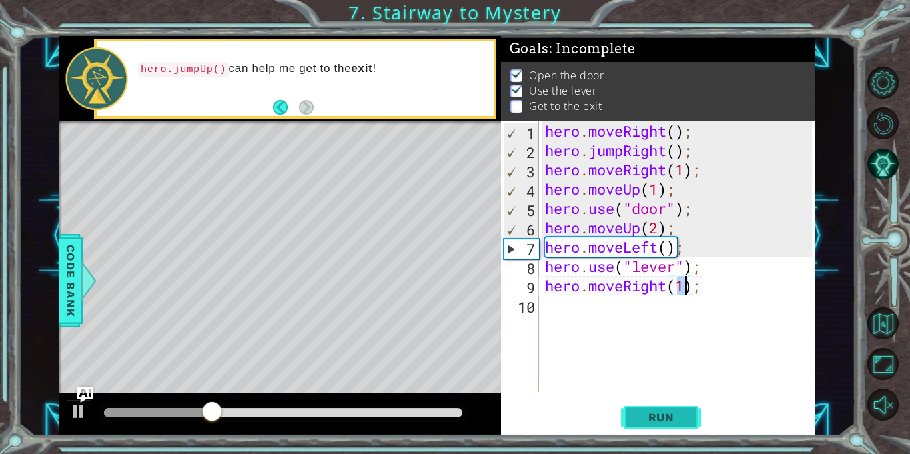
click at [662, 411] on span "Run" at bounding box center [661, 416] width 53 height 13
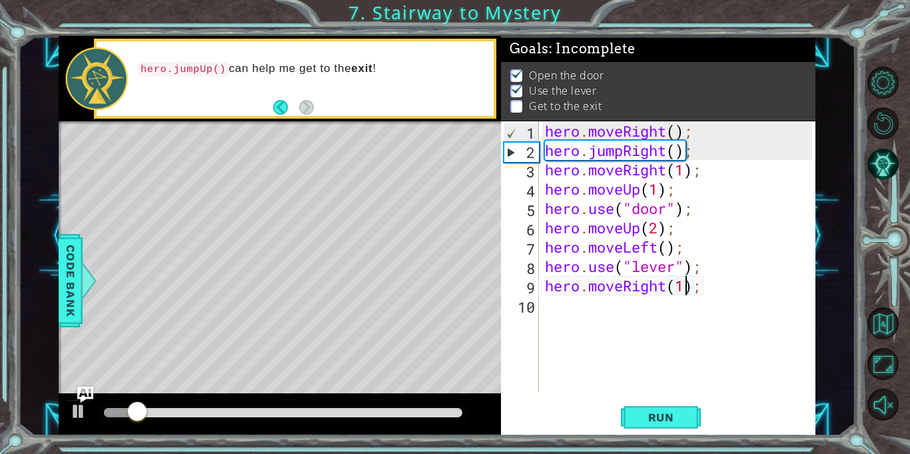
click at [703, 286] on div "hero . moveRight ( ) ; hero . jumpRight ( ) ; hero . moveRight ( 1 ) ; hero . m…" at bounding box center [680, 275] width 277 height 309
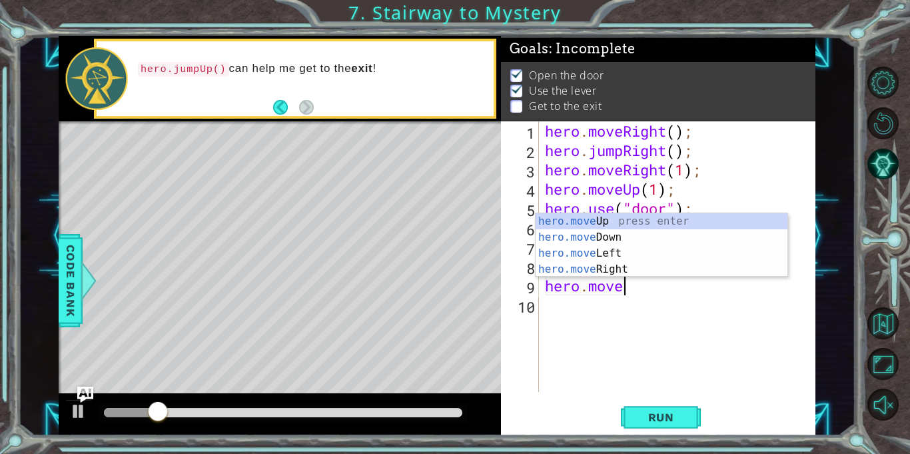
scroll to position [0, 3]
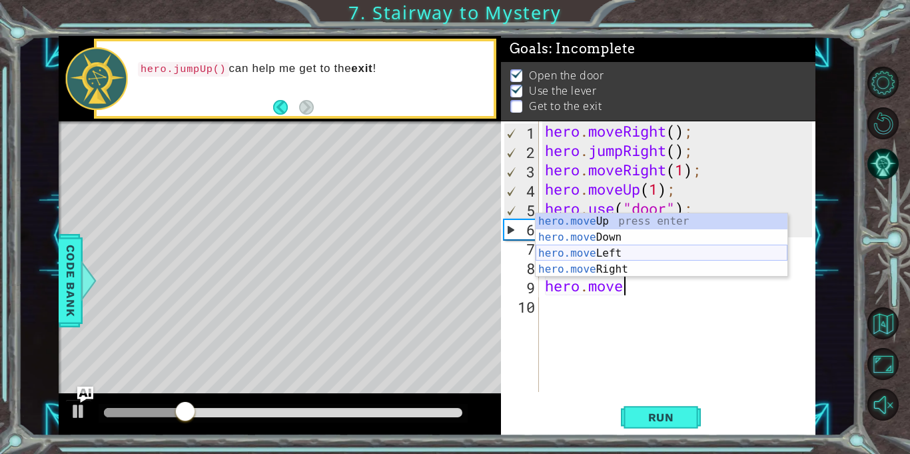
click at [619, 250] on div "hero.move Up press enter hero.move Down press enter hero.move Left press enter …" at bounding box center [662, 261] width 252 height 96
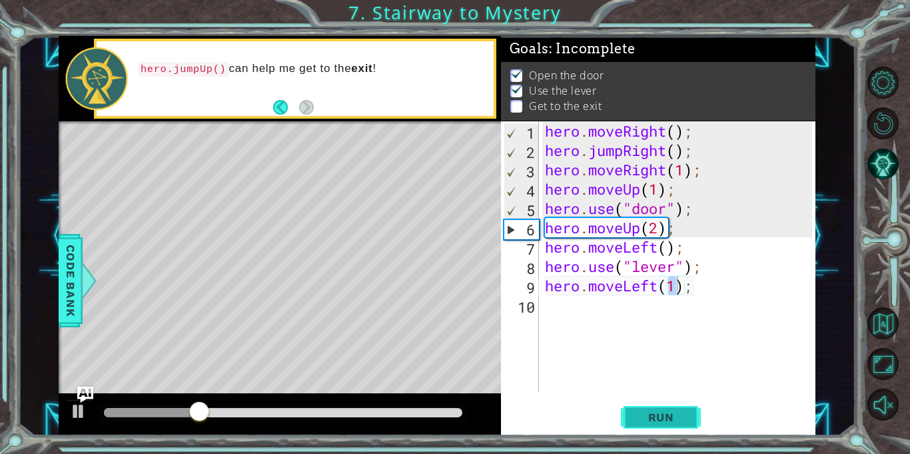
click at [637, 417] on span "Run" at bounding box center [661, 416] width 53 height 13
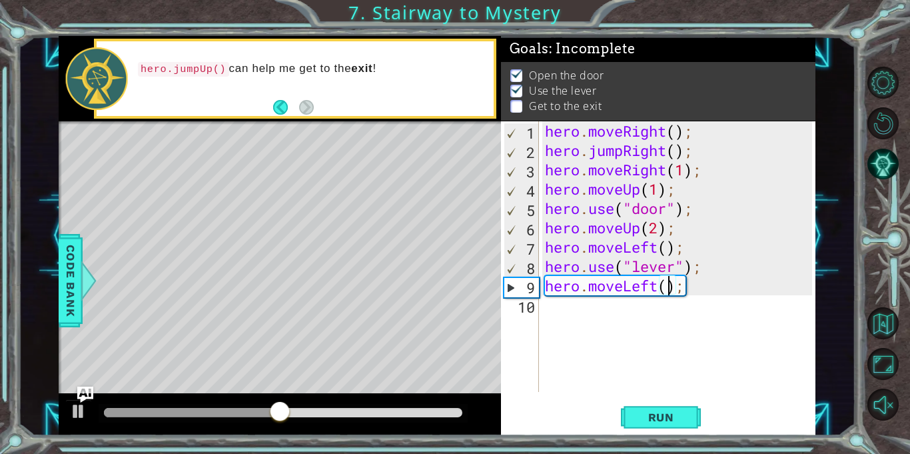
type textarea "hero.moveLeft(3);"
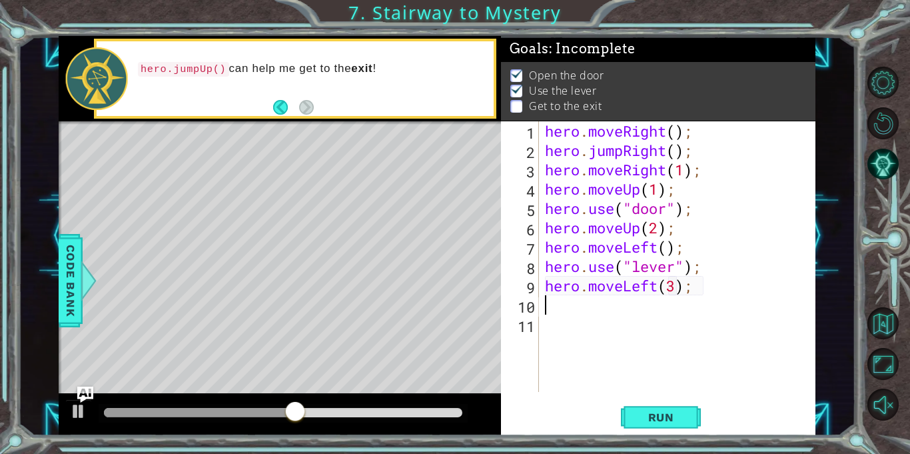
scroll to position [0, 0]
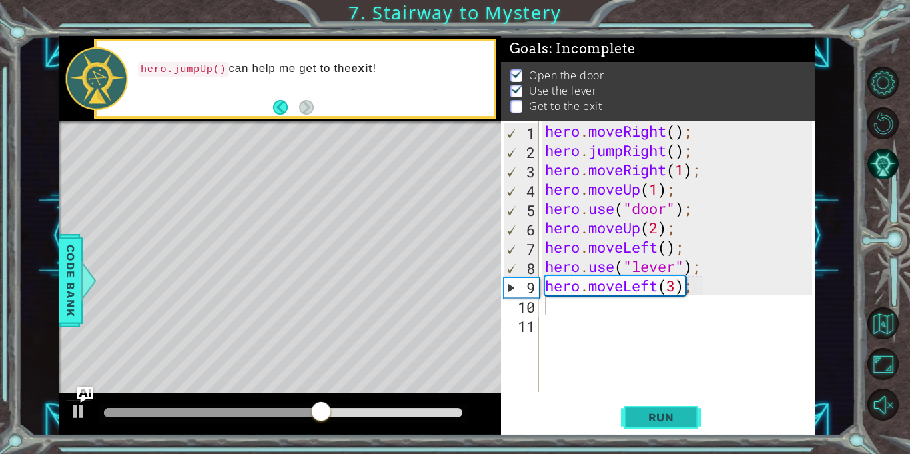
click at [661, 421] on span "Run" at bounding box center [661, 416] width 53 height 13
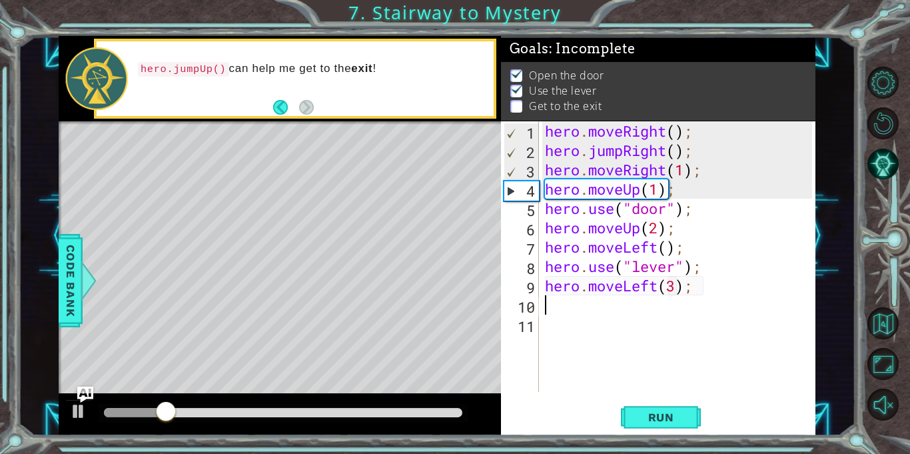
click at [676, 286] on div "hero . moveRight ( ) ; hero . jumpRight ( ) ; hero . moveRight ( 1 ) ; hero . m…" at bounding box center [680, 275] width 277 height 309
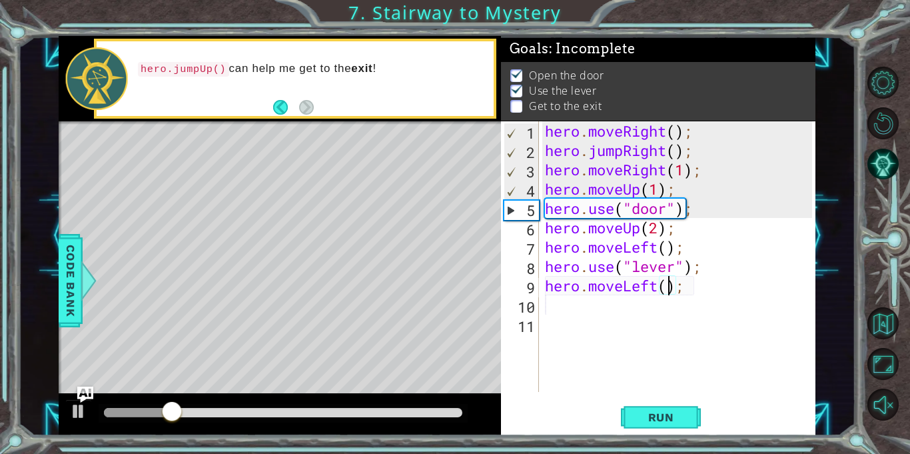
scroll to position [0, 6]
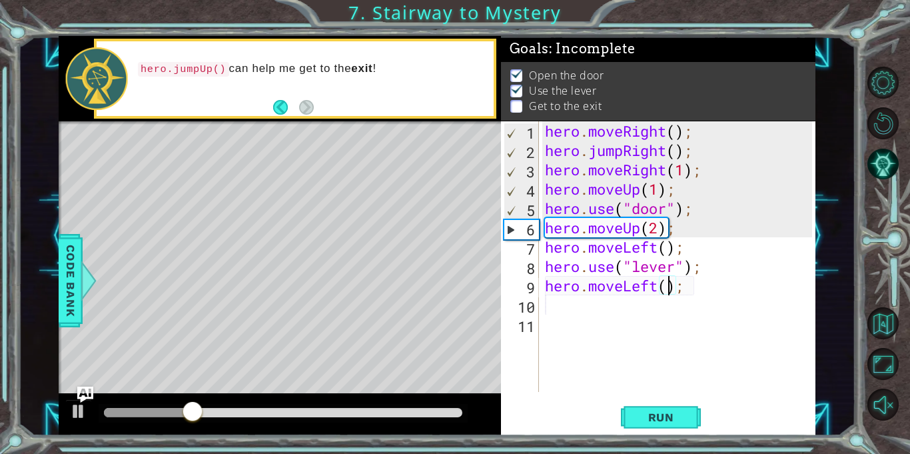
type textarea "hero.moveLeft(2);"
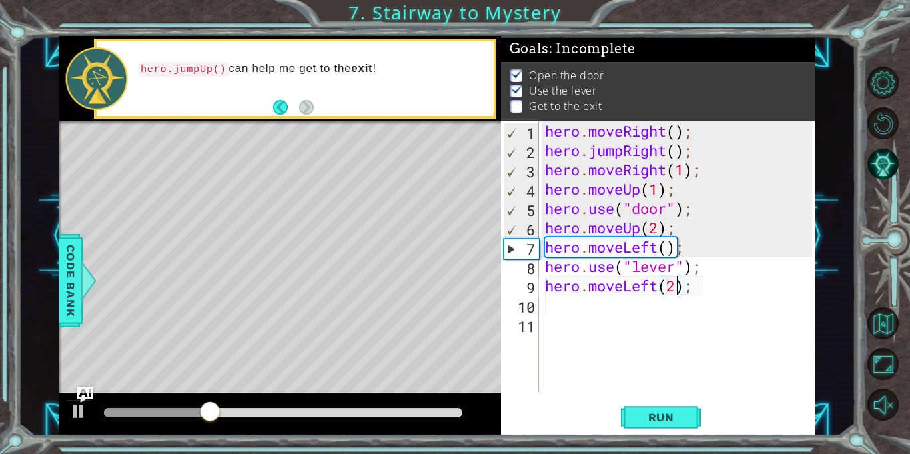
click at [560, 318] on div "hero . moveRight ( ) ; hero . jumpRight ( ) ; hero . moveRight ( 1 ) ; hero . m…" at bounding box center [680, 275] width 277 height 309
click at [546, 301] on div "hero . moveRight ( ) ; hero . jumpRight ( ) ; hero . moveRight ( 1 ) ; hero . m…" at bounding box center [680, 275] width 277 height 309
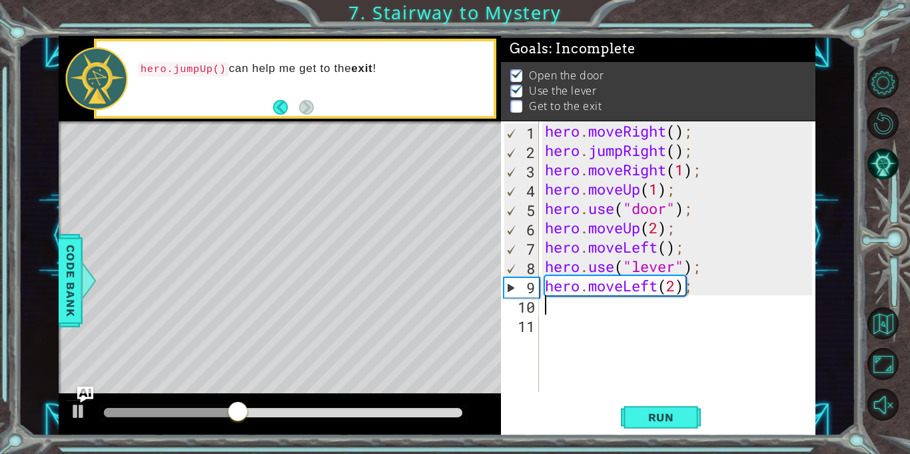
type textarea "h"
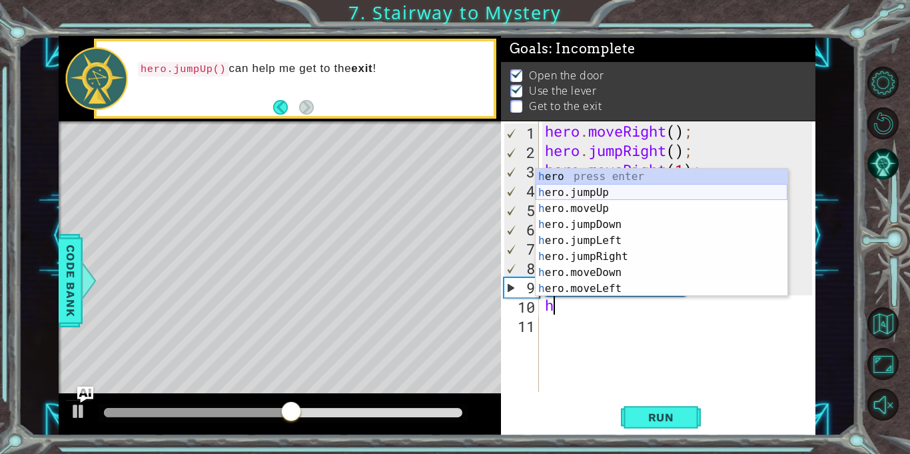
click at [608, 193] on div "h ero press enter h ero.jumpUp press enter h ero.moveUp press enter h ero.jumpD…" at bounding box center [662, 249] width 252 height 160
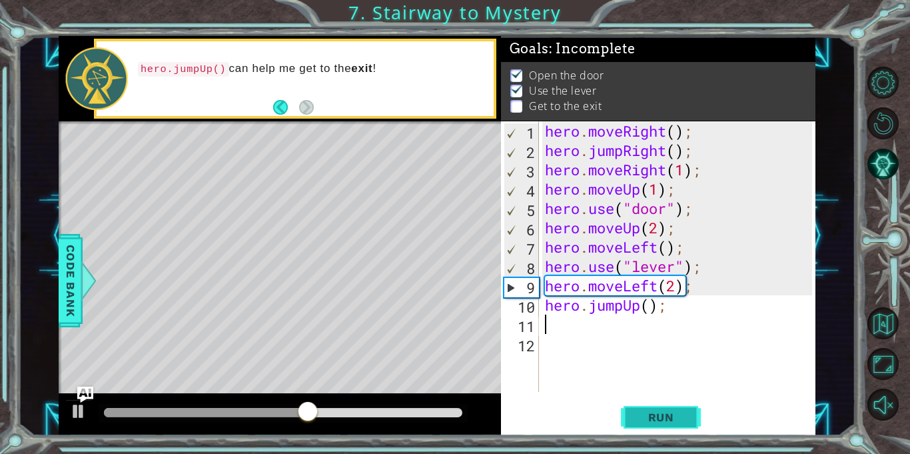
click at [678, 421] on span "Run" at bounding box center [661, 416] width 53 height 13
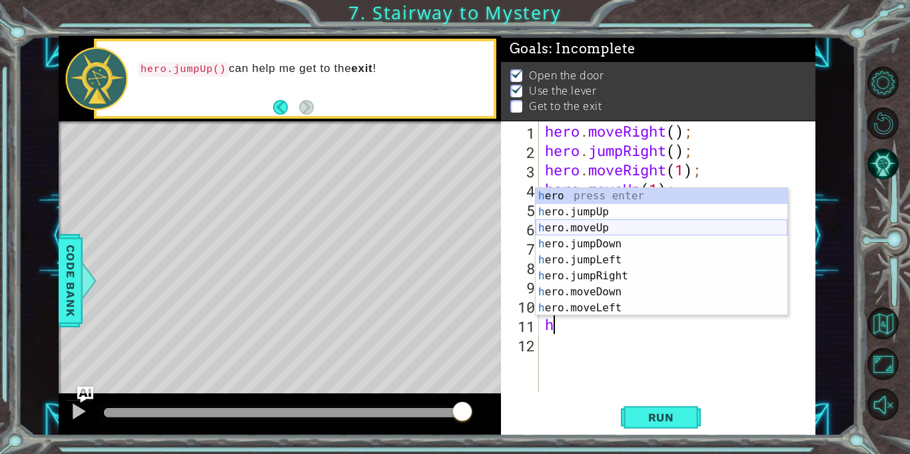
click at [612, 227] on div "h ero press enter h ero.jumpUp press enter h ero.moveUp press enter h ero.jumpD…" at bounding box center [662, 268] width 252 height 160
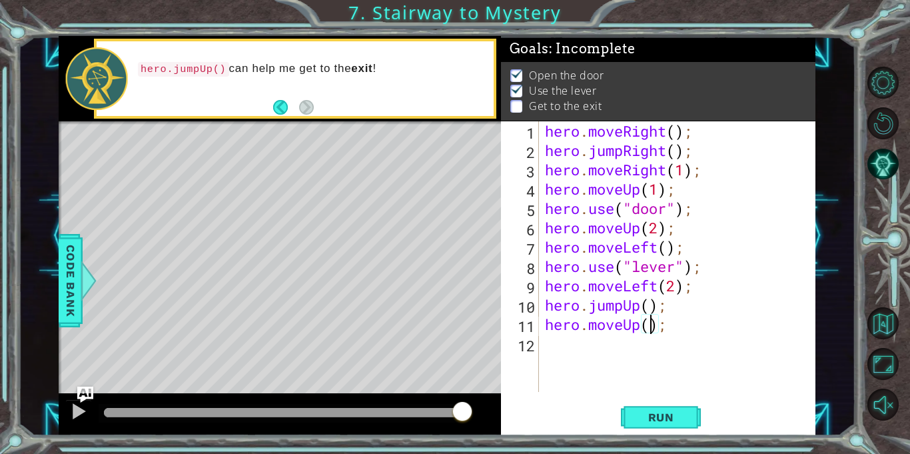
scroll to position [0, 5]
click at [624, 408] on button "Run" at bounding box center [661, 417] width 80 height 31
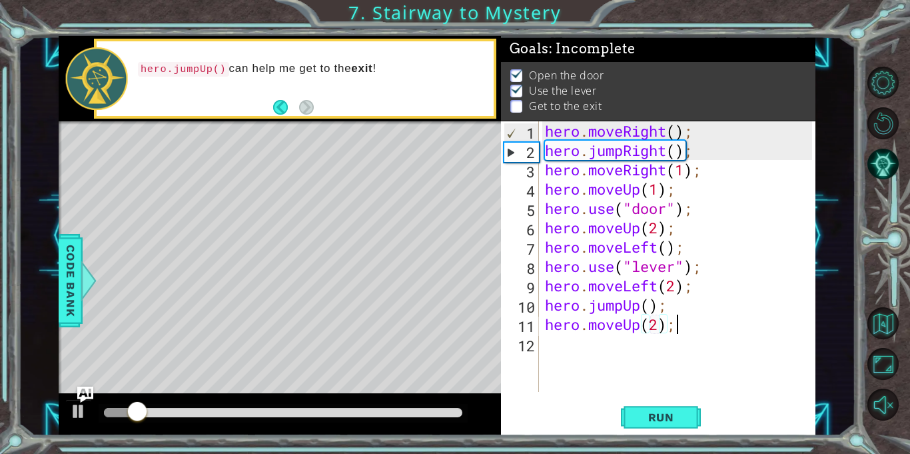
click at [673, 323] on div "hero . moveRight ( ) ; hero . jumpRight ( ) ; hero . moveRight ( 1 ) ; hero . m…" at bounding box center [680, 275] width 277 height 309
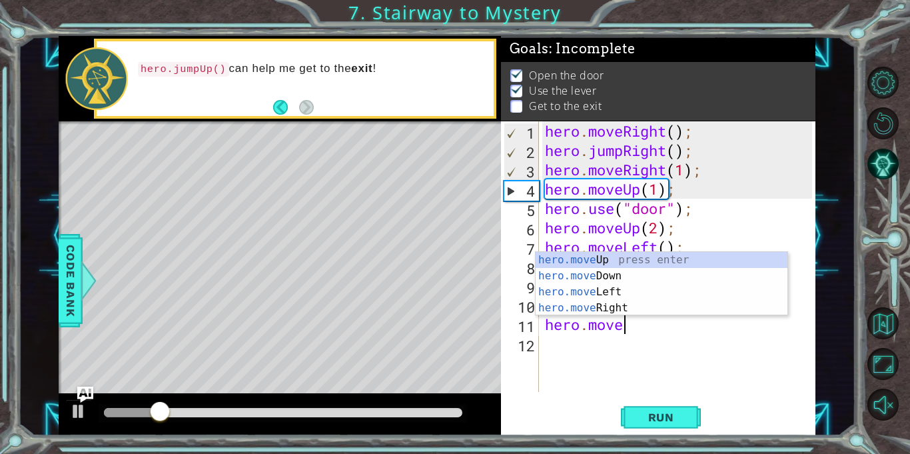
scroll to position [0, 3]
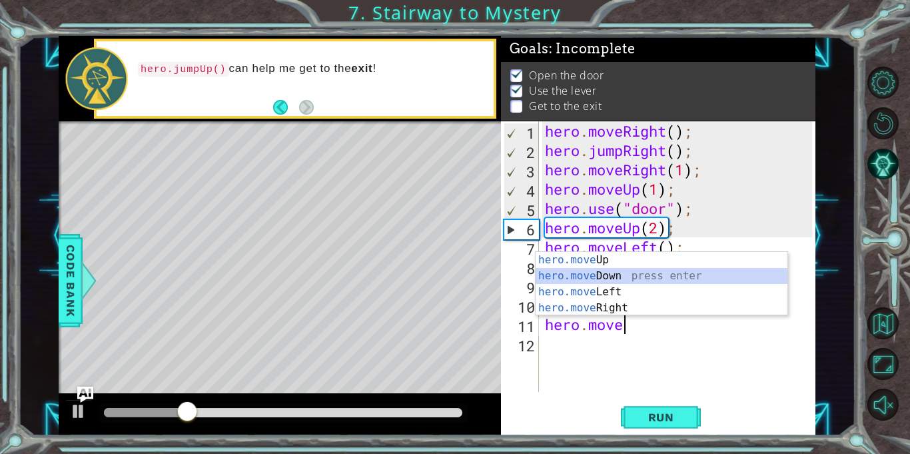
click at [625, 274] on div "hero.move Up press enter hero.move Down press enter hero.move Left press enter …" at bounding box center [662, 300] width 252 height 96
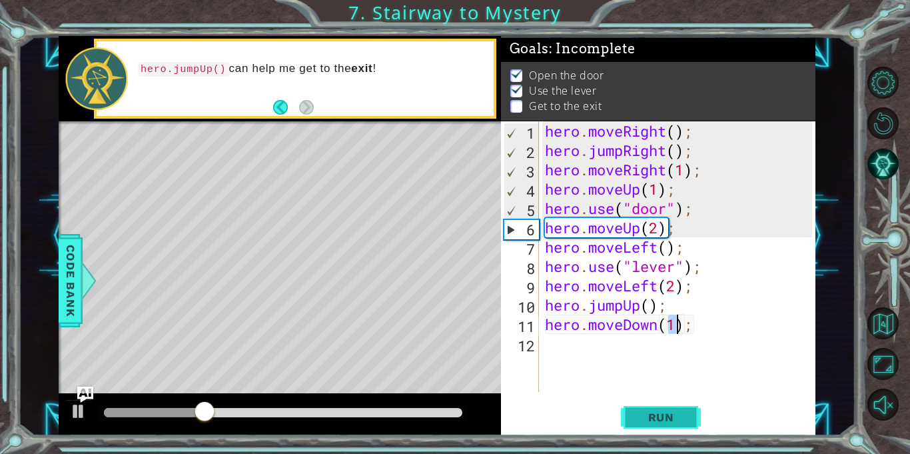
click at [655, 421] on span "Run" at bounding box center [661, 416] width 53 height 13
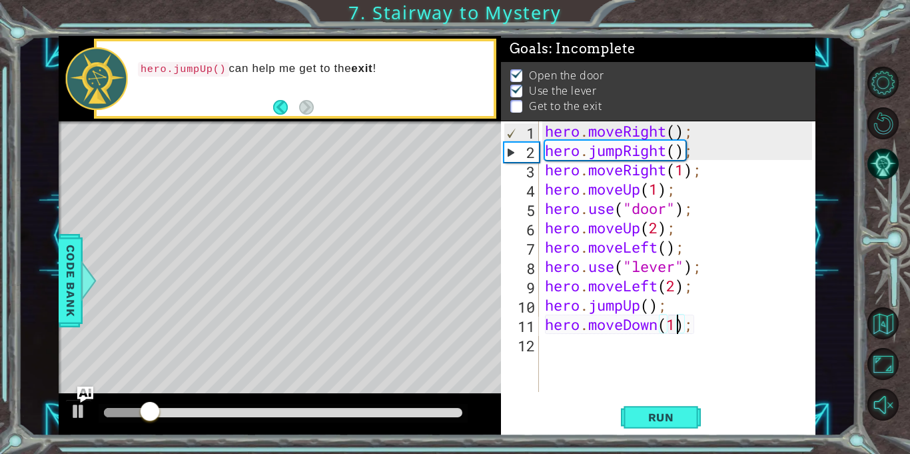
click at [704, 331] on div "hero . moveRight ( ) ; hero . jumpRight ( ) ; hero . moveRight ( 1 ) ; hero . m…" at bounding box center [680, 275] width 277 height 309
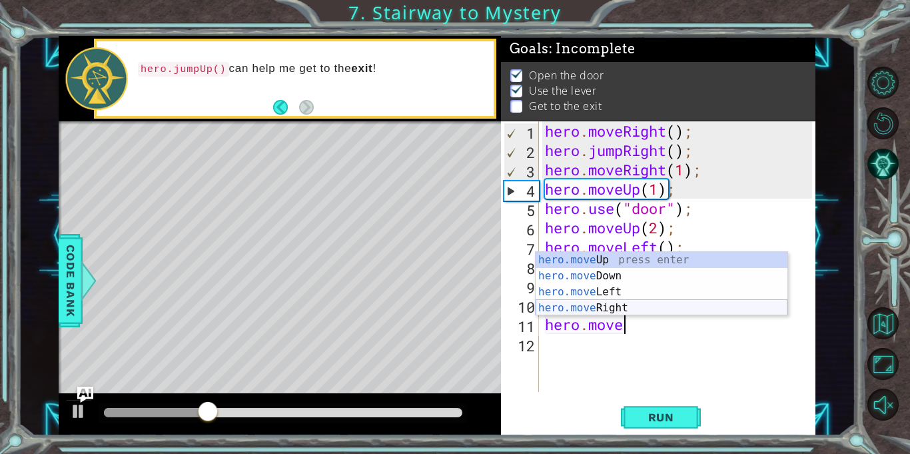
click at [697, 312] on div "hero.move Up press enter hero.move Down press enter hero.move Left press enter …" at bounding box center [662, 300] width 252 height 96
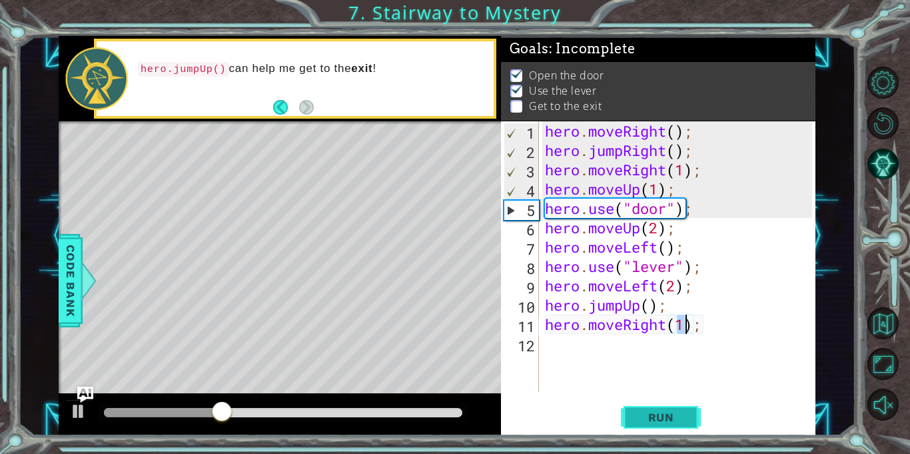
click at [651, 412] on span "Run" at bounding box center [661, 416] width 53 height 13
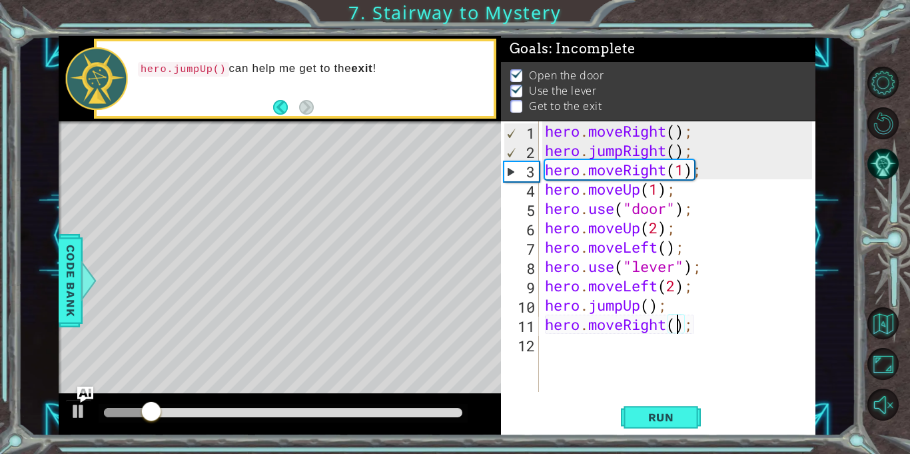
scroll to position [0, 6]
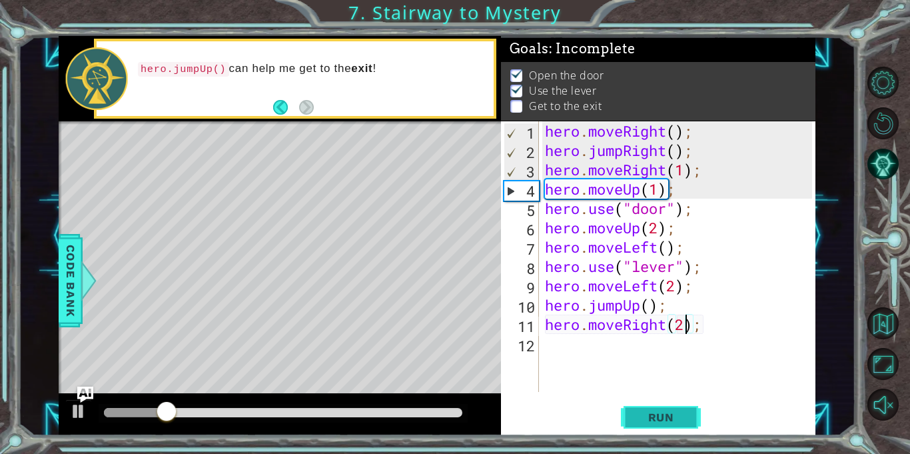
type textarea "hero.moveRight(2);"
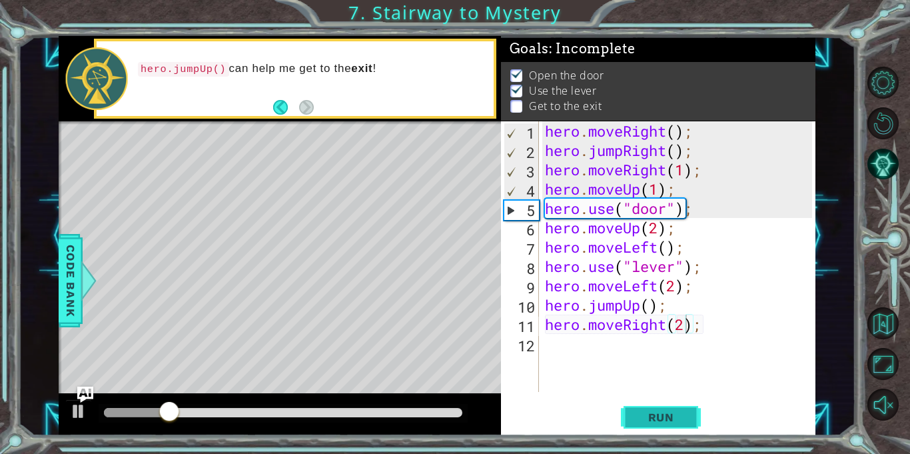
click at [651, 415] on span "Run" at bounding box center [661, 416] width 53 height 13
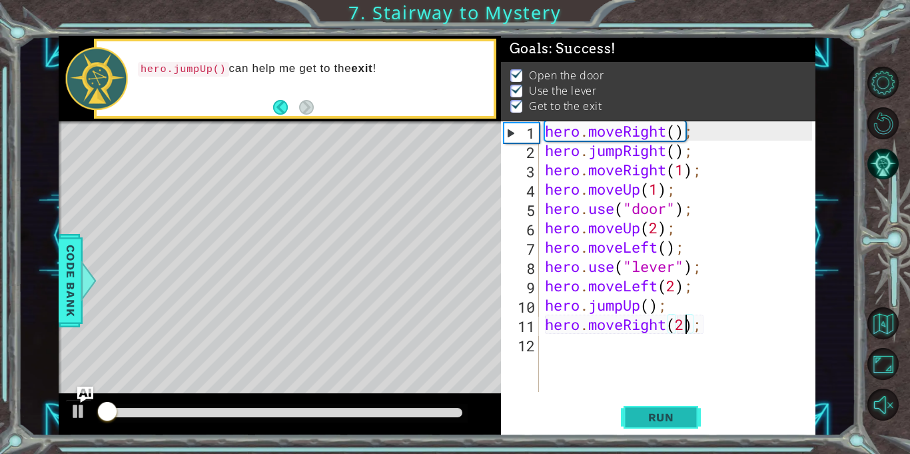
click at [651, 415] on span "Run" at bounding box center [661, 416] width 53 height 13
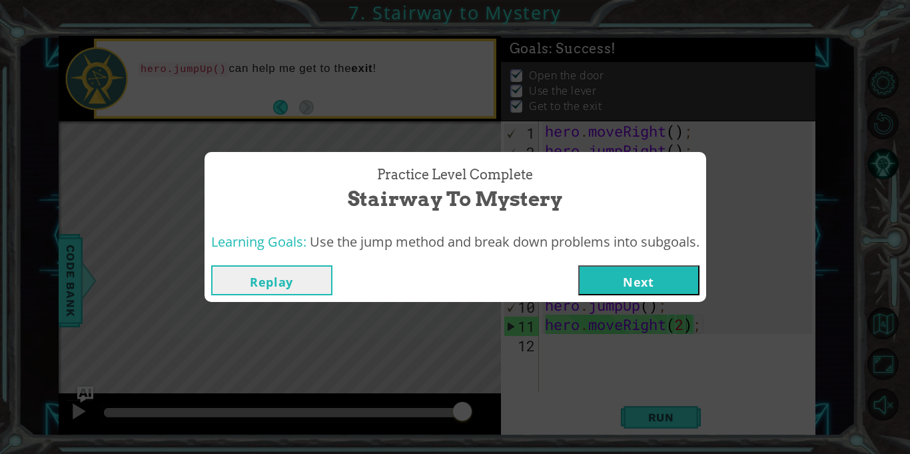
click at [590, 278] on button "Next" at bounding box center [638, 280] width 121 height 30
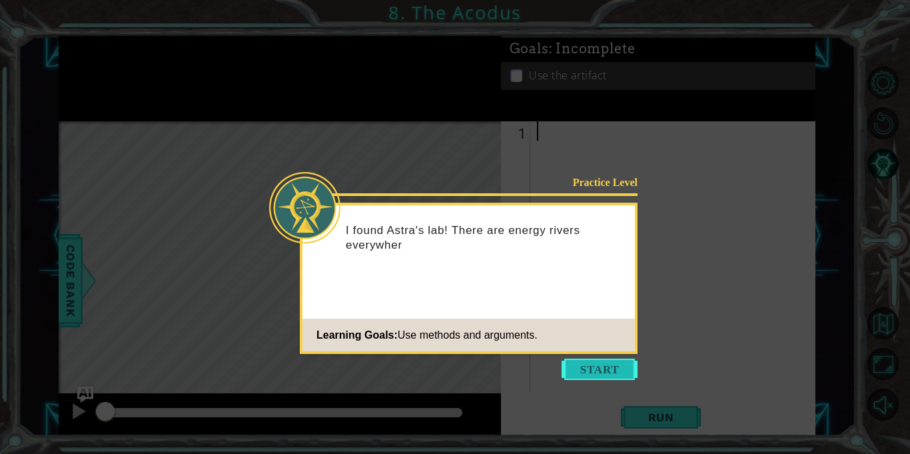
click at [630, 370] on button "Start" at bounding box center [600, 368] width 76 height 21
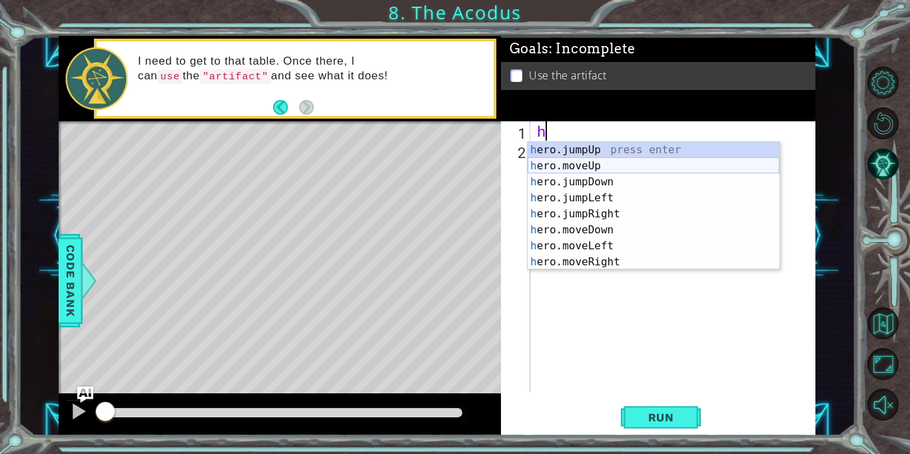
click at [596, 165] on div "h ero.jumpUp press enter h ero.moveUp press enter h ero.jumpDown press enter h …" at bounding box center [654, 222] width 252 height 160
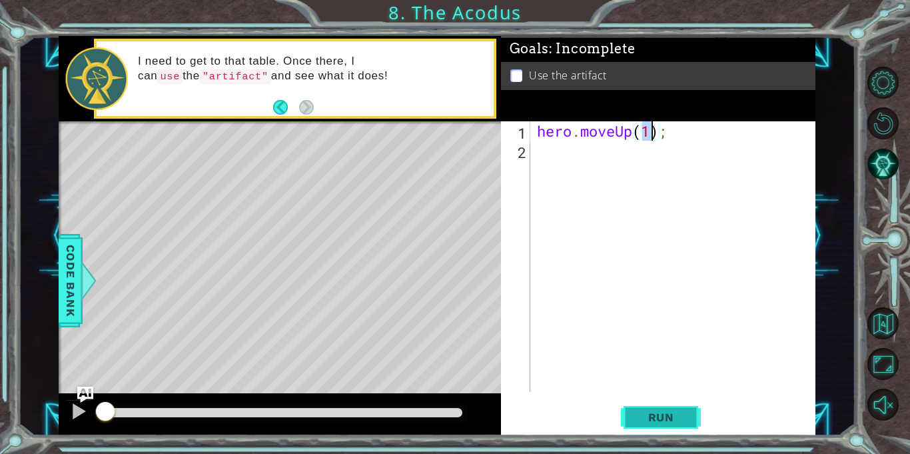
click at [638, 421] on span "Run" at bounding box center [661, 416] width 53 height 13
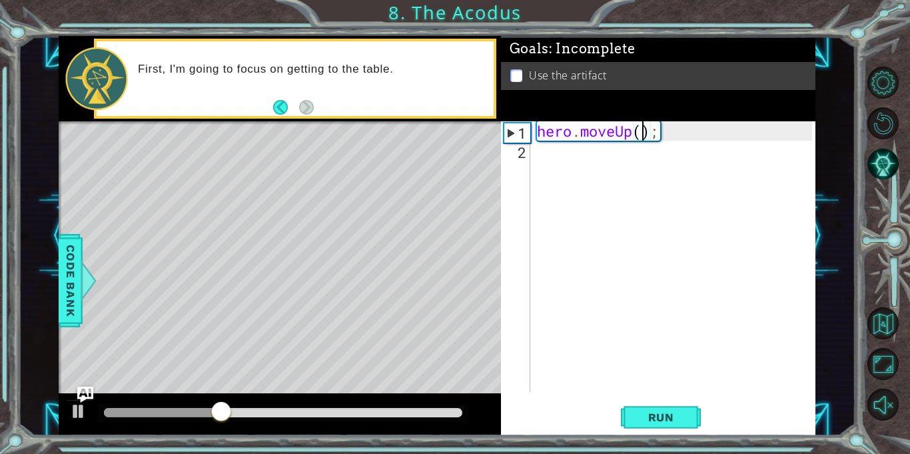
type textarea "hero.moveUp(3);"
click at [595, 159] on div "hero . moveUp ( 3 ) ;" at bounding box center [676, 275] width 285 height 309
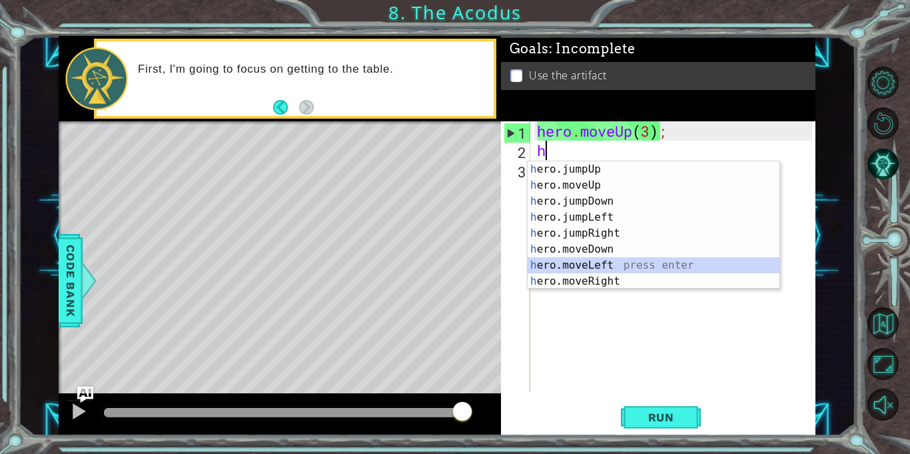
click at [580, 264] on div "h ero.jumpUp press enter h ero.moveUp press enter h ero.jumpDown press enter h …" at bounding box center [654, 241] width 252 height 160
type textarea "hero.moveLeft(1);"
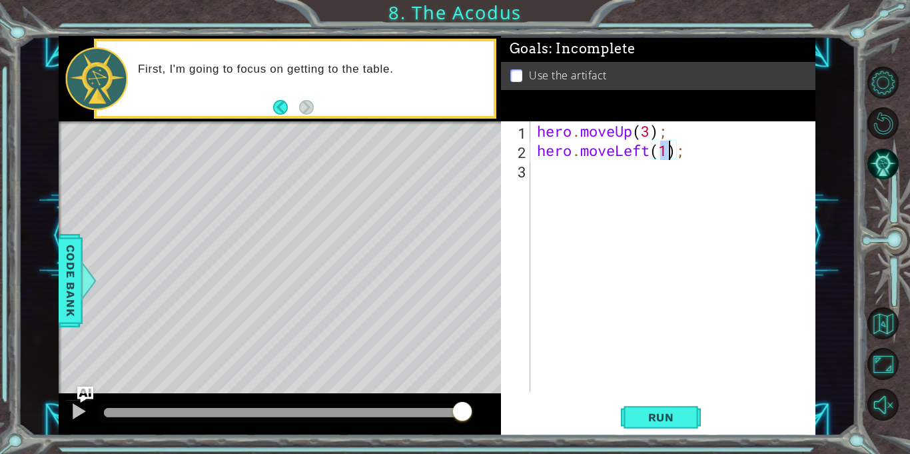
click at [579, 185] on div "hero . moveUp ( 3 ) ; hero . moveLeft ( 1 ) ;" at bounding box center [676, 275] width 285 height 309
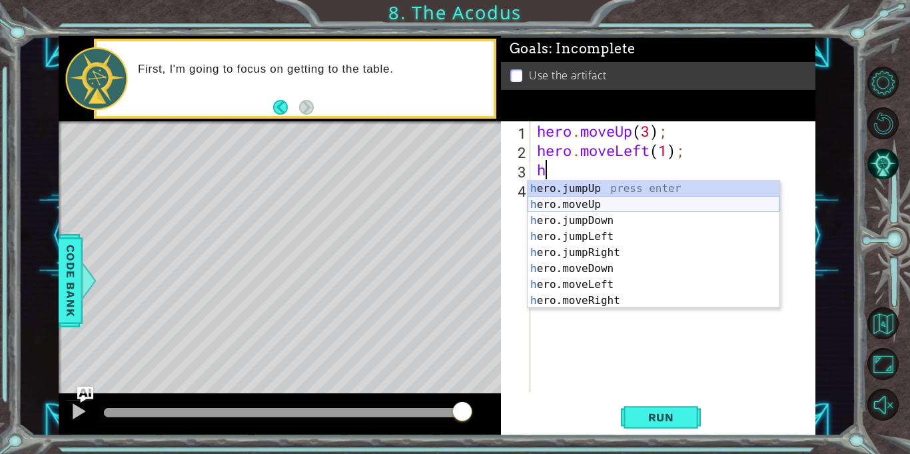
click at [593, 206] on div "h ero.jumpUp press enter h ero.moveUp press enter h ero.jumpDown press enter h …" at bounding box center [654, 261] width 252 height 160
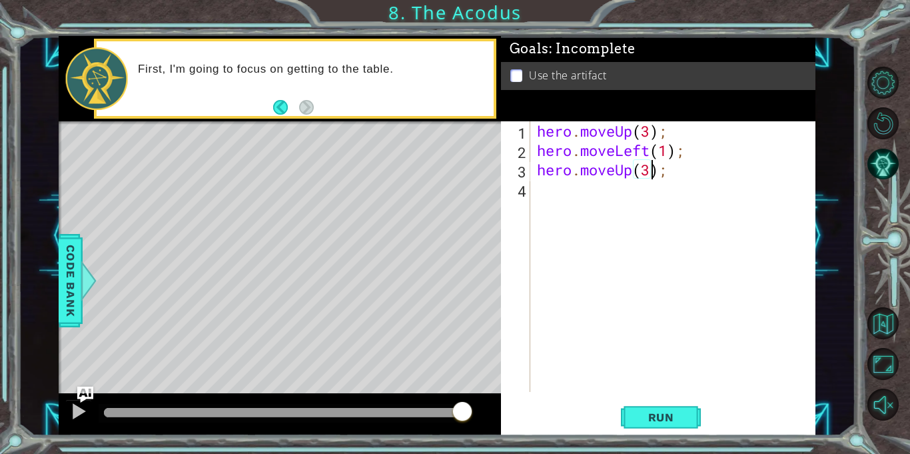
scroll to position [0, 5]
click at [645, 417] on span "Run" at bounding box center [661, 416] width 53 height 13
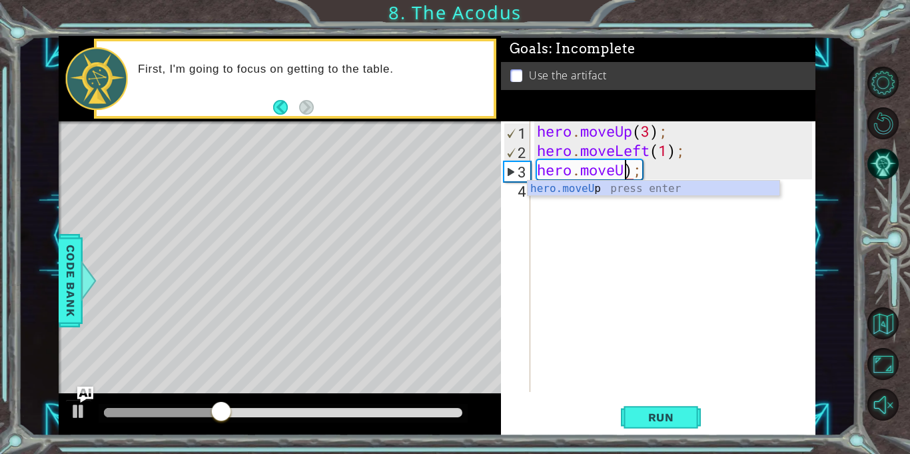
scroll to position [0, 4]
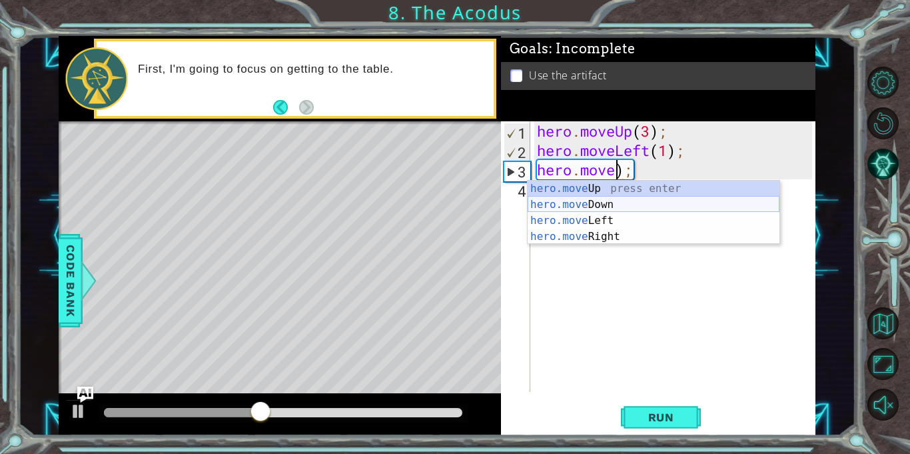
click at [601, 200] on div "hero.move Up press enter hero.move Down press enter hero.move Left press enter …" at bounding box center [654, 229] width 252 height 96
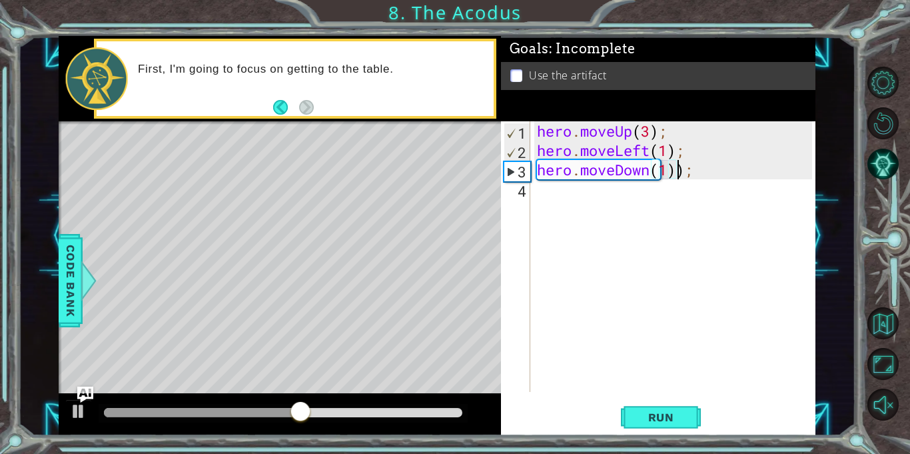
click at [678, 169] on div "hero . moveUp ( 3 ) ; hero . moveLeft ( 1 ) ; hero . moveDown ( 1 )) ;" at bounding box center [676, 275] width 285 height 309
click at [700, 169] on div "hero . moveUp ( 3 ) ; hero . moveLeft ( 1 ) ; hero . moveDown ( 1 )) ;" at bounding box center [676, 275] width 285 height 309
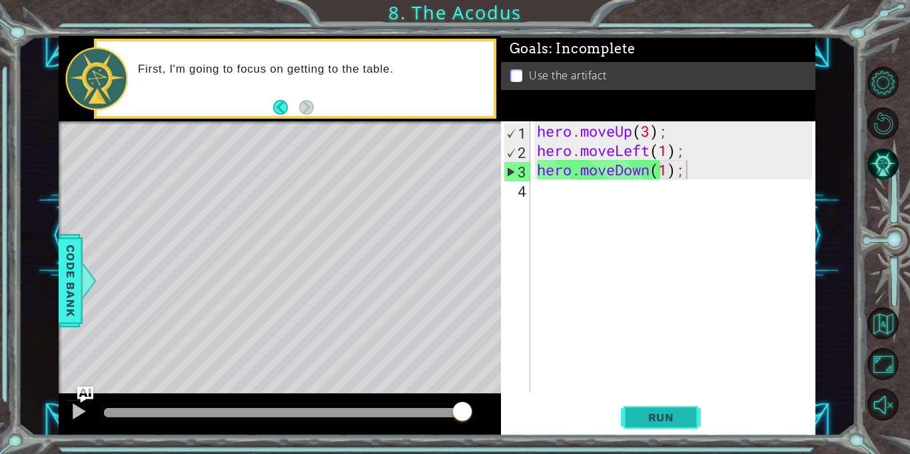
click at [639, 404] on button "Run" at bounding box center [661, 417] width 80 height 31
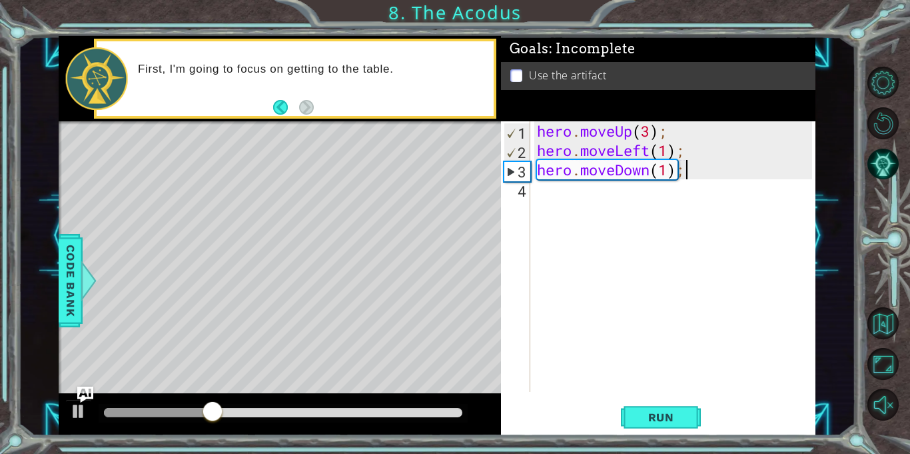
click at [671, 168] on div "hero . moveUp ( 3 ) ; hero . moveLeft ( 1 ) ; hero . moveDown ( 1 ) ;" at bounding box center [676, 275] width 285 height 309
type textarea "hero.moveDown(2);"
click at [545, 187] on div "hero . moveUp ( 3 ) ; hero . moveLeft ( 1 ) ; hero . moveDown ( 2 ) ;" at bounding box center [676, 275] width 285 height 309
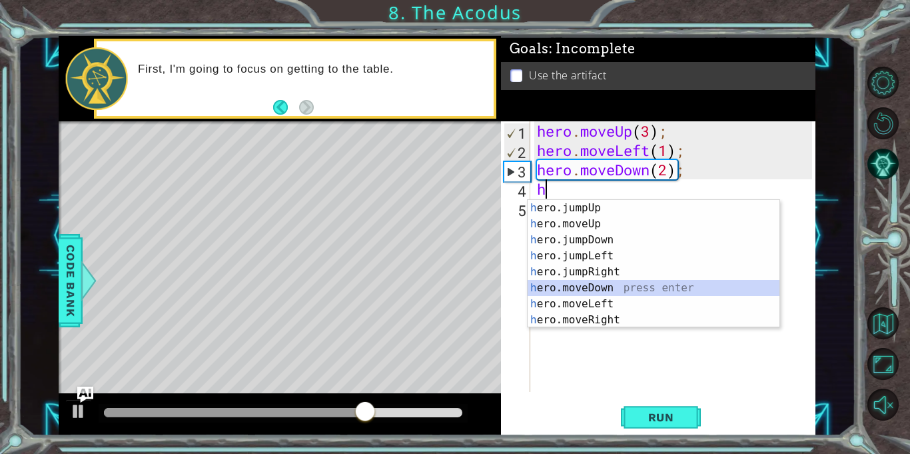
click at [590, 295] on div "h ero.jumpUp press enter h ero.moveUp press enter h ero.jumpDown press enter h …" at bounding box center [654, 280] width 252 height 160
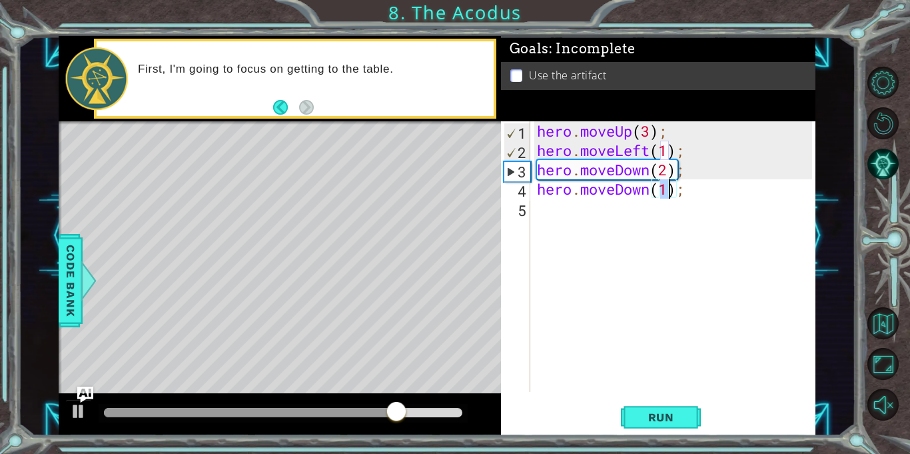
click at [681, 197] on div "hero . moveUp ( 3 ) ; hero . moveLeft ( 1 ) ; hero . moveDown ( 2 ) ; hero . mo…" at bounding box center [676, 275] width 285 height 309
click at [686, 191] on div "hero . moveUp ( 3 ) ; hero . moveLeft ( 1 ) ; hero . moveDown ( 2 ) ; hero . mo…" at bounding box center [676, 275] width 285 height 309
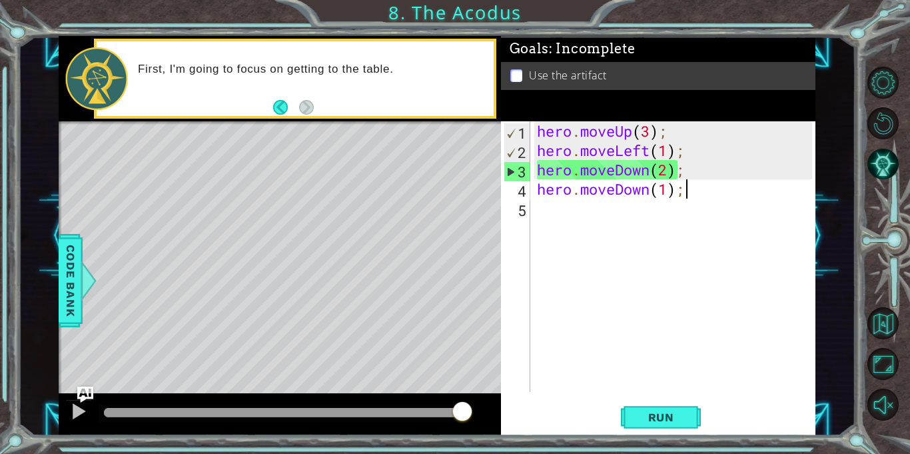
click at [667, 187] on div "hero . moveUp ( 3 ) ; hero . moveLeft ( 1 ) ; hero . moveDown ( 2 ) ; hero . mo…" at bounding box center [676, 275] width 285 height 309
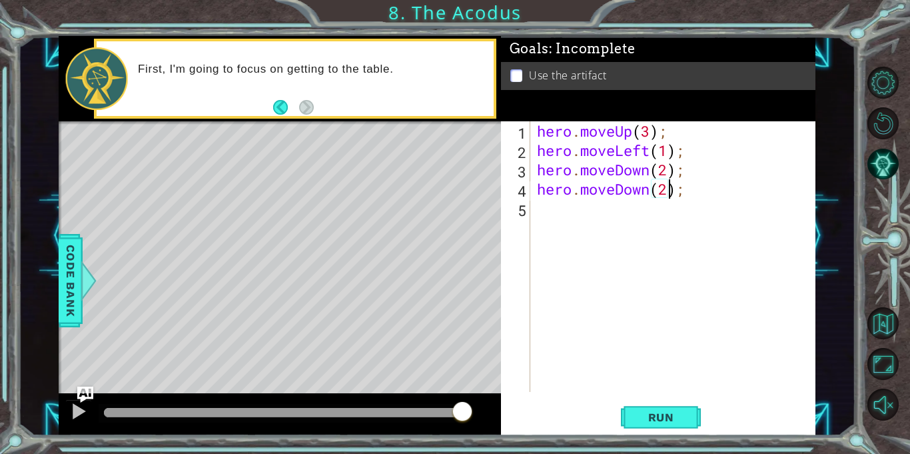
scroll to position [0, 6]
click at [648, 409] on button "Run" at bounding box center [661, 417] width 80 height 31
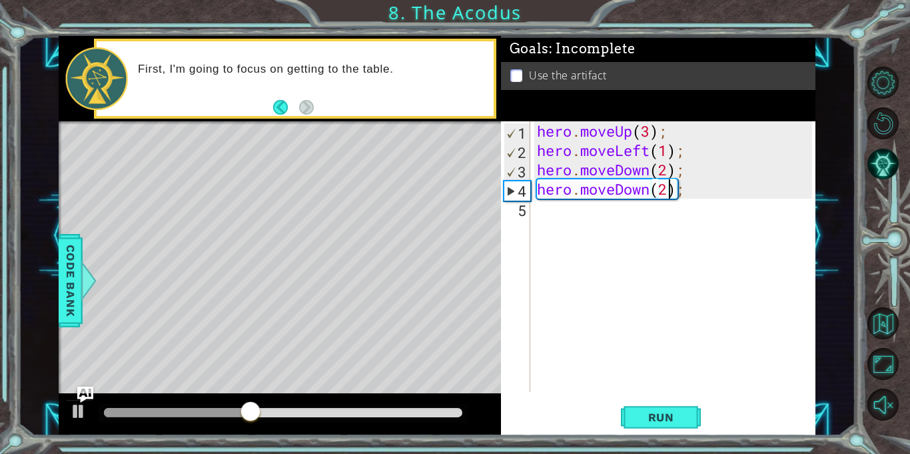
click at [690, 193] on div "hero . moveUp ( 3 ) ; hero . moveLeft ( 1 ) ; hero . moveDown ( 2 ) ; hero . mo…" at bounding box center [676, 275] width 285 height 309
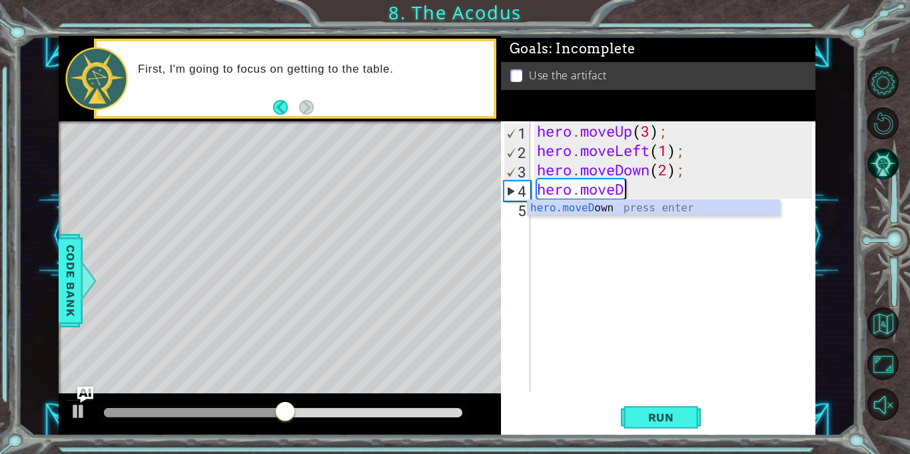
scroll to position [0, 3]
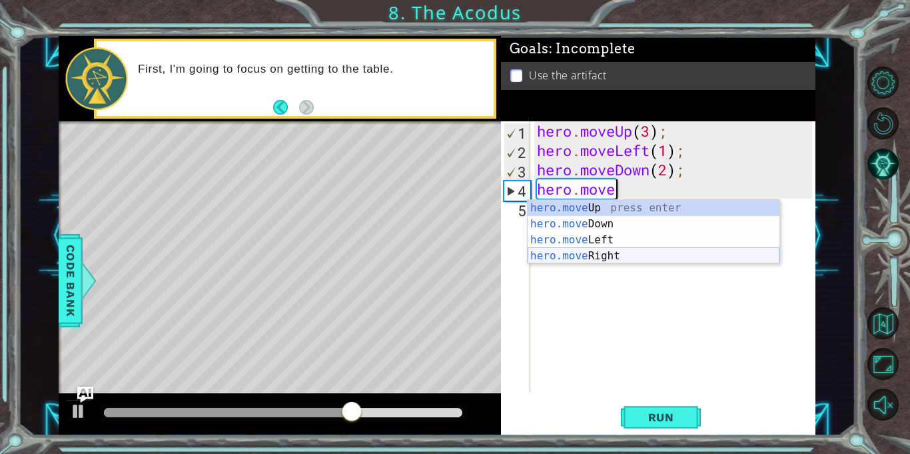
click at [645, 256] on div "hero.move Up press enter hero.move Down press enter hero.move Left press enter …" at bounding box center [654, 248] width 252 height 96
type textarea "hero.moveRight(1);"
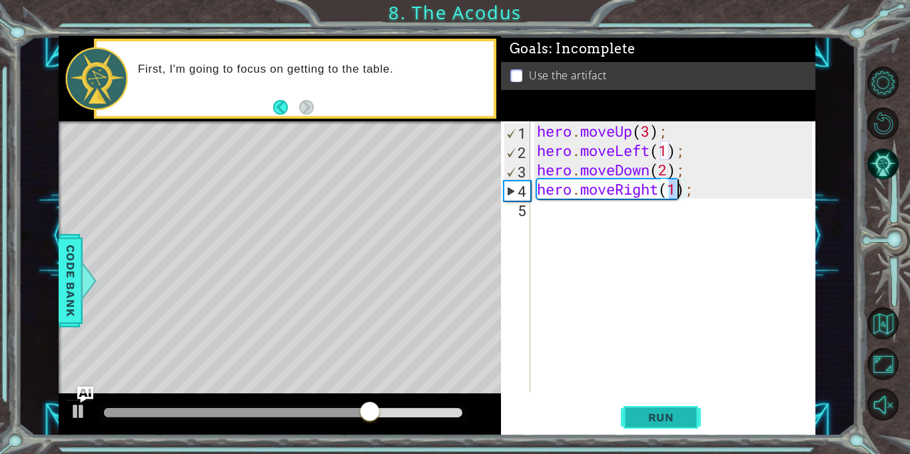
click at [644, 415] on span "Run" at bounding box center [661, 416] width 53 height 13
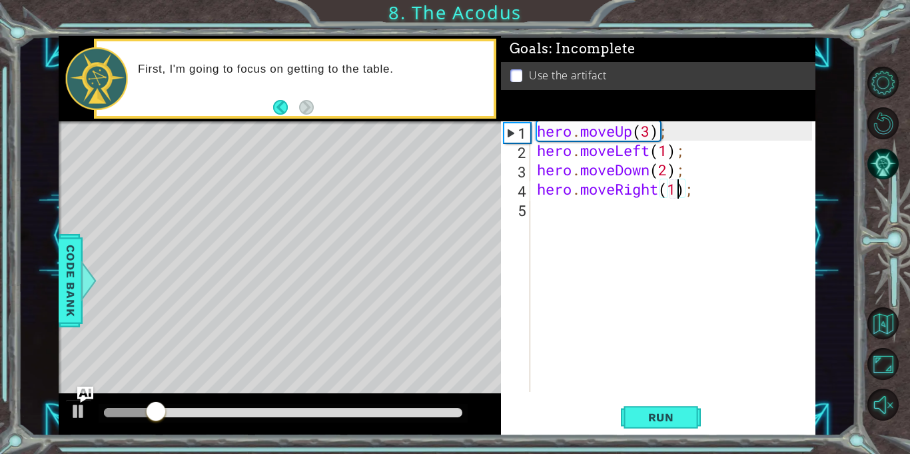
click at [701, 202] on div "hero . moveUp ( 3 ) ; hero . moveLeft ( 1 ) ; hero . moveDown ( 2 ) ; hero . mo…" at bounding box center [676, 275] width 285 height 309
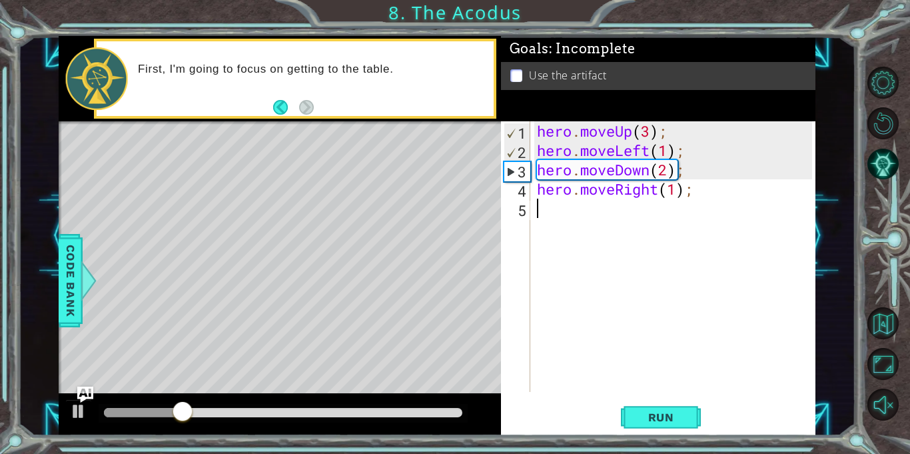
click at [694, 193] on div "hero . moveUp ( 3 ) ; hero . moveLeft ( 1 ) ; hero . moveDown ( 2 ) ; hero . mo…" at bounding box center [676, 275] width 285 height 309
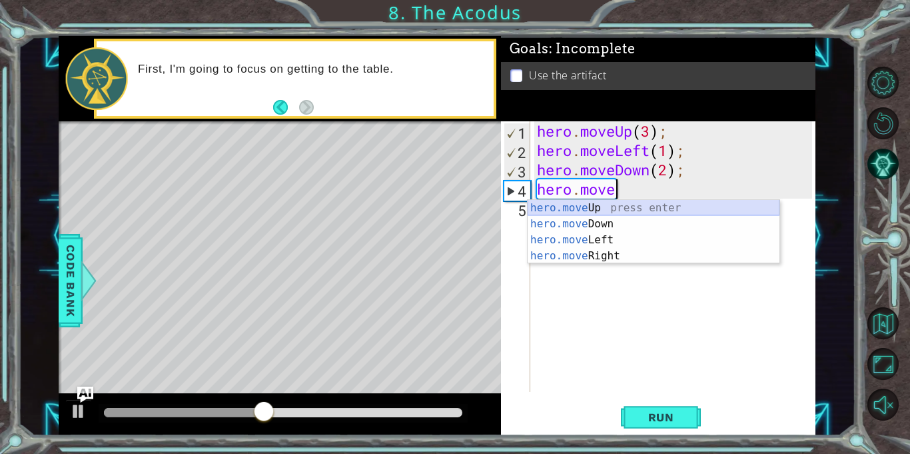
click at [694, 213] on div "hero.move Up press enter hero.move Down press enter hero.move Left press enter …" at bounding box center [654, 248] width 252 height 96
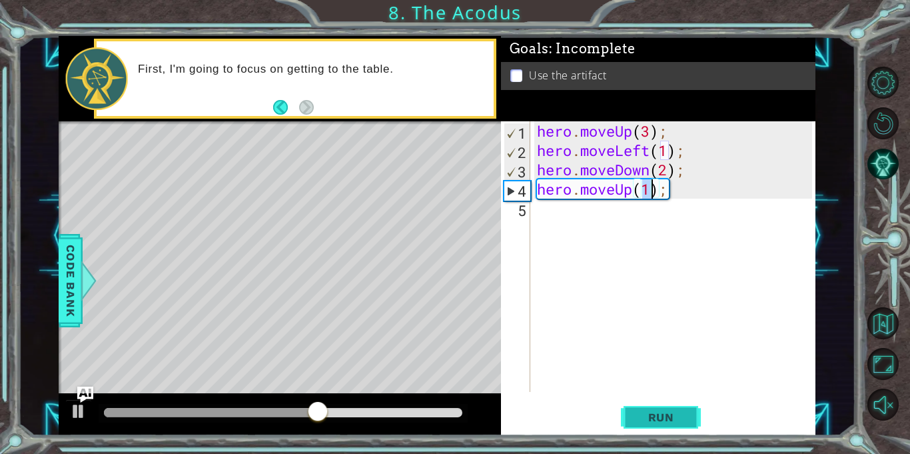
click at [661, 405] on button "Run" at bounding box center [661, 417] width 80 height 31
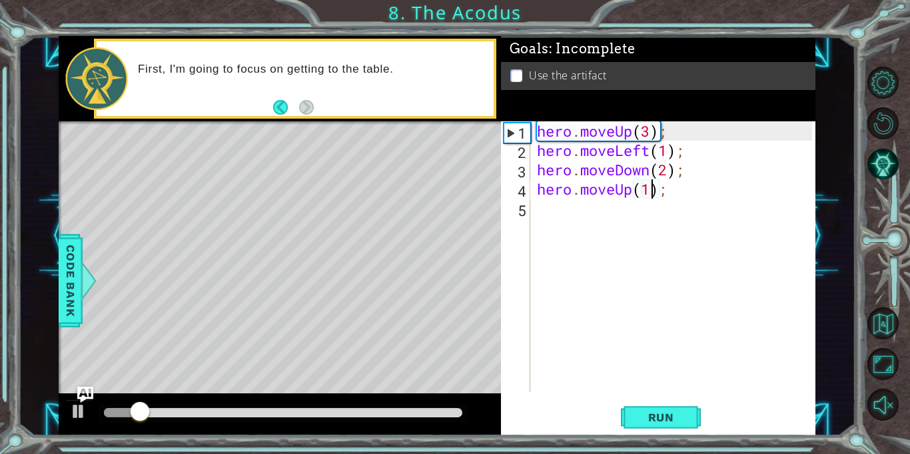
click at [672, 191] on div "hero . moveUp ( 3 ) ; hero . moveLeft ( 1 ) ; hero . moveDown ( 2 ) ; hero . mo…" at bounding box center [676, 275] width 285 height 309
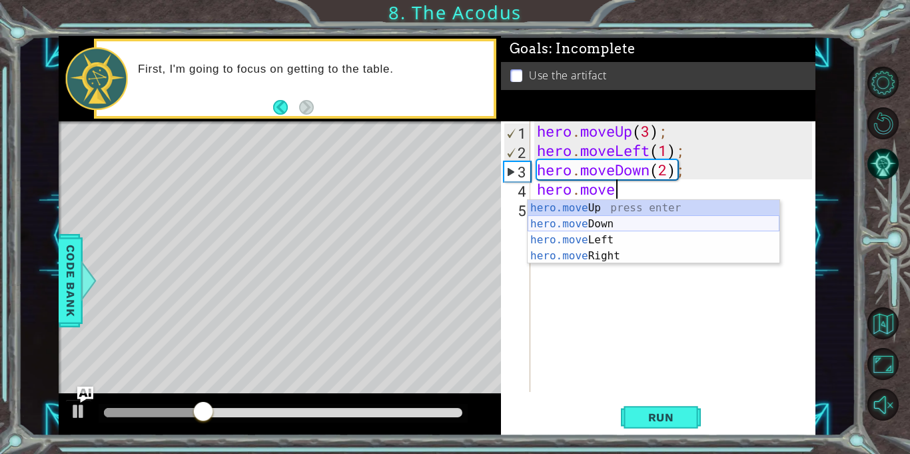
click at [643, 227] on div "hero.move Up press enter hero.move Down press enter hero.move Left press enter …" at bounding box center [654, 248] width 252 height 96
type textarea "hero.moveDown(1);"
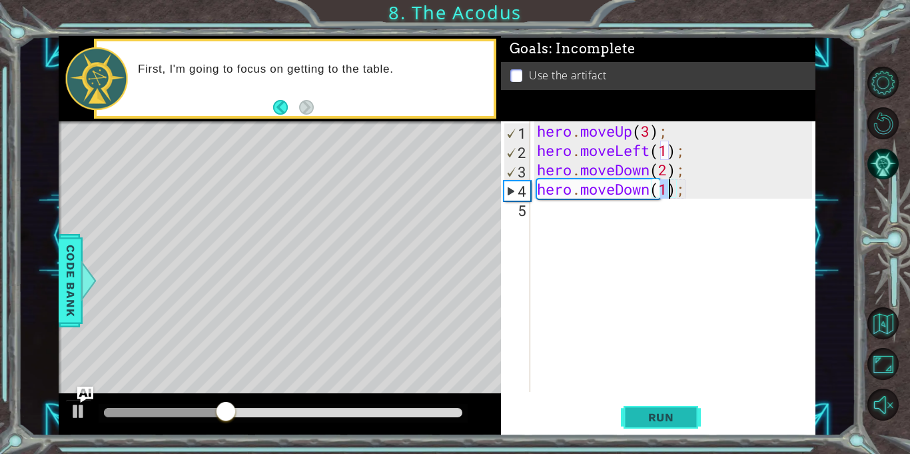
click at [650, 409] on button "Run" at bounding box center [661, 417] width 80 height 31
